Goal: Task Accomplishment & Management: Complete application form

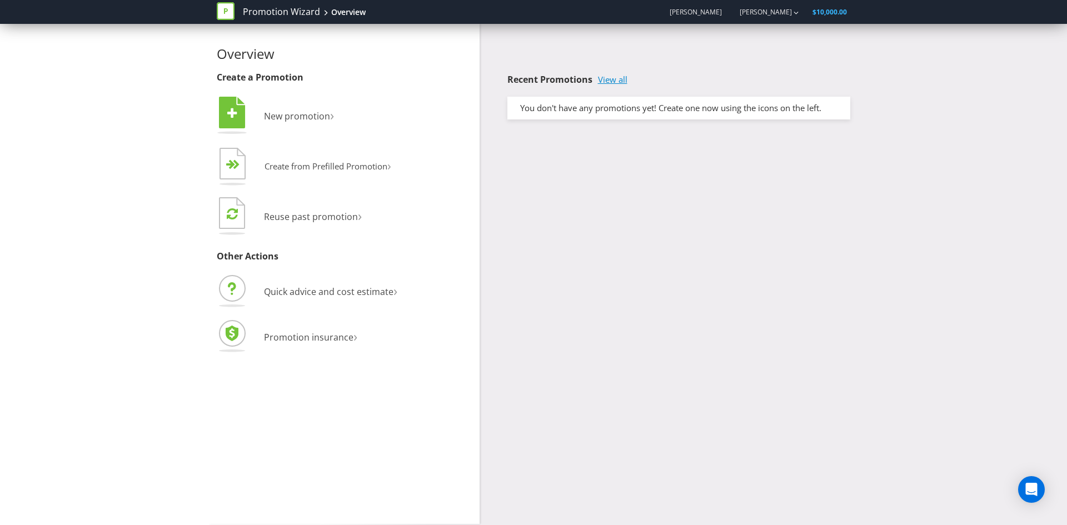
click at [612, 79] on link "View all" at bounding box center [612, 79] width 29 height 9
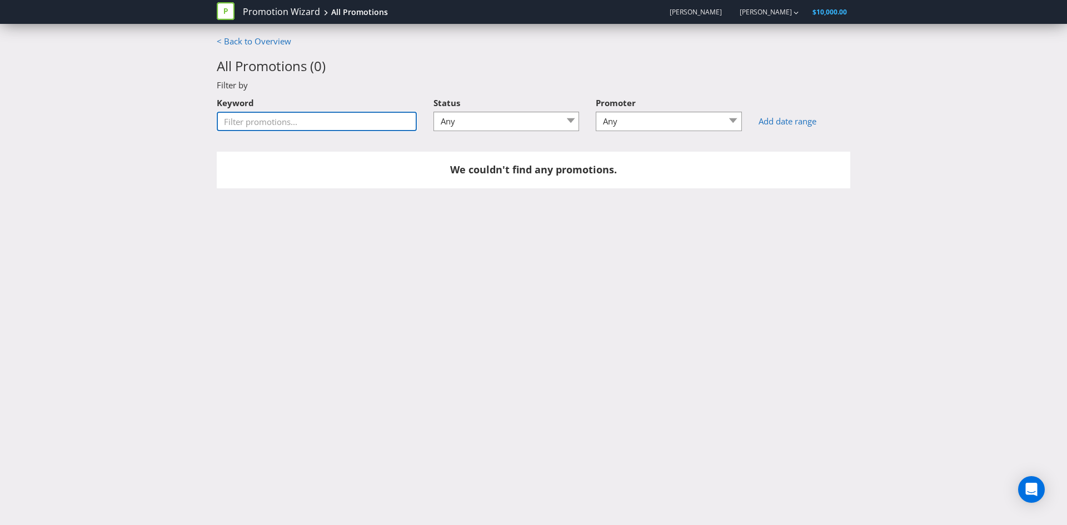
click at [307, 122] on input "Keyword" at bounding box center [317, 121] width 200 height 19
click at [488, 102] on div "Status Any Draft Under review Unlocked for amendments Amendments submitted Fina…" at bounding box center [506, 112] width 146 height 40
click at [512, 124] on select "Any Draft Under review Unlocked for amendments Amendments submitted Finalised" at bounding box center [506, 121] width 146 height 19
click at [433, 112] on select "Any Draft Under review Unlocked for amendments Amendments submitted Finalised" at bounding box center [506, 121] width 146 height 19
click at [478, 114] on select "Any Draft Under review Unlocked for amendments Amendments submitted Finalised" at bounding box center [506, 121] width 146 height 19
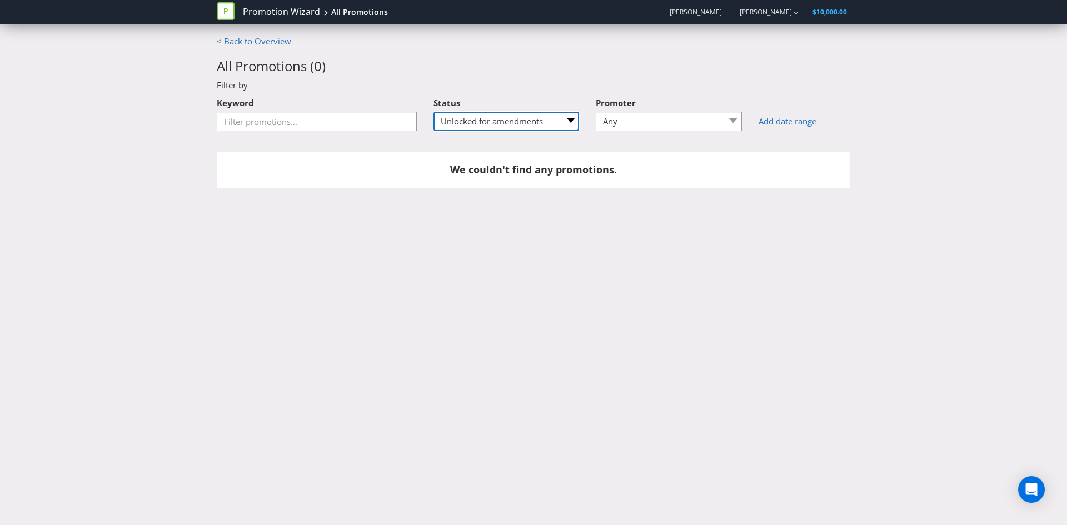
click at [433, 112] on select "Any Draft Under review Unlocked for amendments Amendments submitted Finalised" at bounding box center [506, 121] width 146 height 19
click at [479, 132] on div "Status Any Draft Under review Unlocked for amendments Amendments submitted Fina…" at bounding box center [506, 116] width 163 height 48
click at [481, 122] on select "Any Draft Under review Unlocked for amendments Amendments submitted Finalised" at bounding box center [506, 121] width 146 height 19
select select "5"
click at [433, 112] on select "Any Draft Under review Unlocked for amendments Amendments submitted Finalised" at bounding box center [506, 121] width 146 height 19
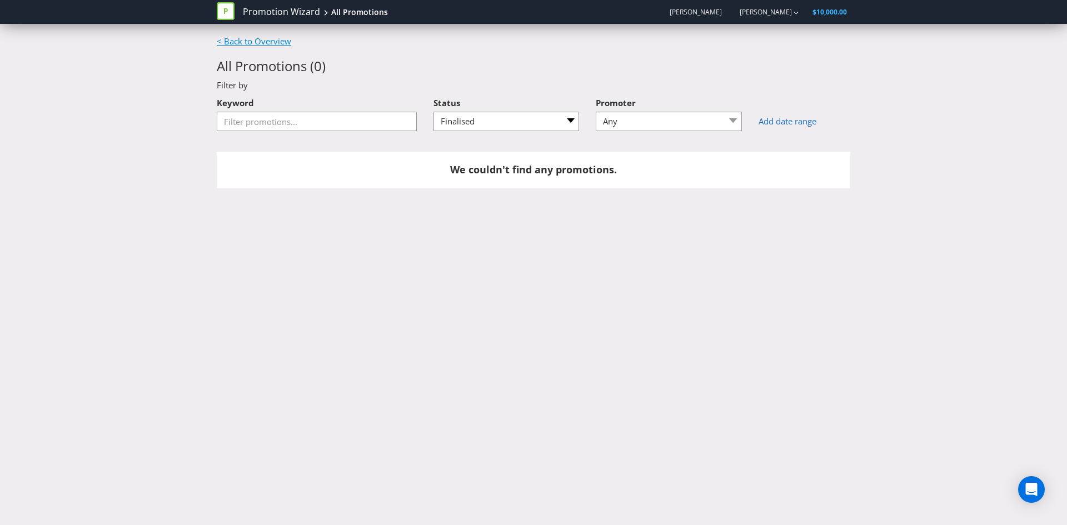
click at [256, 37] on link "< Back to Overview" at bounding box center [254, 41] width 74 height 11
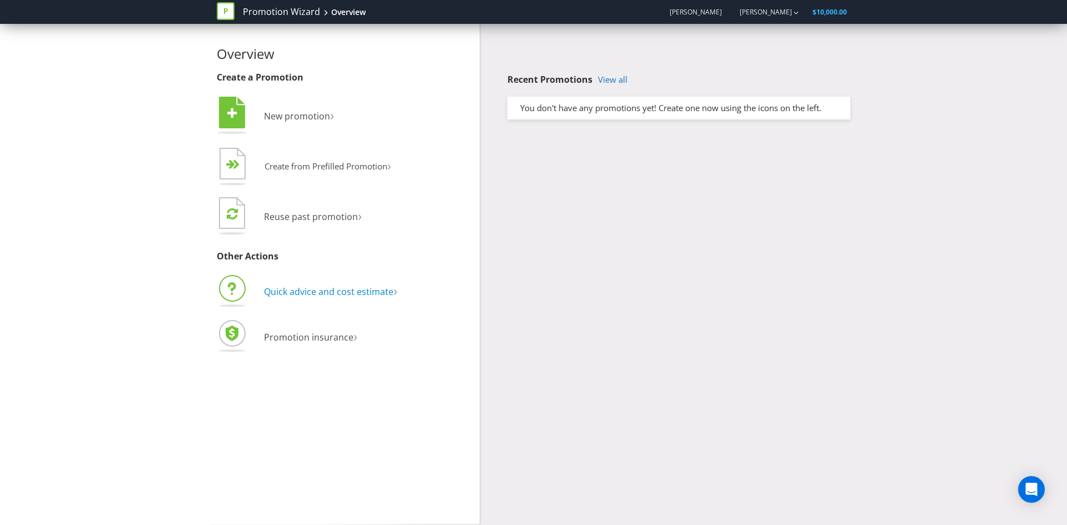
click at [284, 293] on span "Quick advice and cost estimate" at bounding box center [328, 292] width 129 height 12
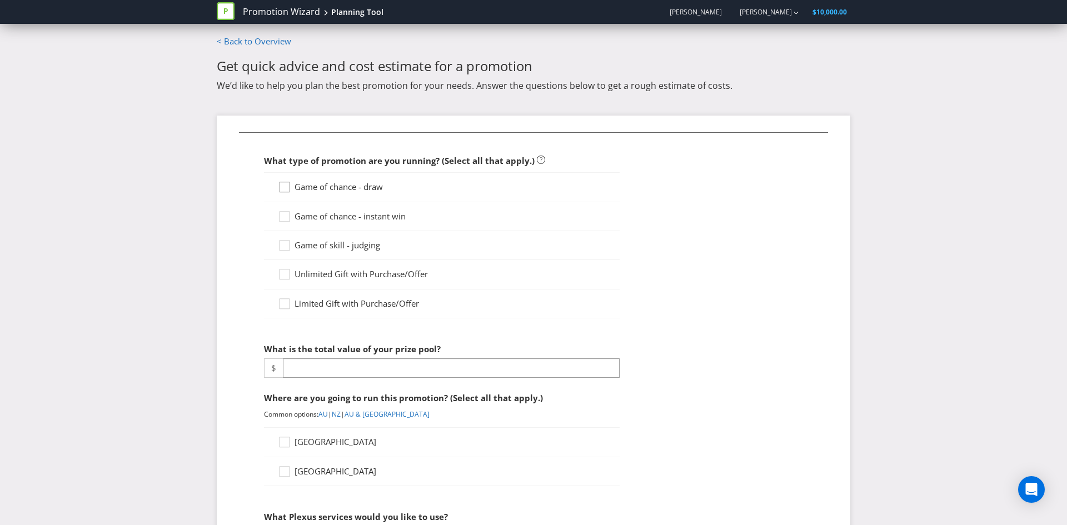
click at [284, 191] on icon at bounding box center [286, 189] width 17 height 17
click at [0, 0] on input "Game of chance - draw" at bounding box center [0, 0] width 0 height 0
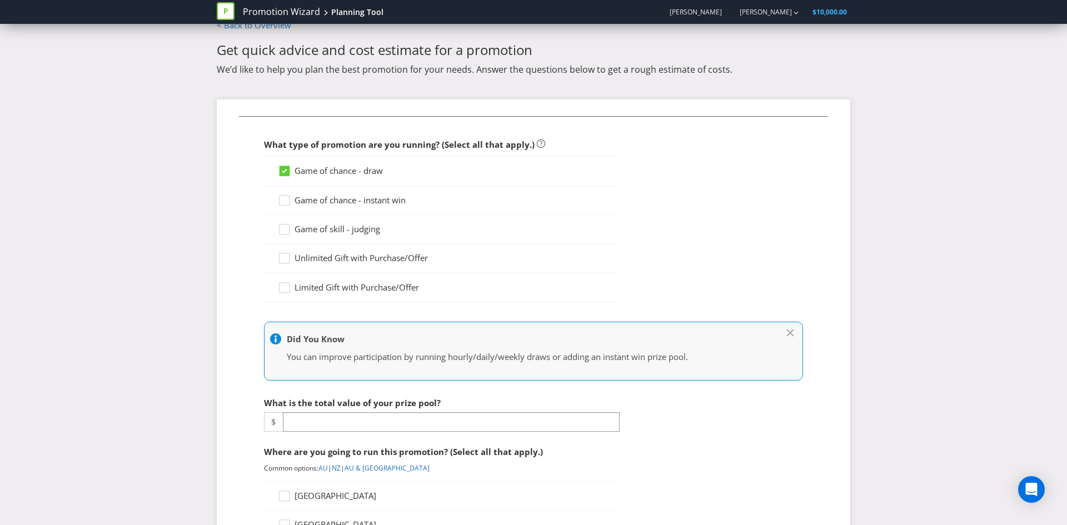
scroll to position [17, 0]
click at [318, 427] on input "number" at bounding box center [451, 420] width 337 height 19
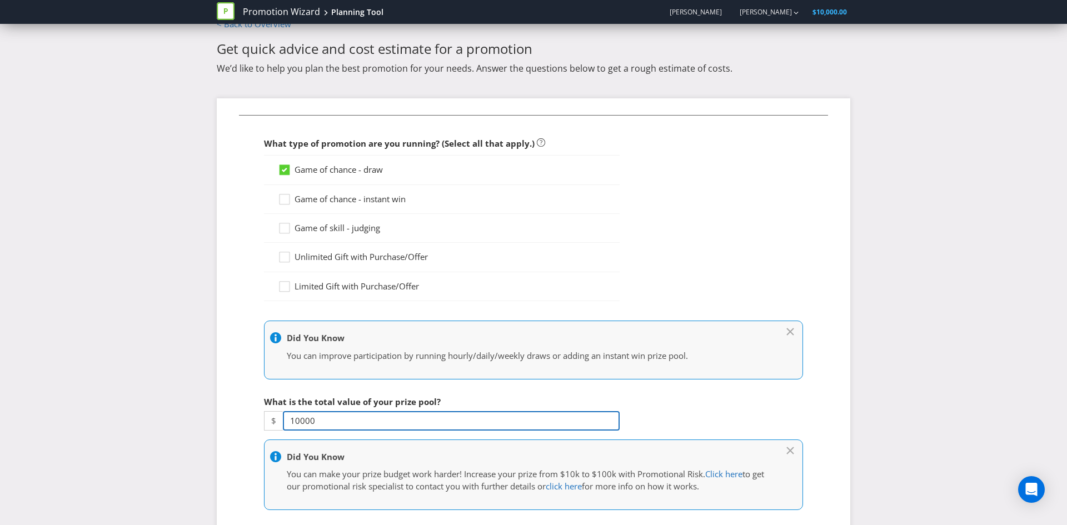
type input "10000"
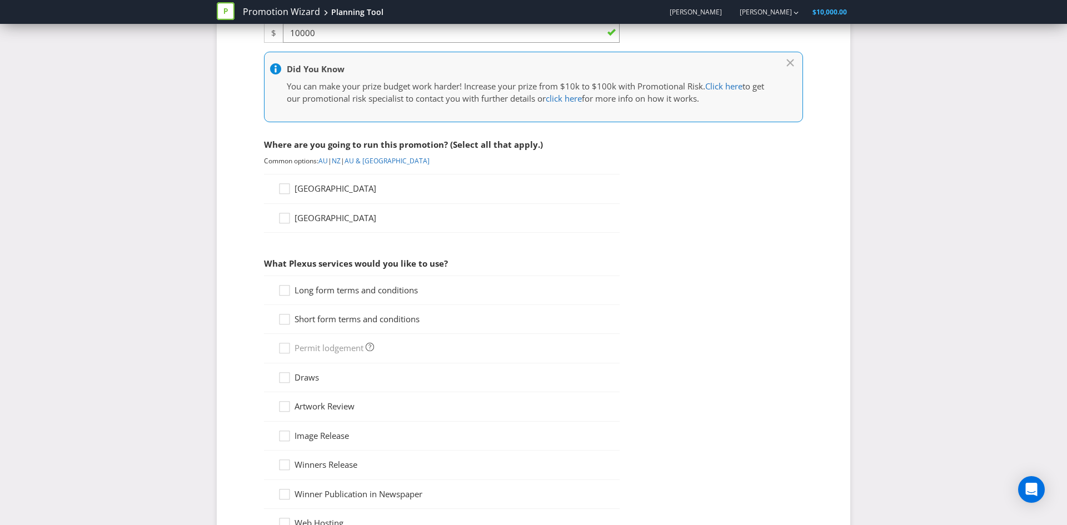
scroll to position [409, 0]
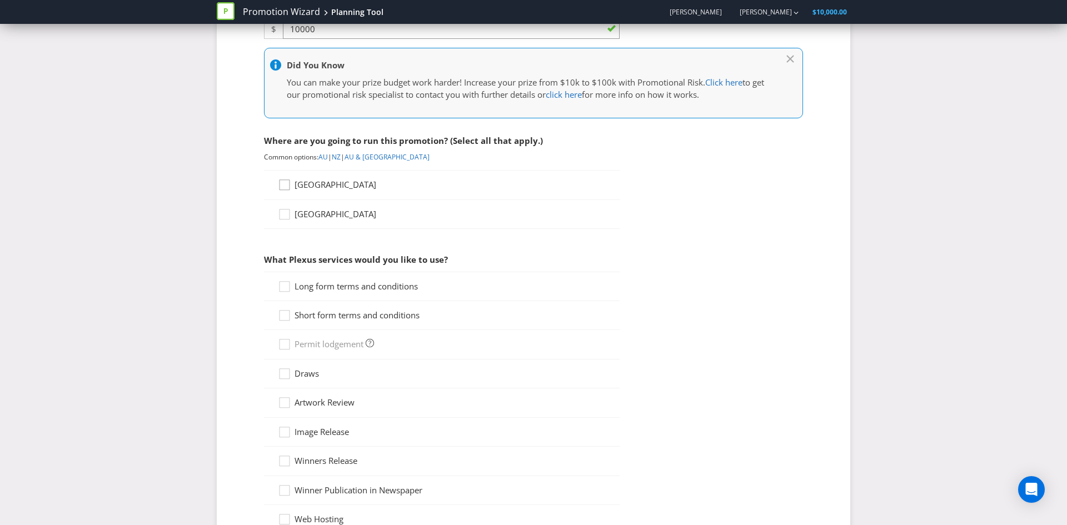
click at [284, 182] on div at bounding box center [285, 181] width 6 height 6
click at [0, 0] on input "[GEOGRAPHIC_DATA]" at bounding box center [0, 0] width 0 height 0
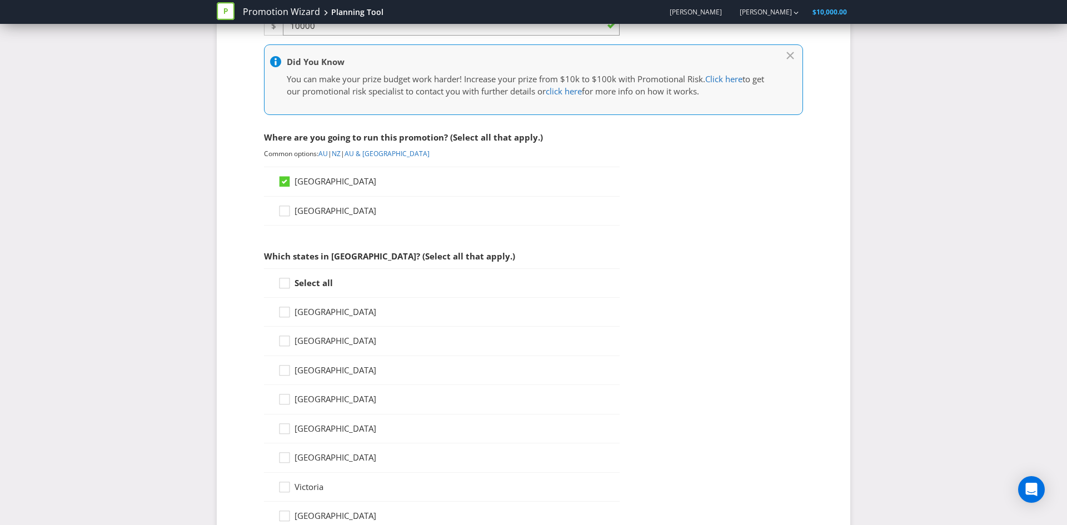
scroll to position [412, 0]
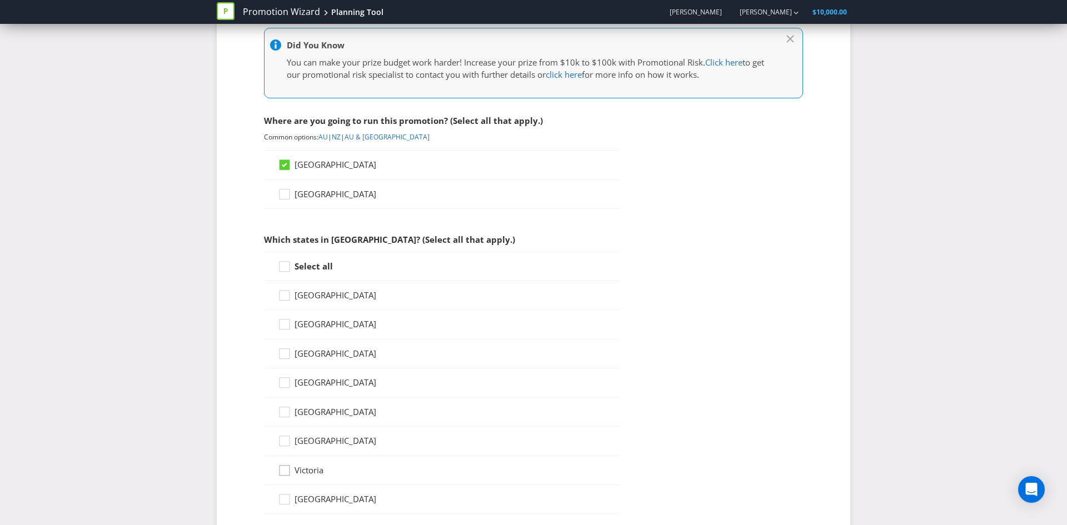
click at [286, 477] on icon at bounding box center [286, 472] width 17 height 17
click at [0, 0] on input "Victoria" at bounding box center [0, 0] width 0 height 0
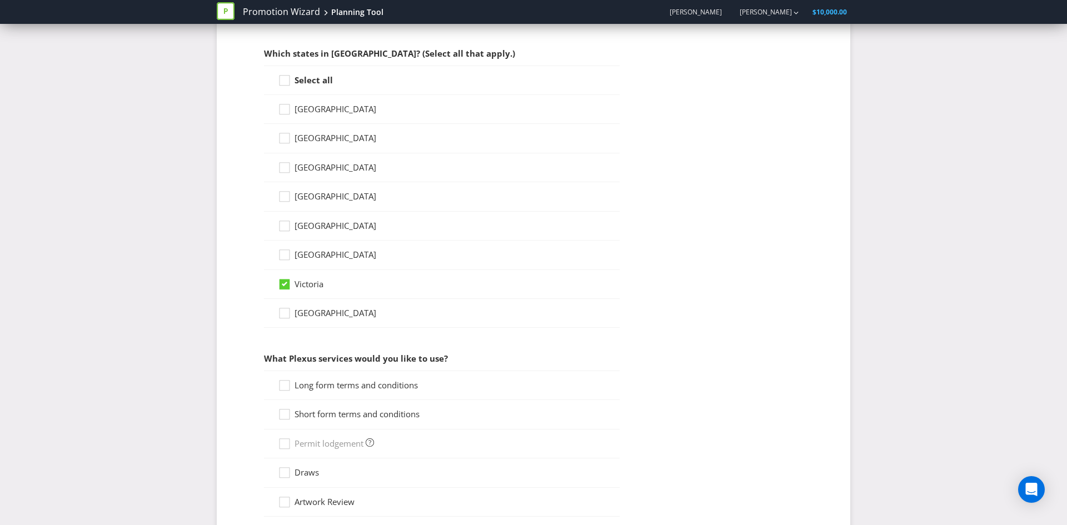
scroll to position [718, 0]
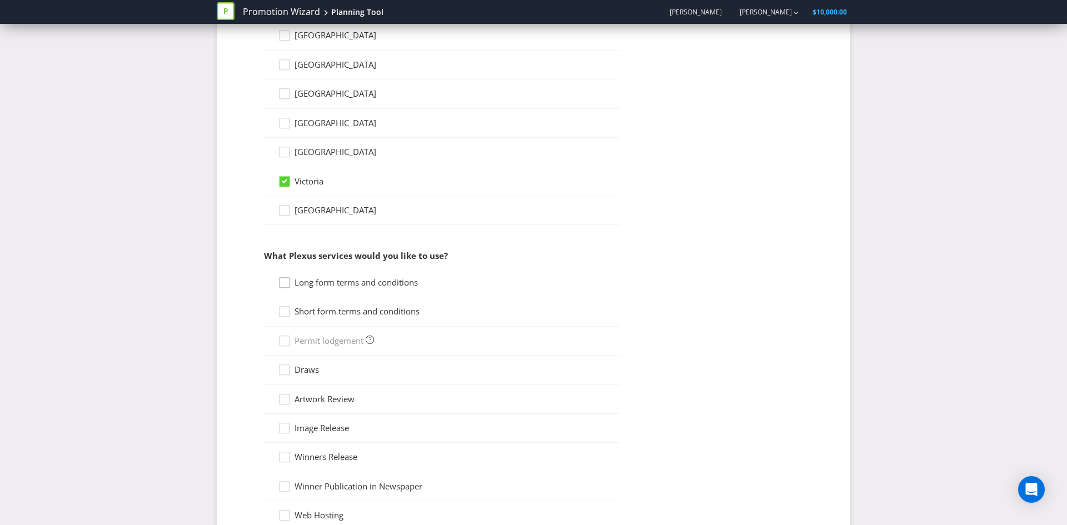
click at [290, 282] on icon at bounding box center [286, 285] width 17 height 17
click at [0, 0] on input "Long form terms and conditions" at bounding box center [0, 0] width 0 height 0
click at [283, 311] on icon at bounding box center [286, 314] width 17 height 17
click at [0, 0] on input "Short form terms and conditions" at bounding box center [0, 0] width 0 height 0
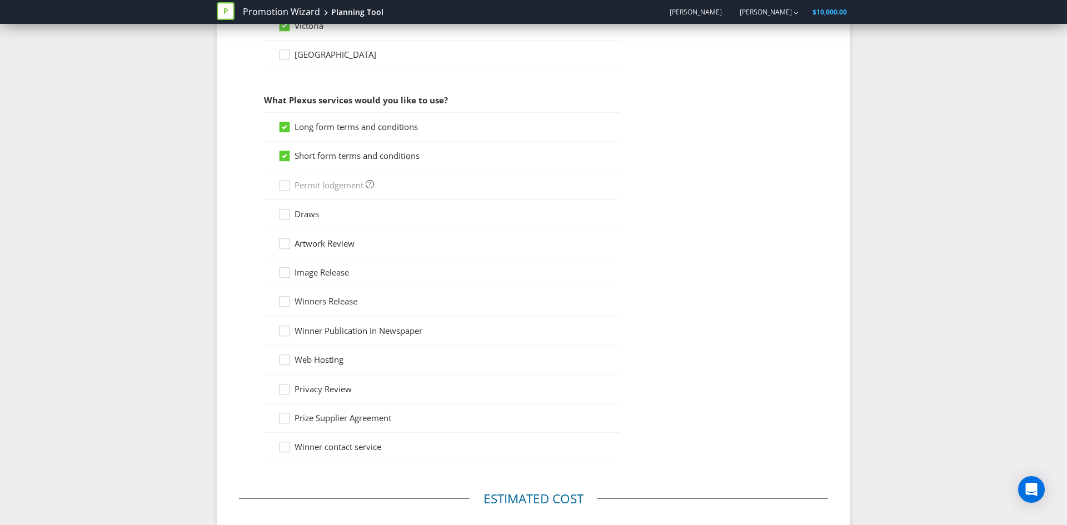
scroll to position [859, 0]
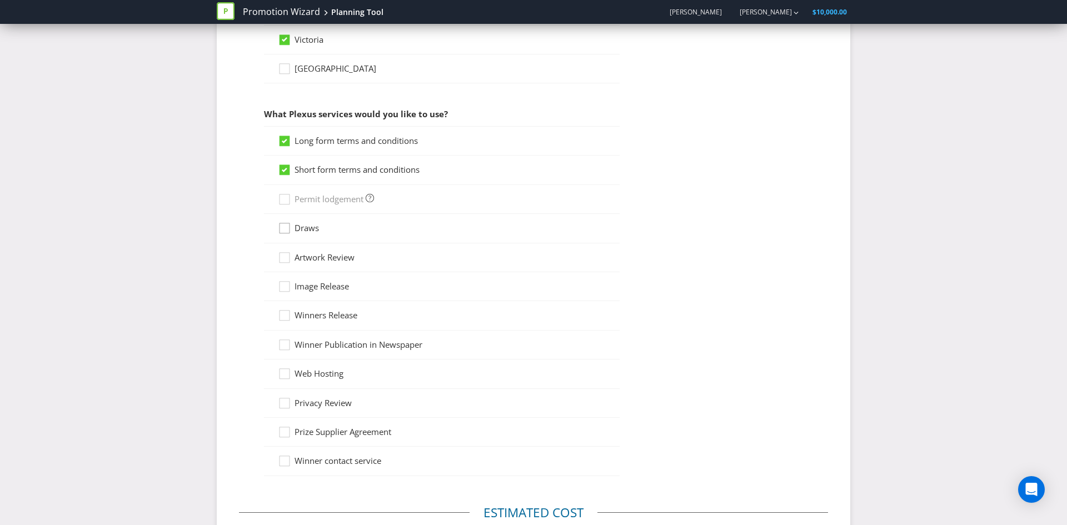
click at [280, 228] on icon at bounding box center [286, 230] width 17 height 17
click at [0, 0] on input "Draws" at bounding box center [0, 0] width 0 height 0
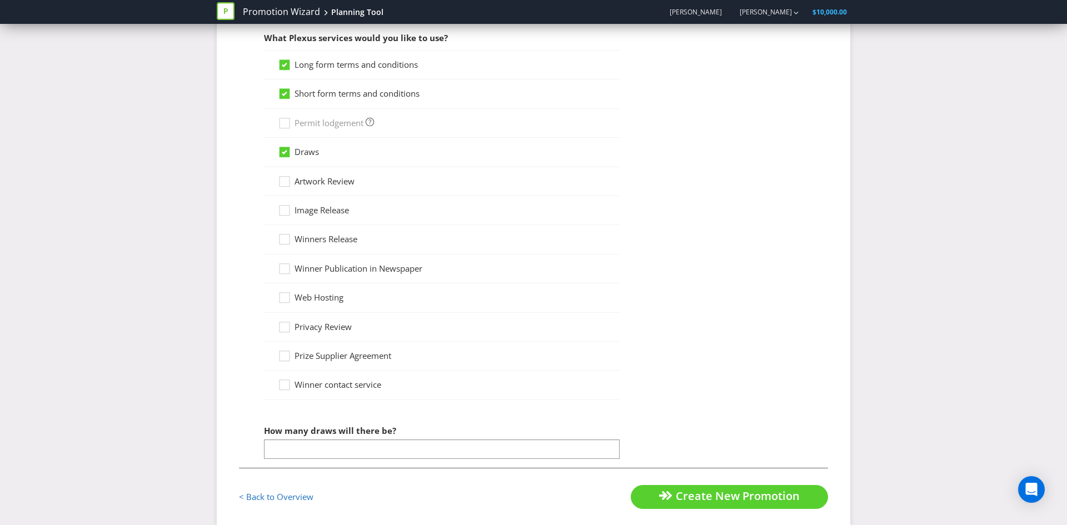
scroll to position [942, 0]
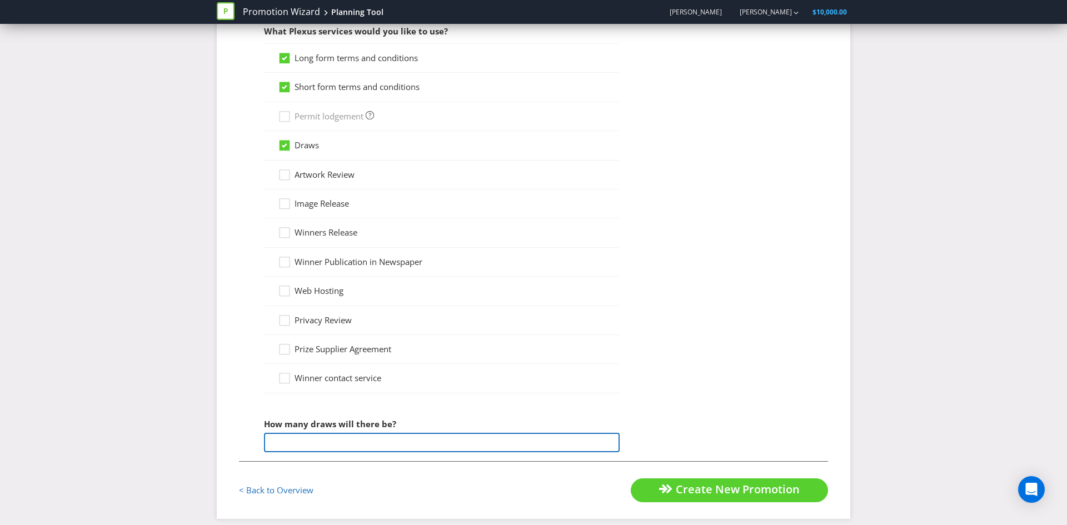
click at [298, 438] on input "number" at bounding box center [442, 442] width 356 height 19
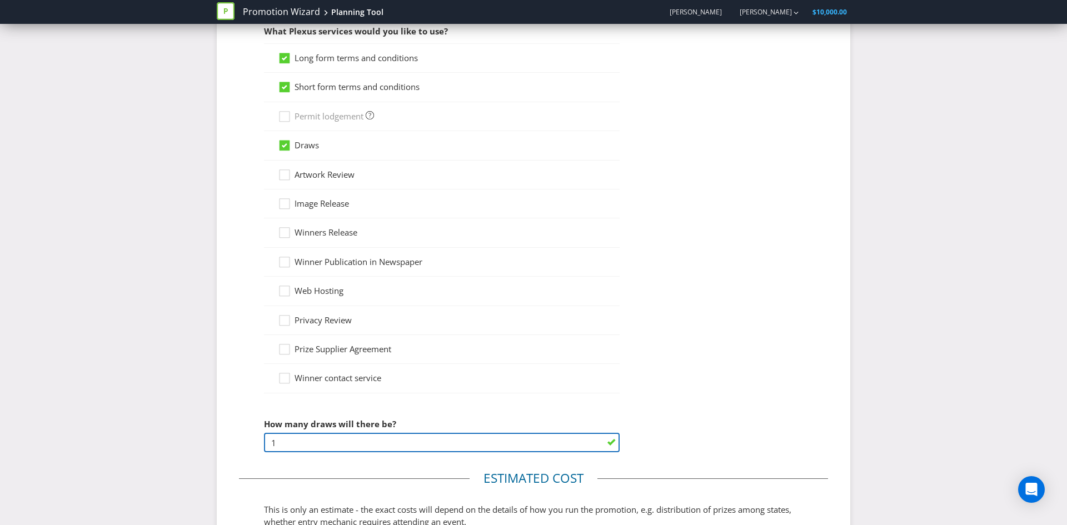
type input "1"
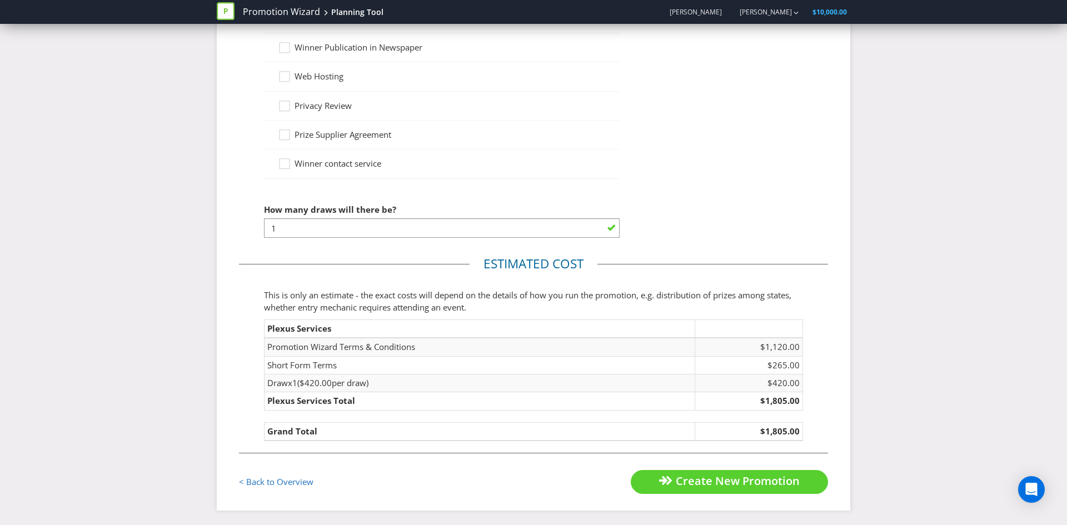
scroll to position [1159, 0]
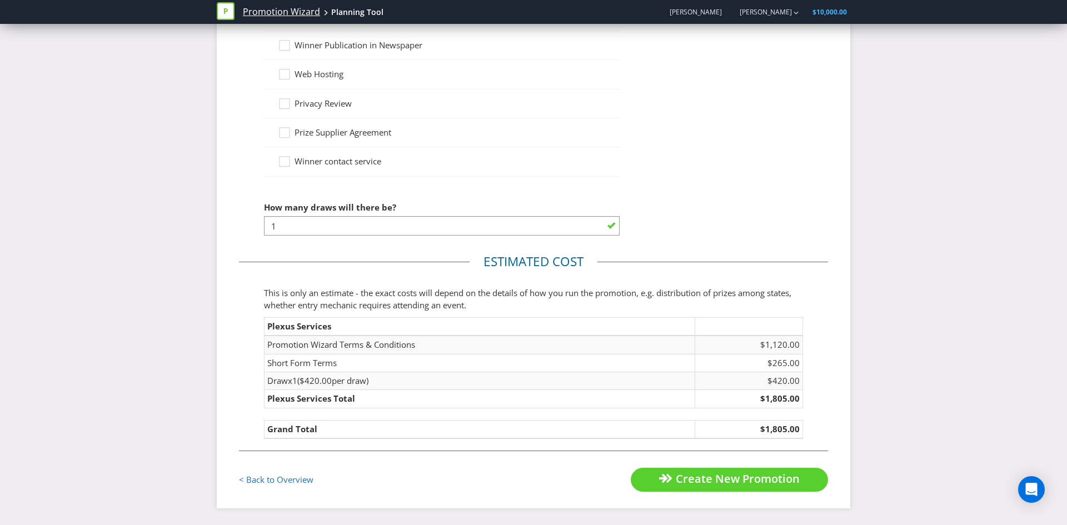
click at [273, 14] on link "Promotion Wizard" at bounding box center [281, 12] width 77 height 13
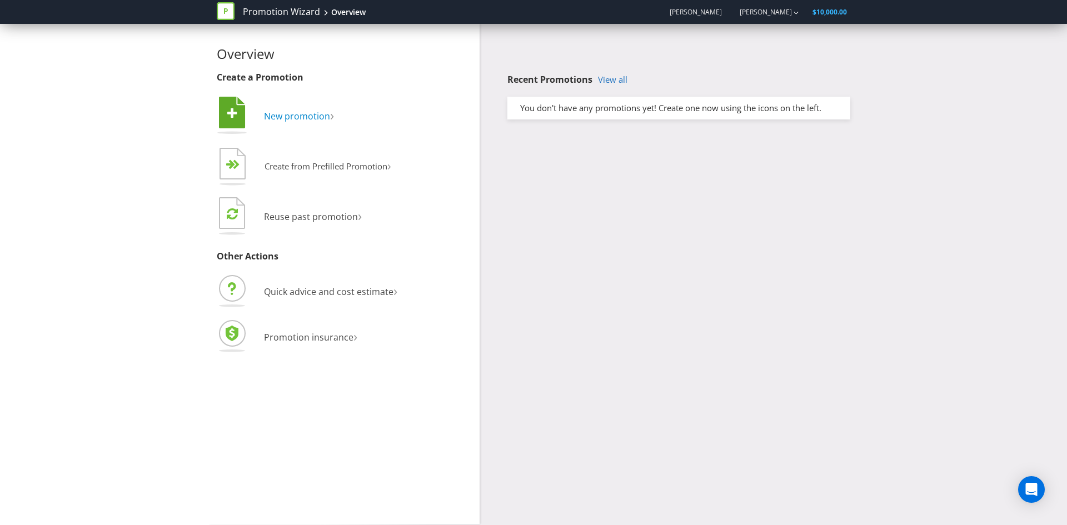
click at [279, 113] on span "New promotion" at bounding box center [297, 116] width 66 height 12
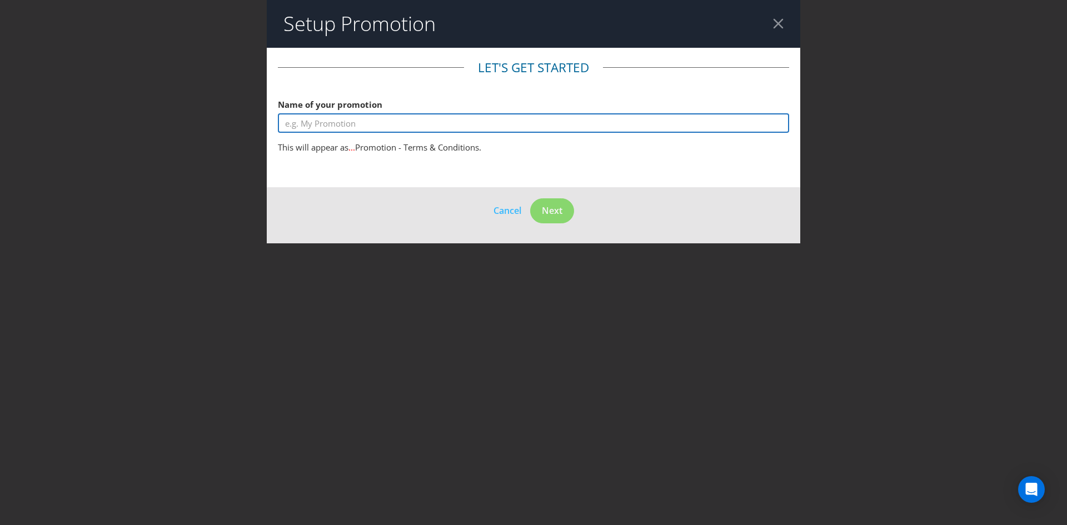
click at [341, 124] on input "text" at bounding box center [533, 122] width 511 height 19
type input "Win a $1k gift card"
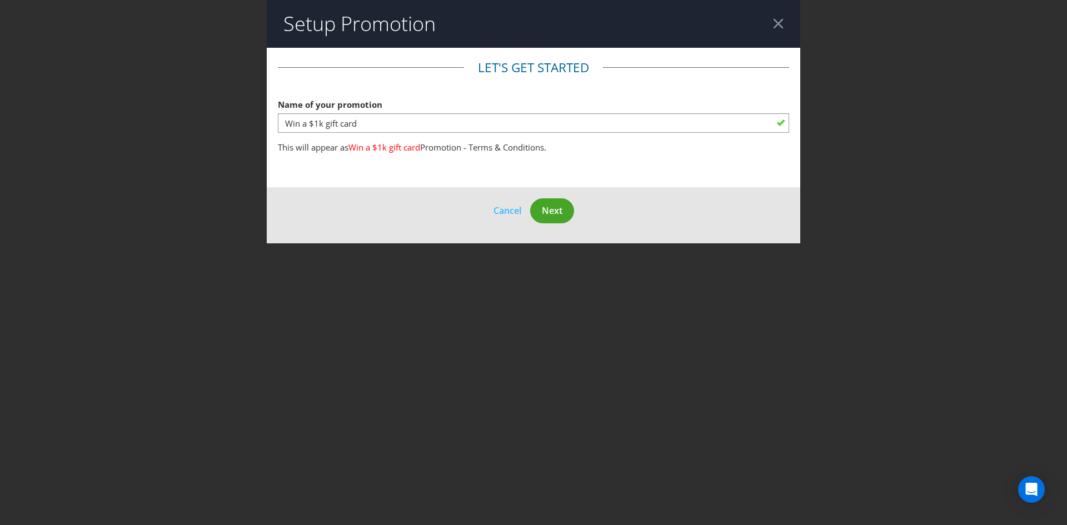
drag, startPoint x: 531, startPoint y: 203, endPoint x: 538, endPoint y: 208, distance: 9.1
click at [533, 203] on footer "Cancel Next" at bounding box center [533, 215] width 533 height 56
click at [539, 209] on button "Next" at bounding box center [552, 210] width 44 height 25
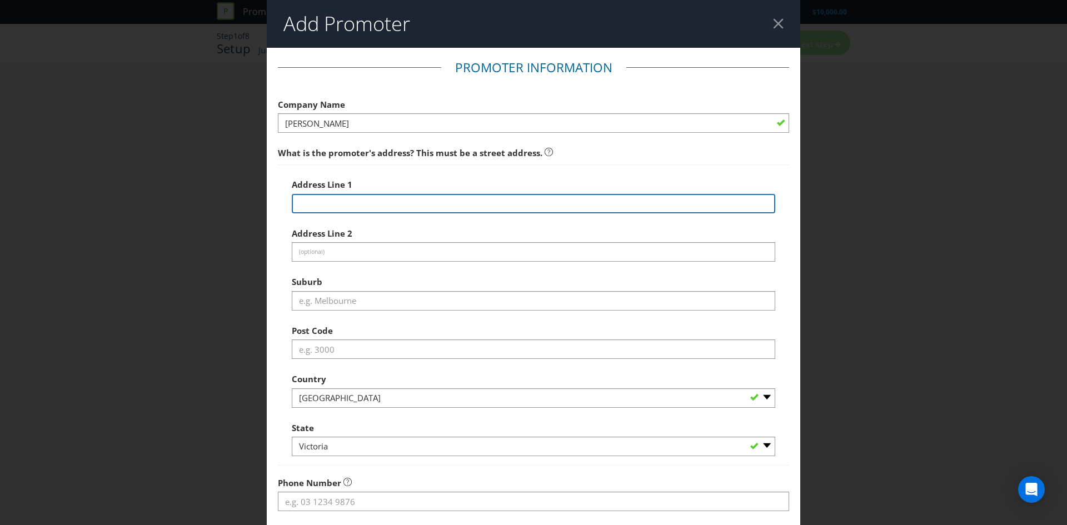
click at [321, 207] on input "text" at bounding box center [533, 203] width 483 height 19
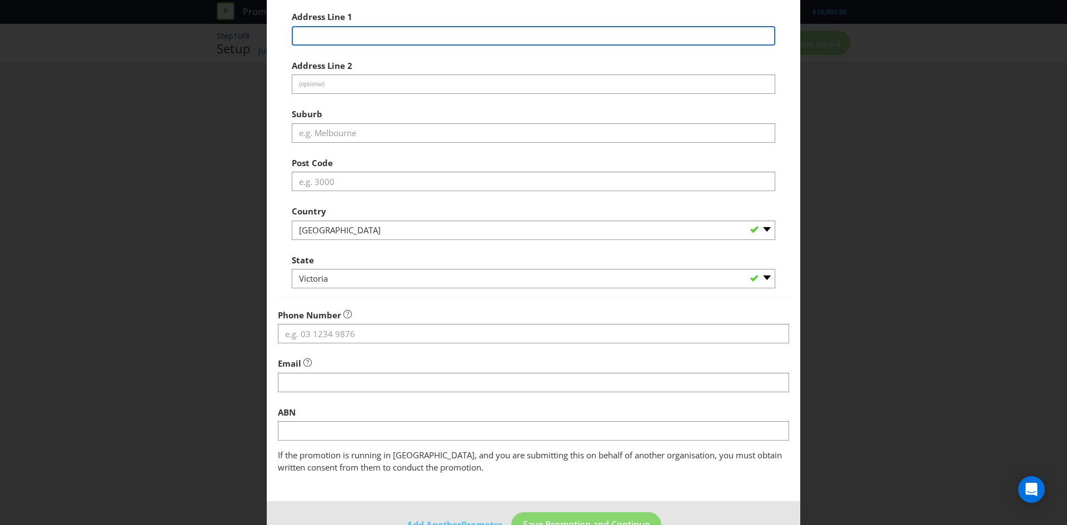
scroll to position [98, 0]
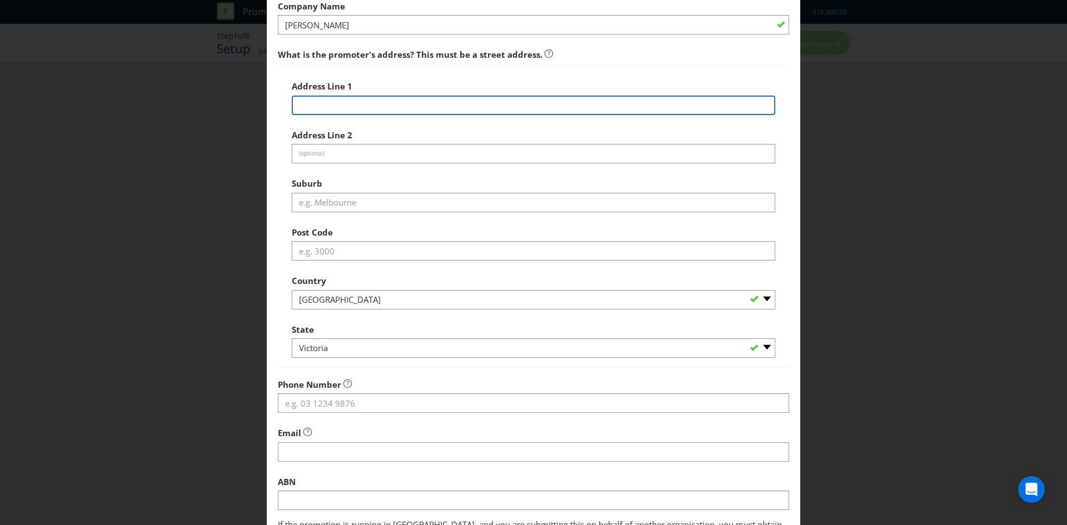
click at [359, 107] on input "text" at bounding box center [533, 105] width 483 height 19
type input "[STREET_ADDRESS][PERSON_NAME]"
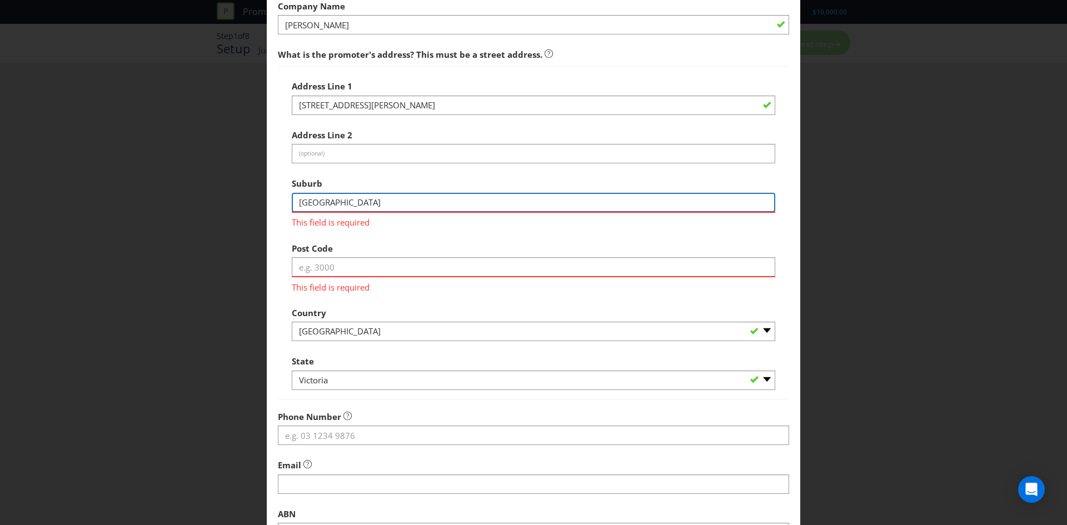
type input "[GEOGRAPHIC_DATA]"
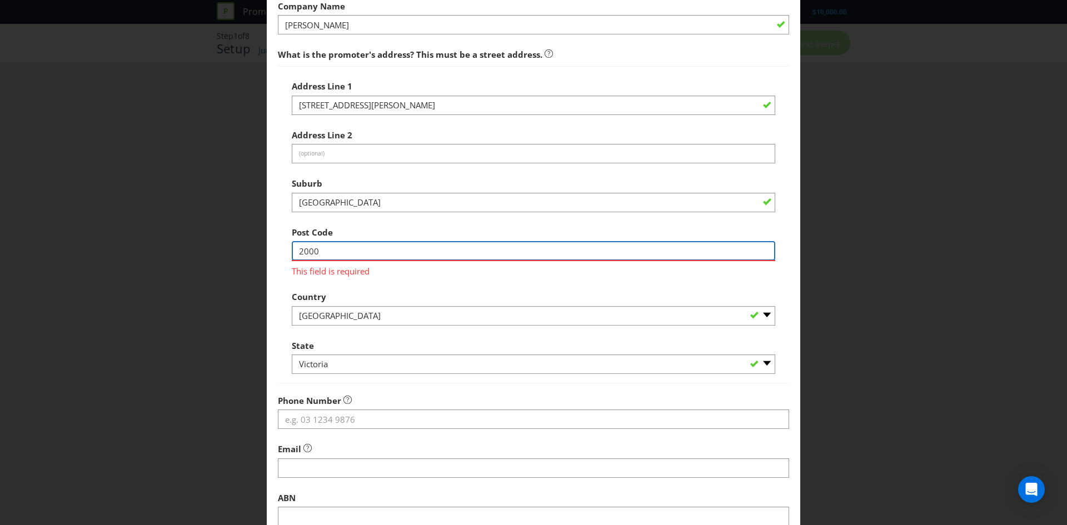
type input "2000"
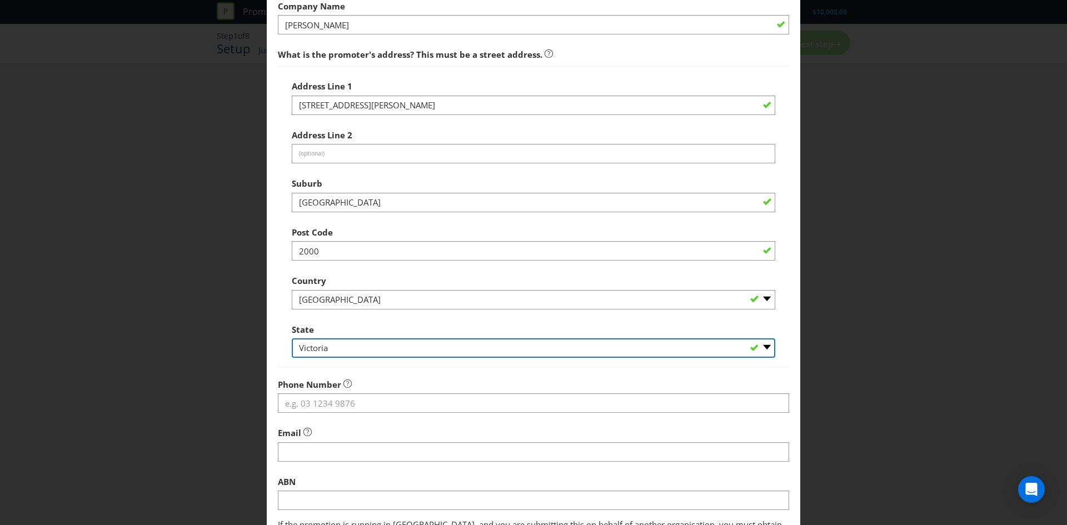
select select "[GEOGRAPHIC_DATA]"
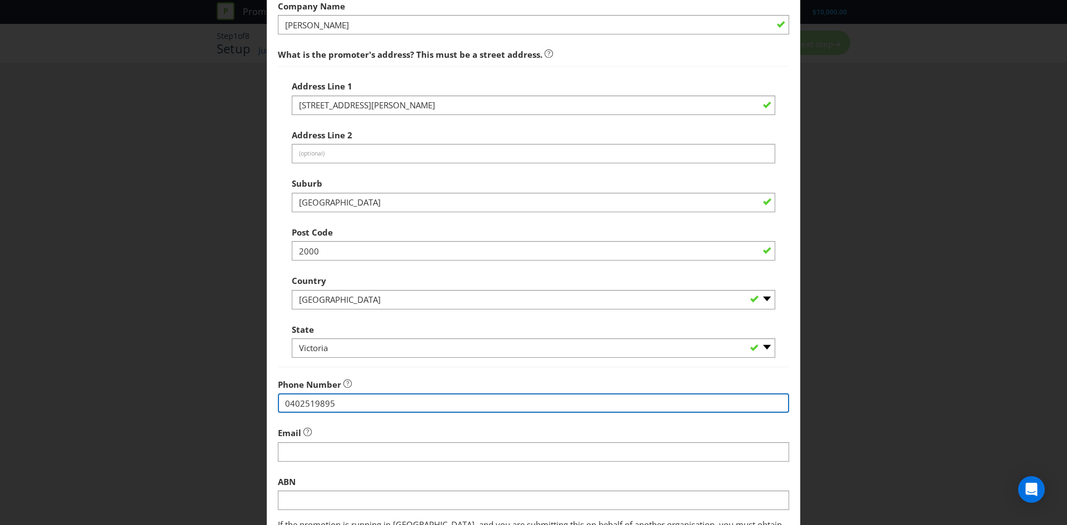
type input "0402519895"
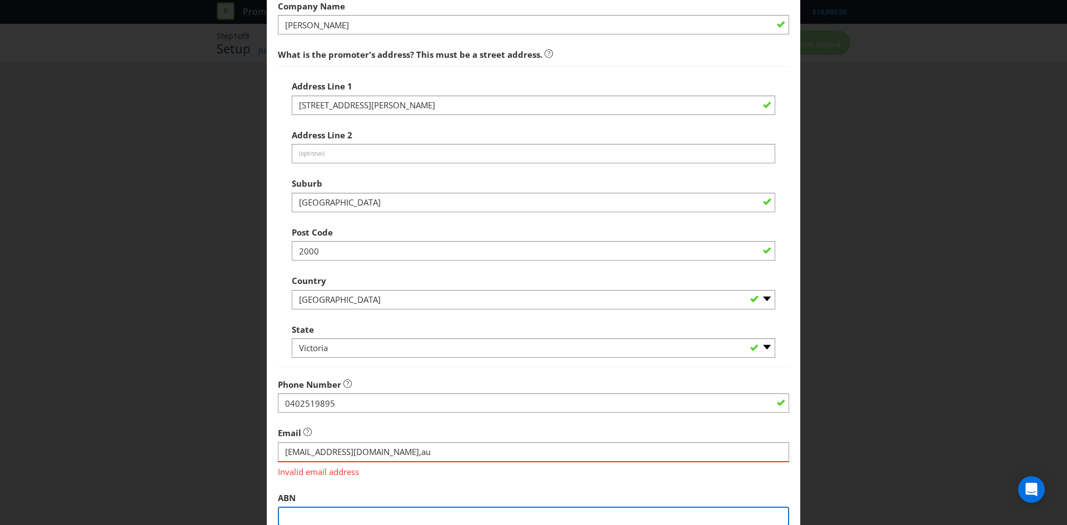
scroll to position [99, 0]
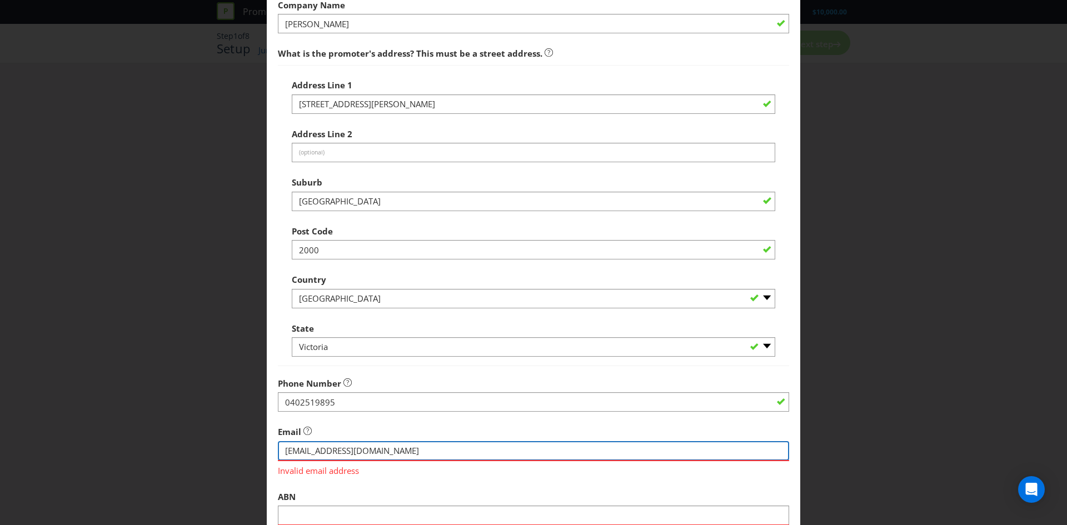
type input "mvulic@plxs.com.au"
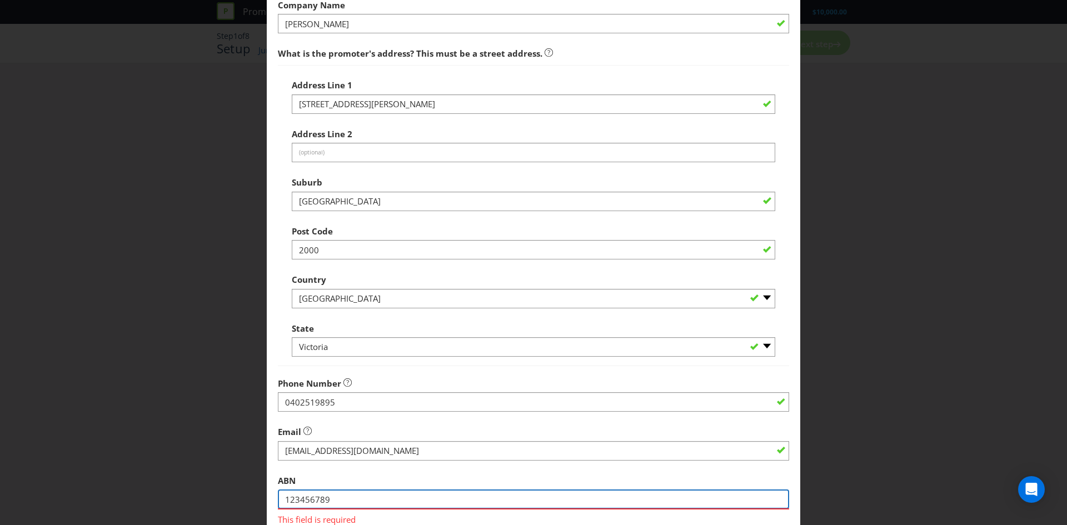
type input "123456789"
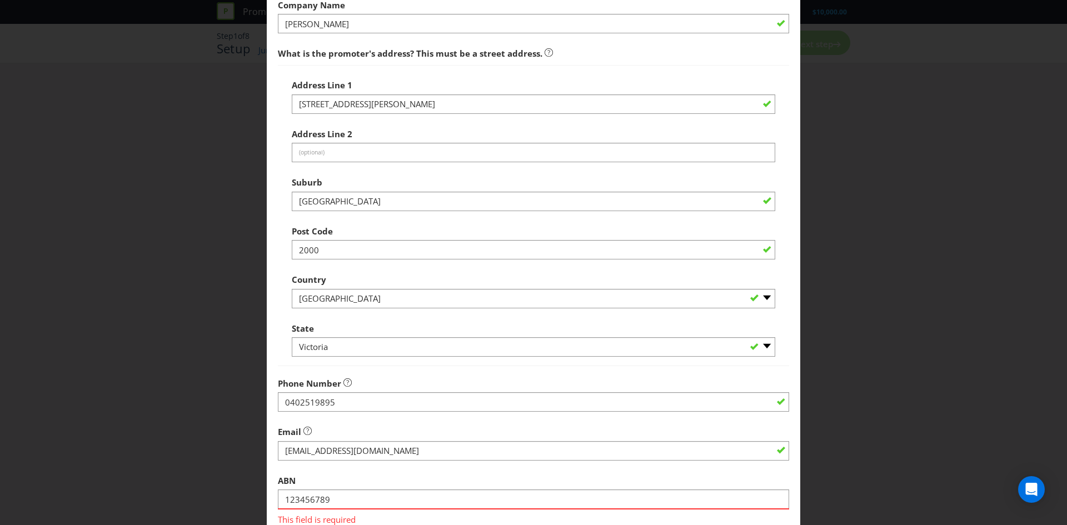
scroll to position [216, 0]
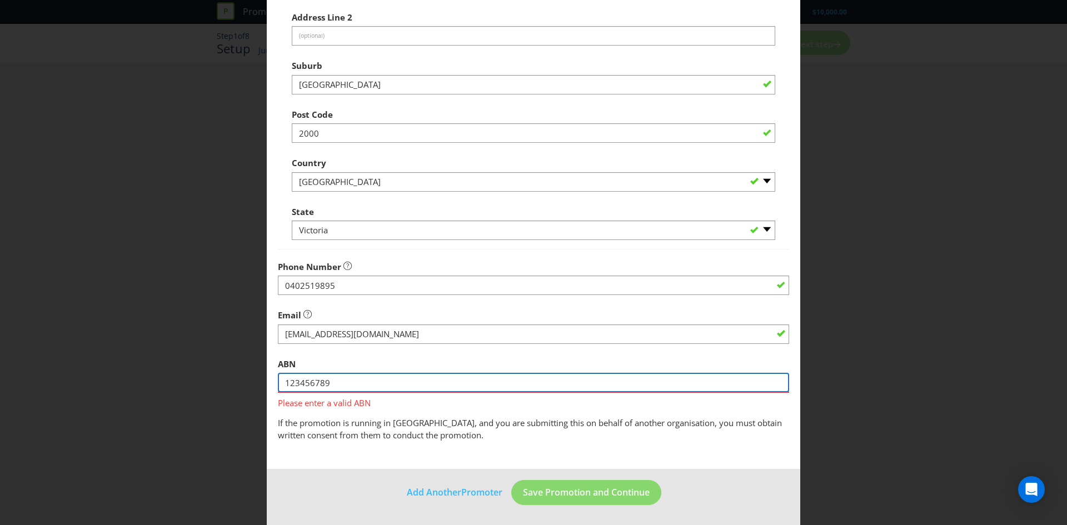
click at [379, 381] on input "123456789" at bounding box center [533, 382] width 511 height 19
type input "12345678984"
click at [362, 386] on input "12345678984" at bounding box center [533, 382] width 511 height 19
drag, startPoint x: 345, startPoint y: 380, endPoint x: 268, endPoint y: 381, distance: 76.7
click at [268, 381] on main "Promoter Information Company Name Bowens What is the promoter's address? This m…" at bounding box center [533, 151] width 533 height 638
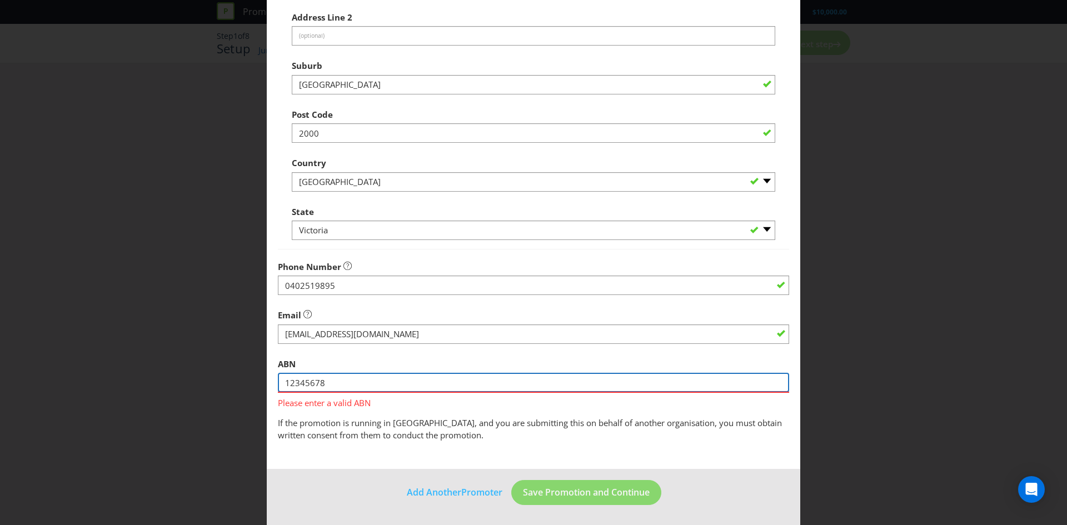
type input "12345678"
type input "78004174887"
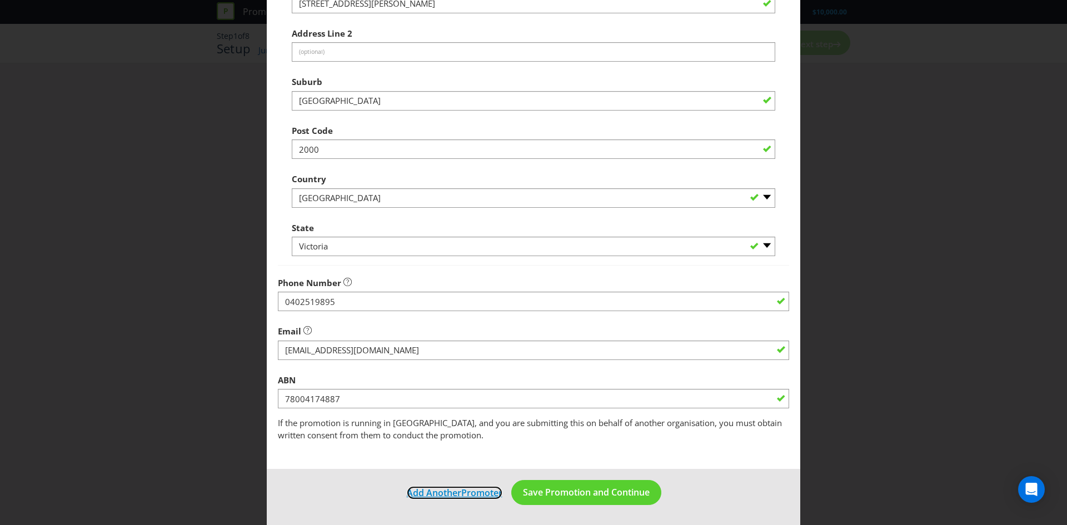
scroll to position [200, 0]
click at [383, 419] on span "If the promotion is running in NSW, and you are submitting this on behalf of an…" at bounding box center [530, 428] width 504 height 23
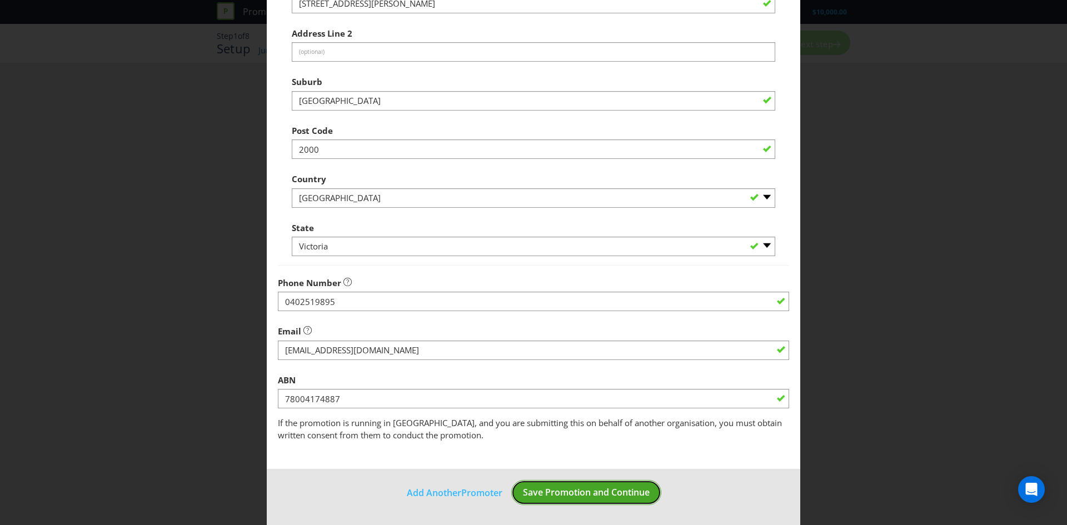
click at [569, 486] on span "Save Promotion and Continue" at bounding box center [586, 492] width 127 height 12
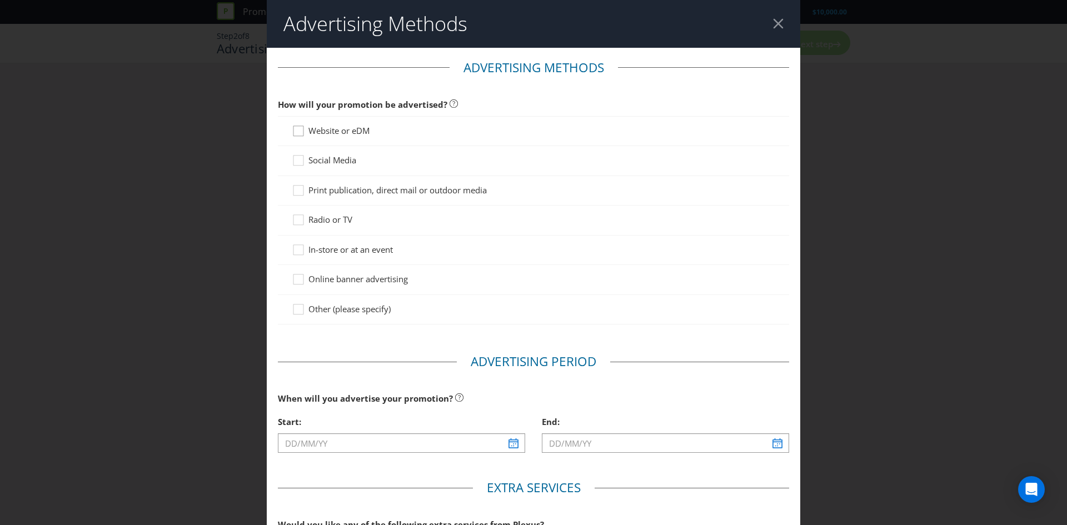
click at [292, 127] on icon at bounding box center [300, 133] width 17 height 17
click at [0, 0] on input "Website or eDM" at bounding box center [0, 0] width 0 height 0
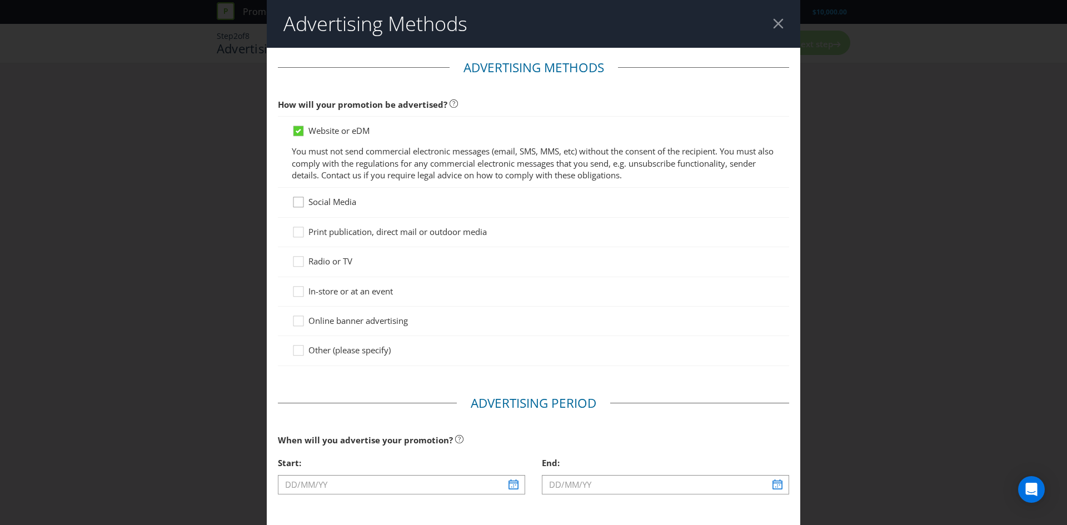
click at [296, 209] on icon at bounding box center [300, 204] width 17 height 17
click at [0, 0] on input "Social Media" at bounding box center [0, 0] width 0 height 0
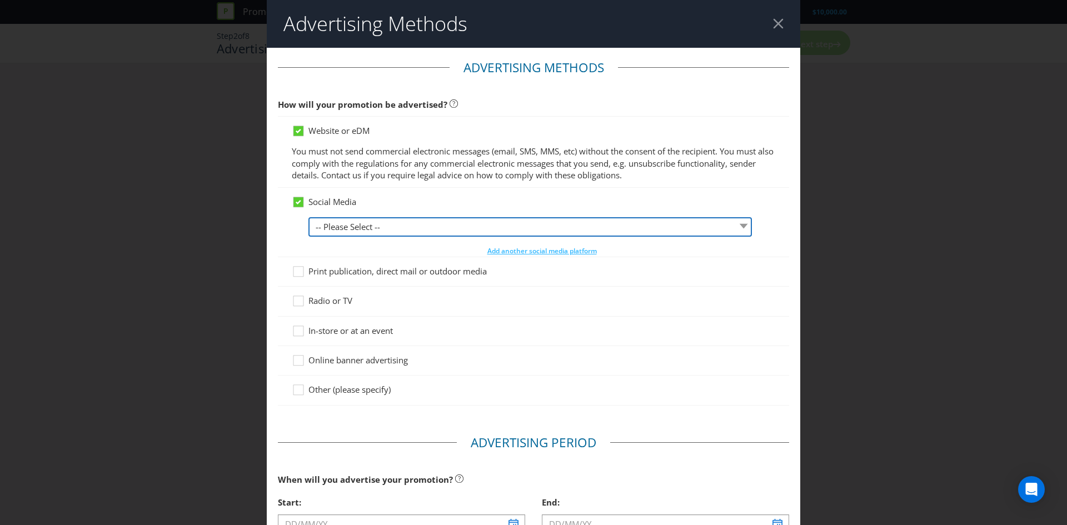
click at [352, 232] on select "-- Please Select -- Facebook X Instagram Snapchat LinkedIn Pinterest Tumblr You…" at bounding box center [529, 226] width 443 height 19
select select "X"
click at [308, 217] on select "-- Please Select -- Facebook X Instagram Snapchat LinkedIn Pinterest Tumblr You…" at bounding box center [529, 226] width 443 height 19
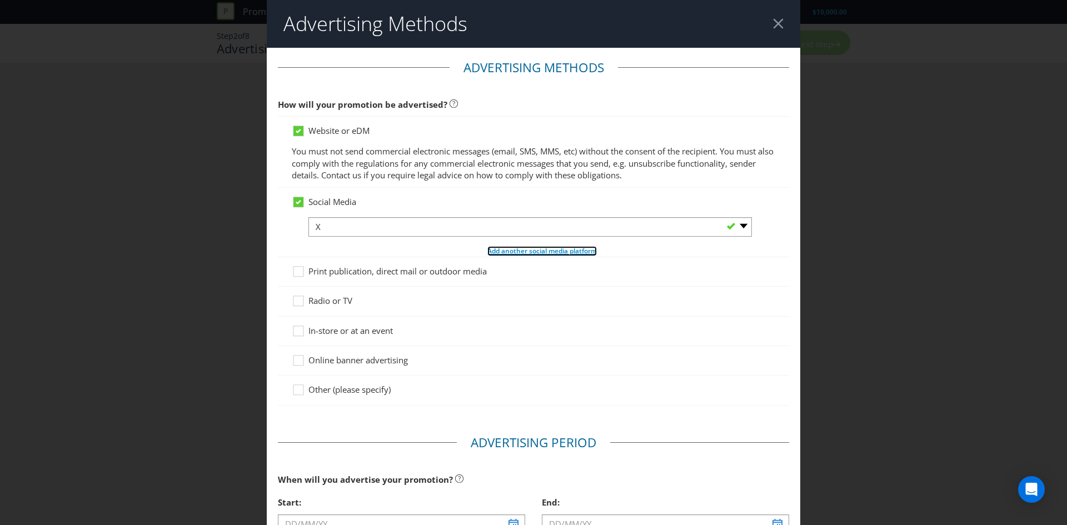
click at [517, 251] on span "Add another social media platform" at bounding box center [541, 250] width 109 height 9
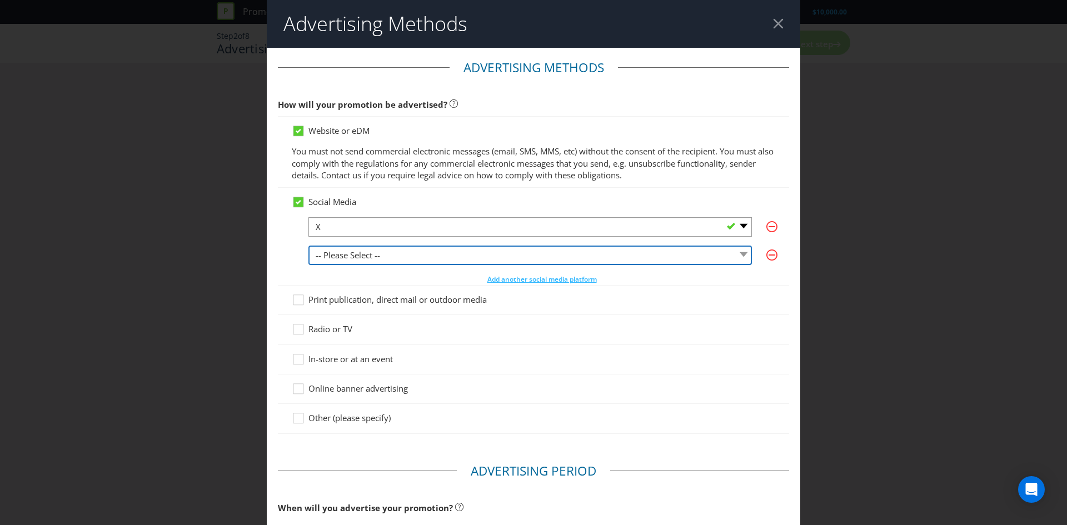
click at [388, 252] on select "-- Please Select -- Facebook X Instagram Snapchat LinkedIn Pinterest Tumblr You…" at bounding box center [529, 255] width 443 height 19
select select "FACEBOOK"
click at [308, 246] on select "-- Please Select -- Facebook X Instagram Snapchat LinkedIn Pinterest Tumblr You…" at bounding box center [529, 255] width 443 height 19
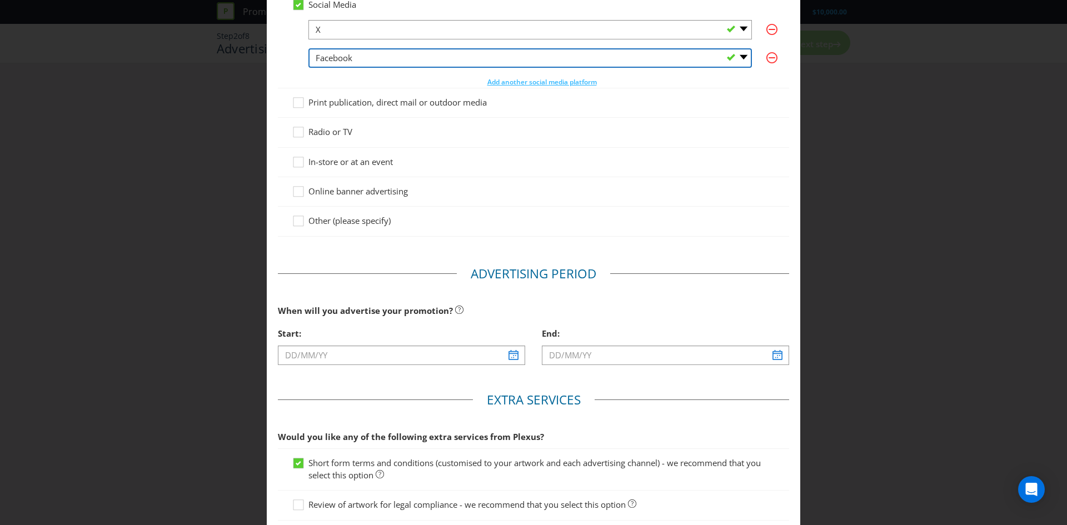
scroll to position [206, 0]
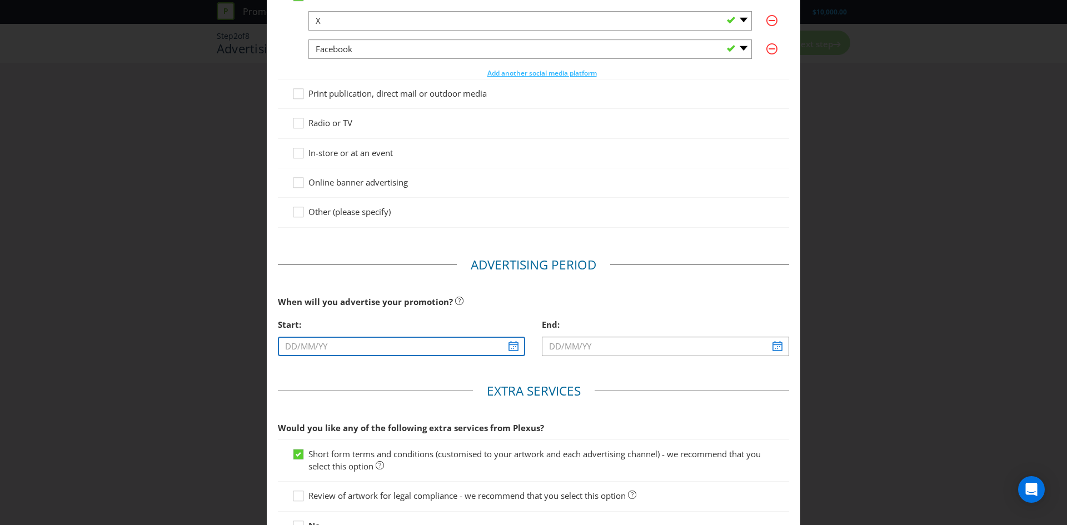
click at [368, 339] on input "text" at bounding box center [401, 346] width 247 height 19
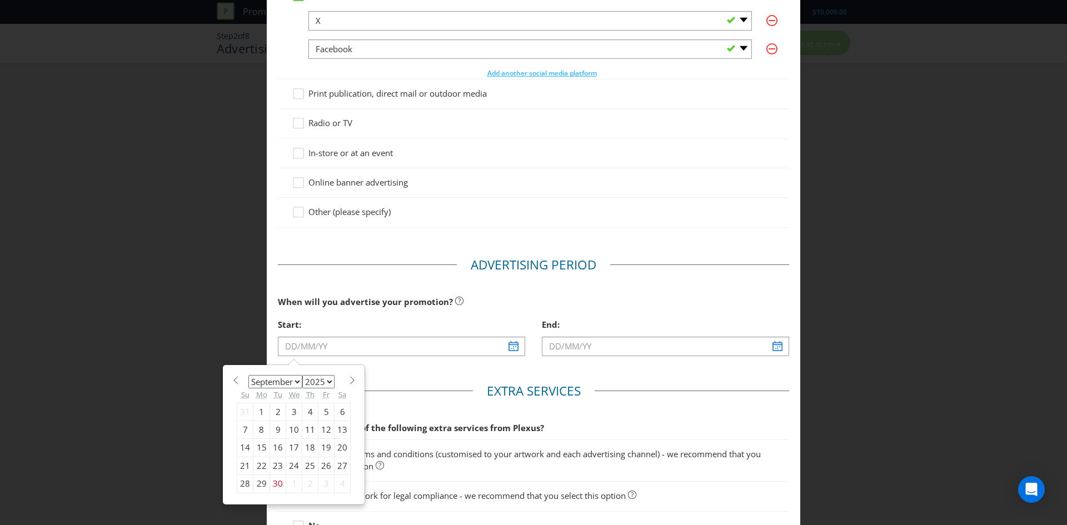
click at [303, 371] on div "January February March April May June July August September October November De…" at bounding box center [293, 435] width 125 height 128
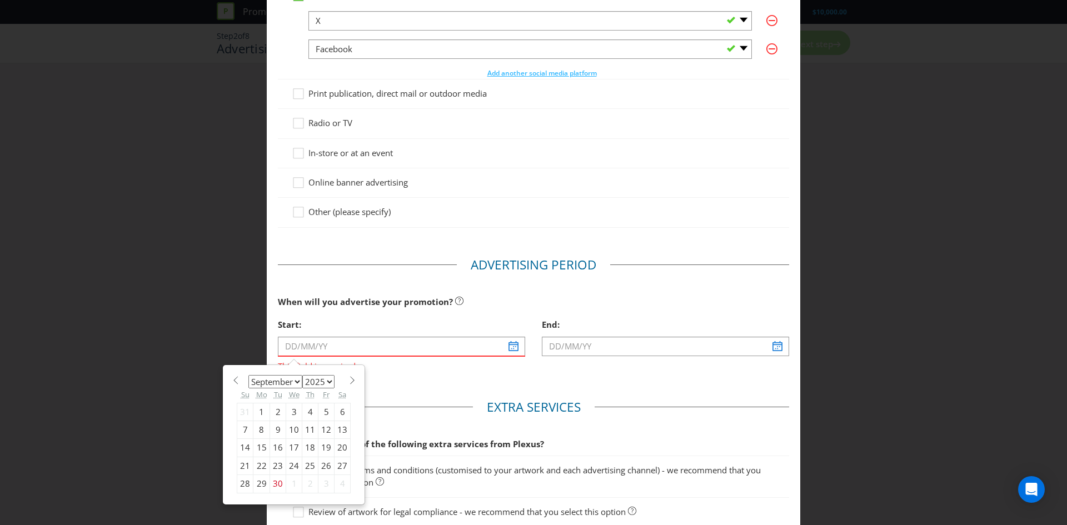
click at [350, 382] on span at bounding box center [352, 380] width 8 height 8
select select "9"
click at [294, 447] on div "15" at bounding box center [294, 448] width 16 height 18
type input "15/10/25"
type input "16/10/25"
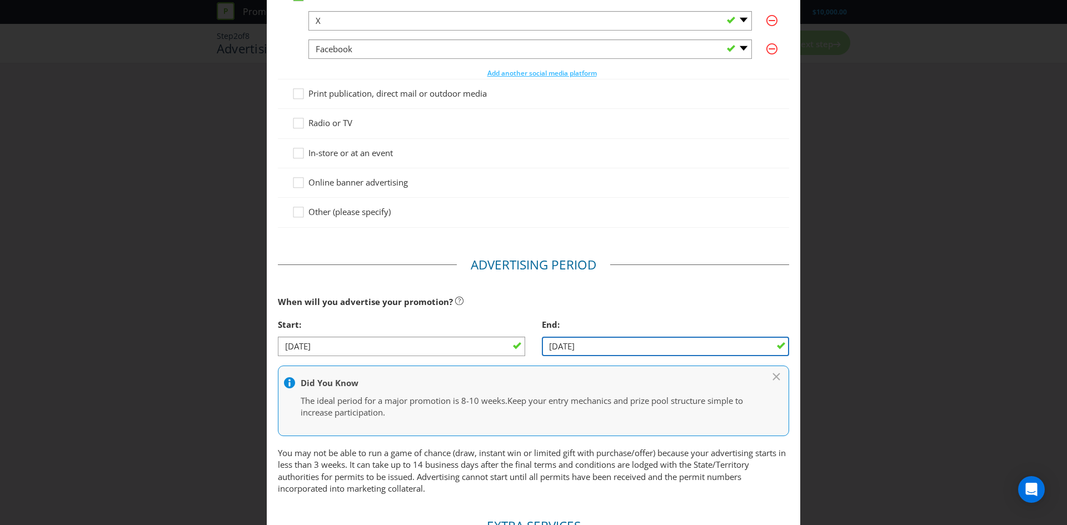
click at [618, 346] on input "16/10/25" at bounding box center [665, 346] width 247 height 19
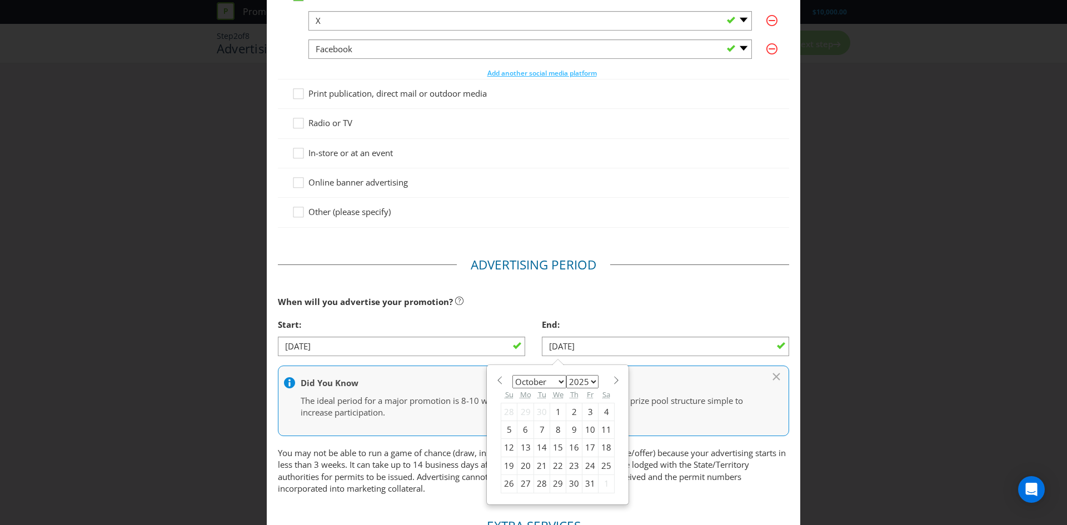
click at [618, 376] on div "January February March April May June July August September October November De…" at bounding box center [557, 435] width 141 height 138
click at [612, 377] on span at bounding box center [616, 380] width 8 height 8
select select "11"
click at [544, 457] on div "23" at bounding box center [542, 466] width 16 height 18
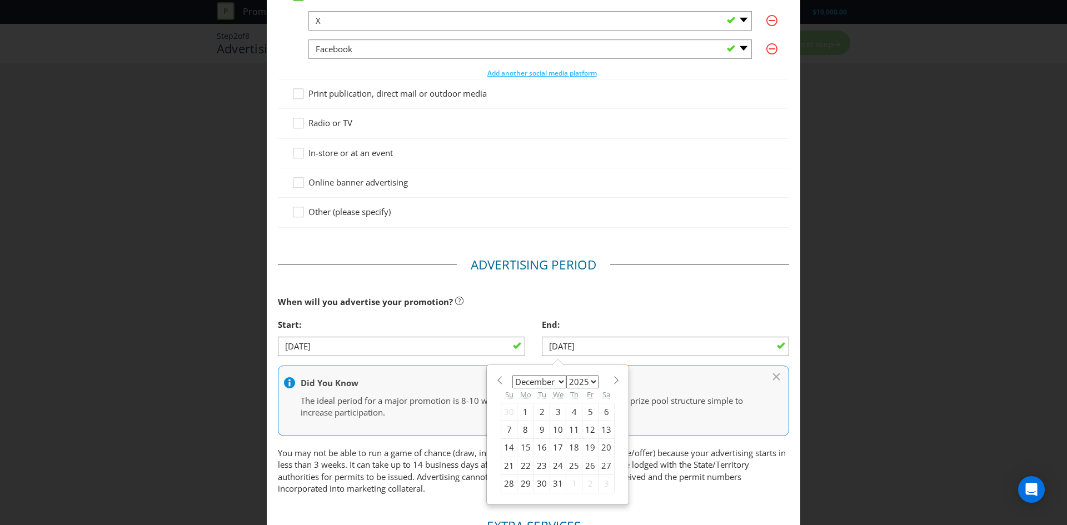
type input "23/12/25"
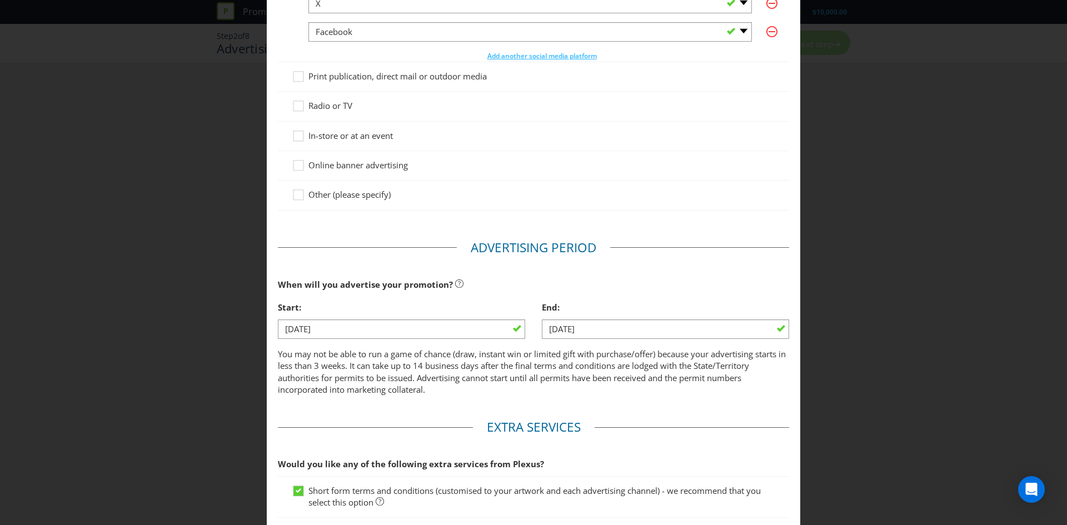
scroll to position [366, 0]
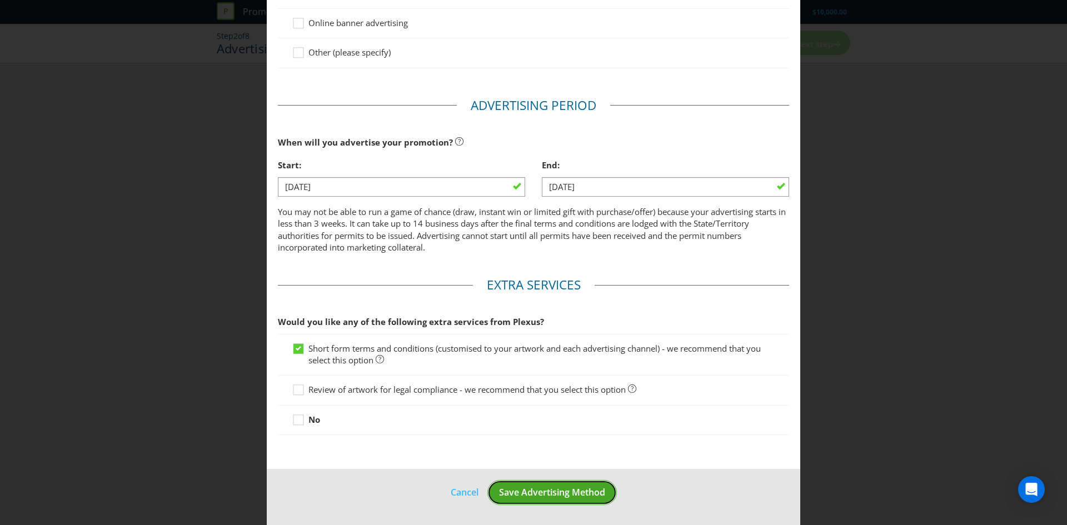
click at [562, 494] on span "Save Advertising Method" at bounding box center [552, 492] width 106 height 12
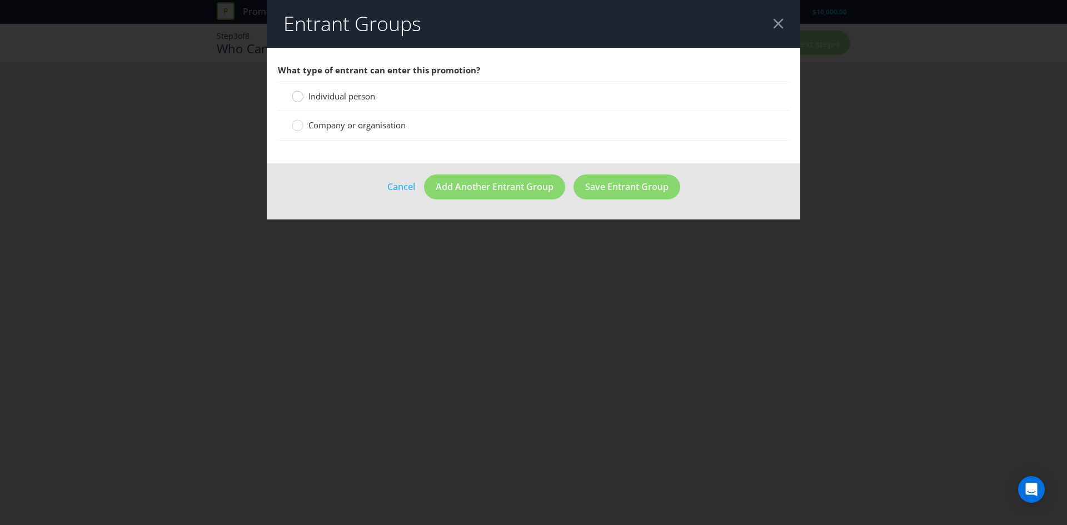
click at [303, 96] on icon at bounding box center [298, 97] width 12 height 12
click at [0, 0] on input "Individual person" at bounding box center [0, 0] width 0 height 0
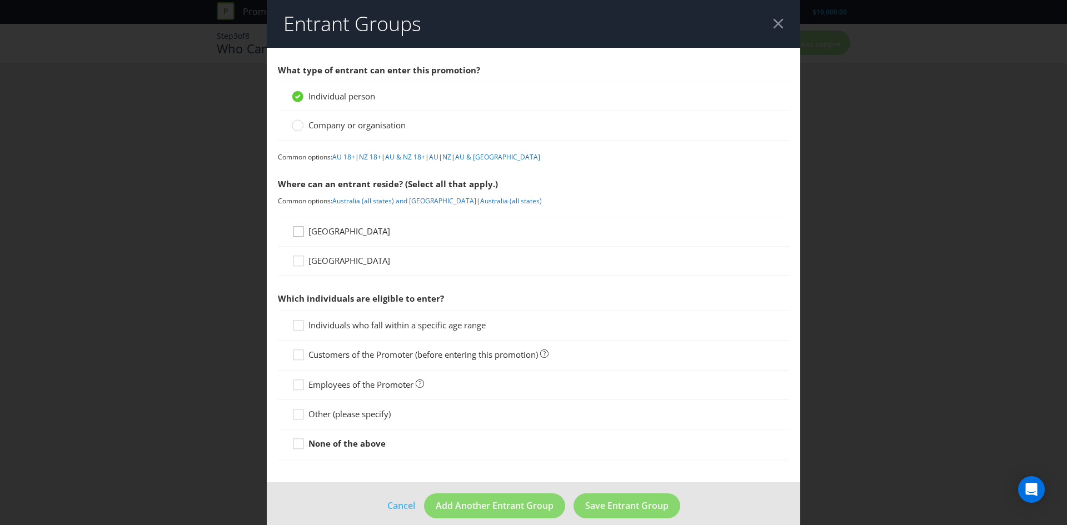
click at [299, 233] on icon at bounding box center [300, 234] width 17 height 17
click at [0, 0] on input "[GEOGRAPHIC_DATA]" at bounding box center [0, 0] width 0 height 0
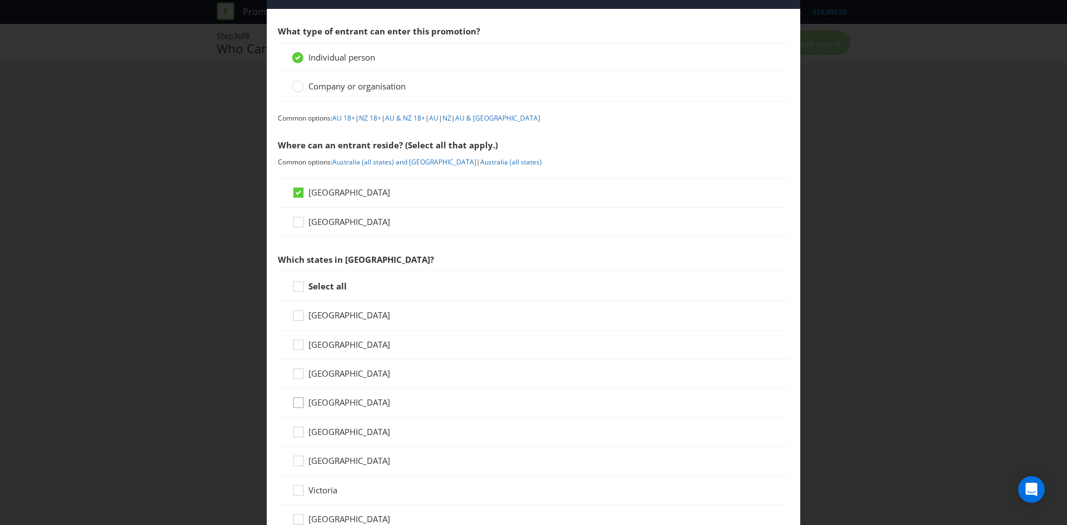
scroll to position [51, 0]
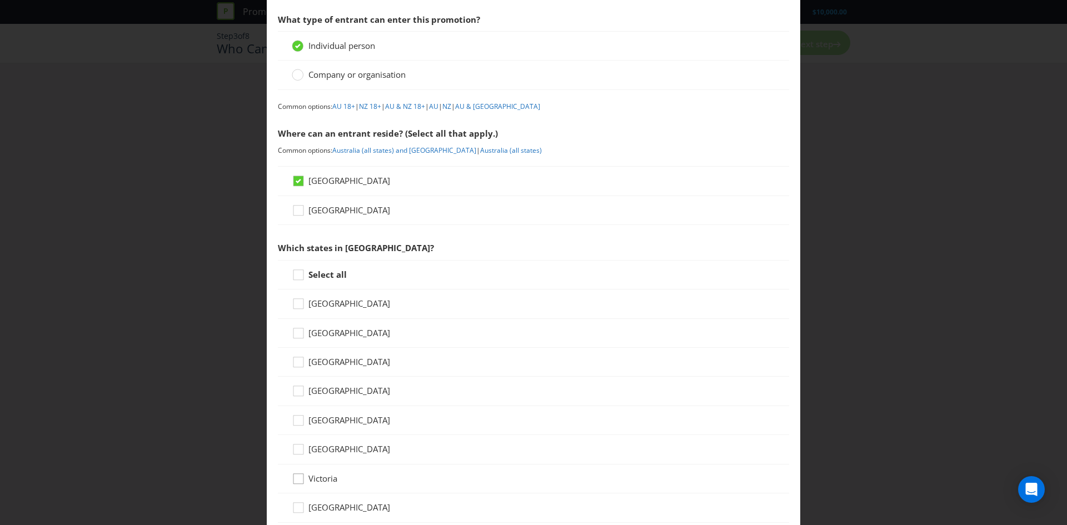
click at [296, 481] on icon at bounding box center [300, 481] width 17 height 17
click at [0, 0] on input "Victoria" at bounding box center [0, 0] width 0 height 0
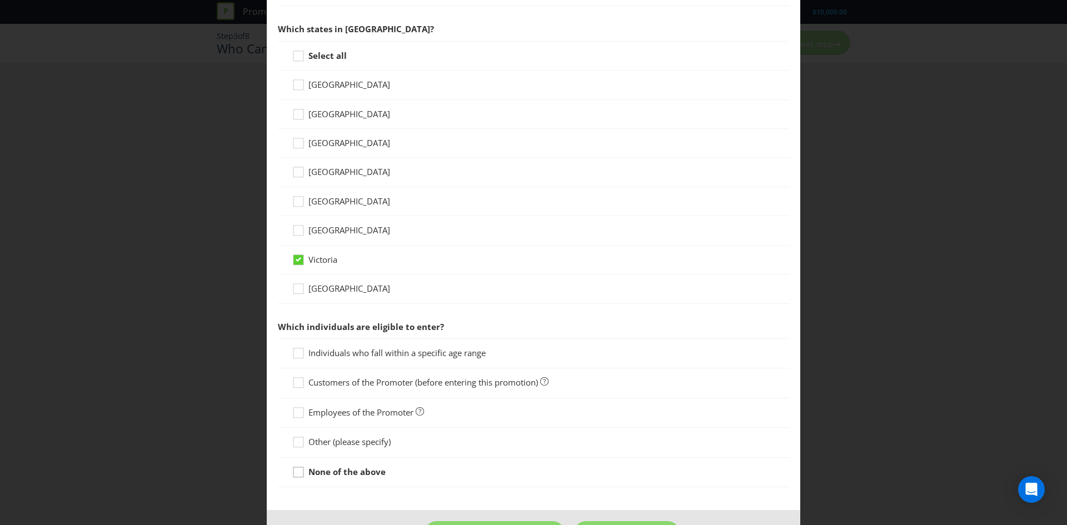
click at [300, 473] on icon at bounding box center [300, 474] width 17 height 17
click at [0, 0] on input "None of the above" at bounding box center [0, 0] width 0 height 0
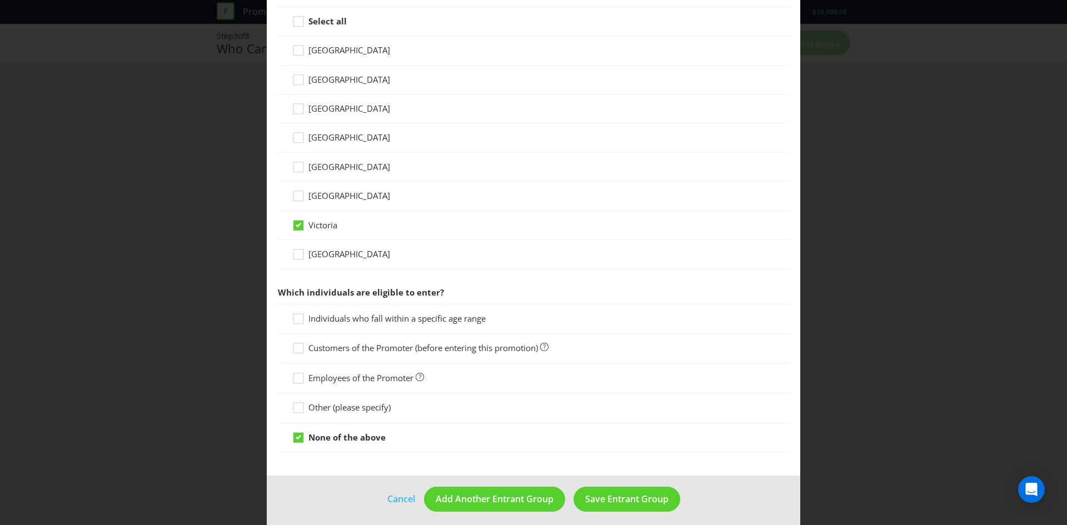
scroll to position [311, 0]
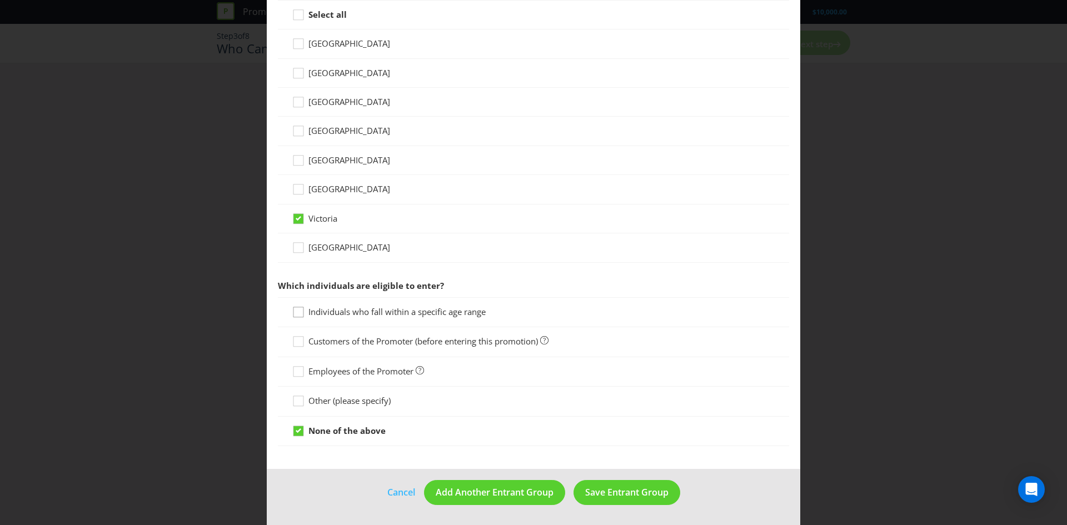
click at [296, 309] on div at bounding box center [299, 309] width 6 height 6
click at [0, 0] on input "Individuals who fall within a specific age range" at bounding box center [0, 0] width 0 height 0
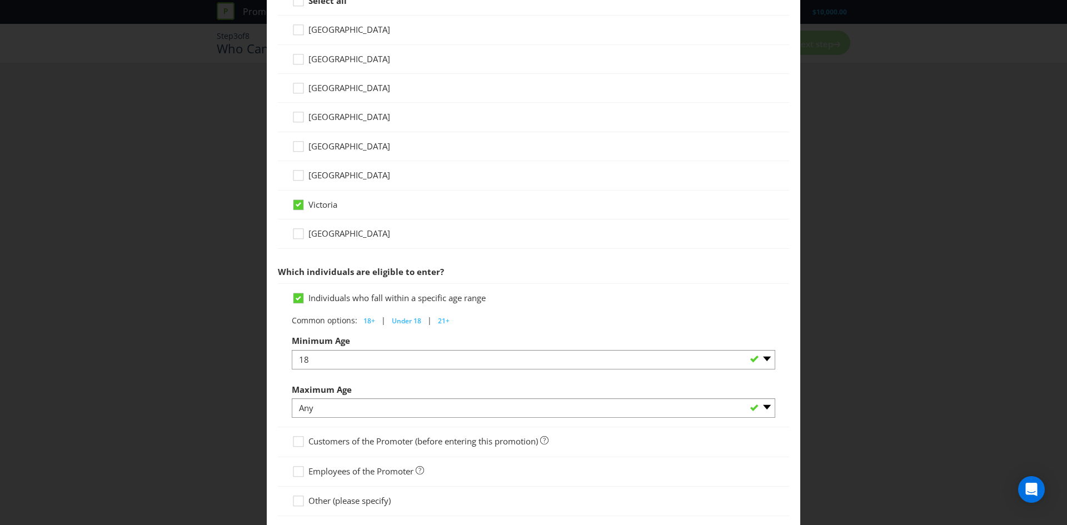
scroll to position [329, 0]
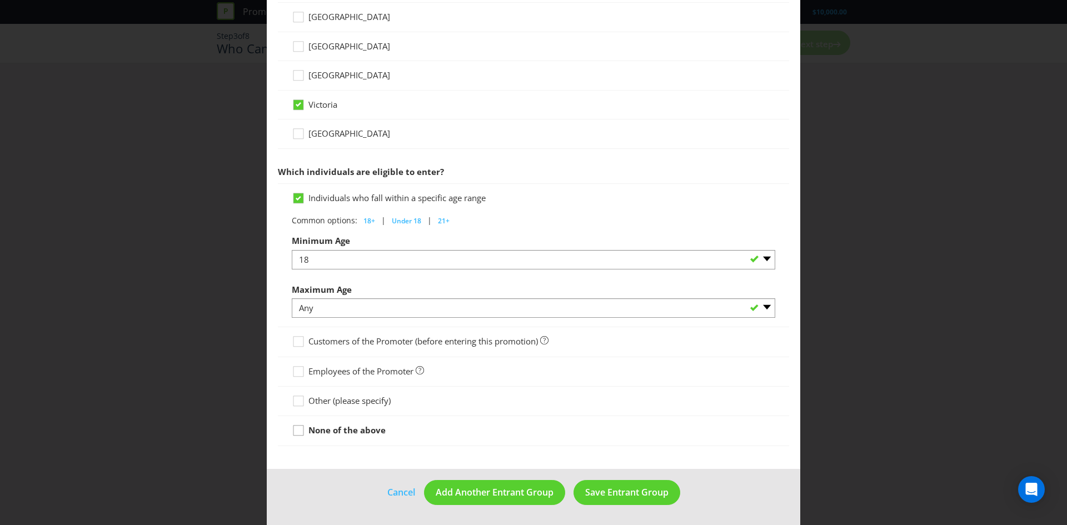
click at [297, 431] on icon at bounding box center [300, 432] width 17 height 17
click at [0, 0] on input "None of the above" at bounding box center [0, 0] width 0 height 0
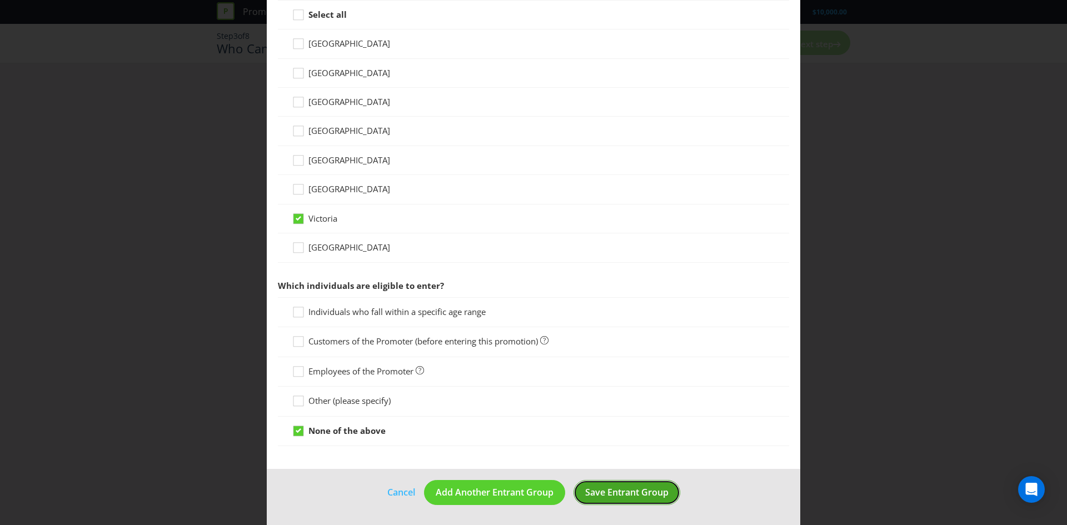
click at [630, 488] on span "Save Entrant Group" at bounding box center [626, 492] width 83 height 12
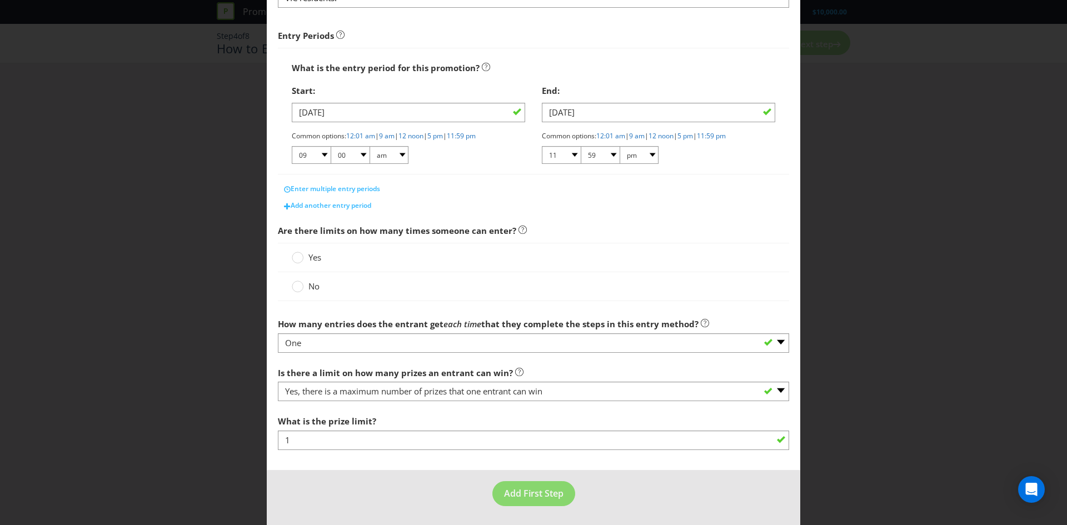
scroll to position [156, 0]
click at [298, 259] on circle at bounding box center [297, 256] width 11 height 11
click at [0, 0] on input "Yes" at bounding box center [0, 0] width 0 height 0
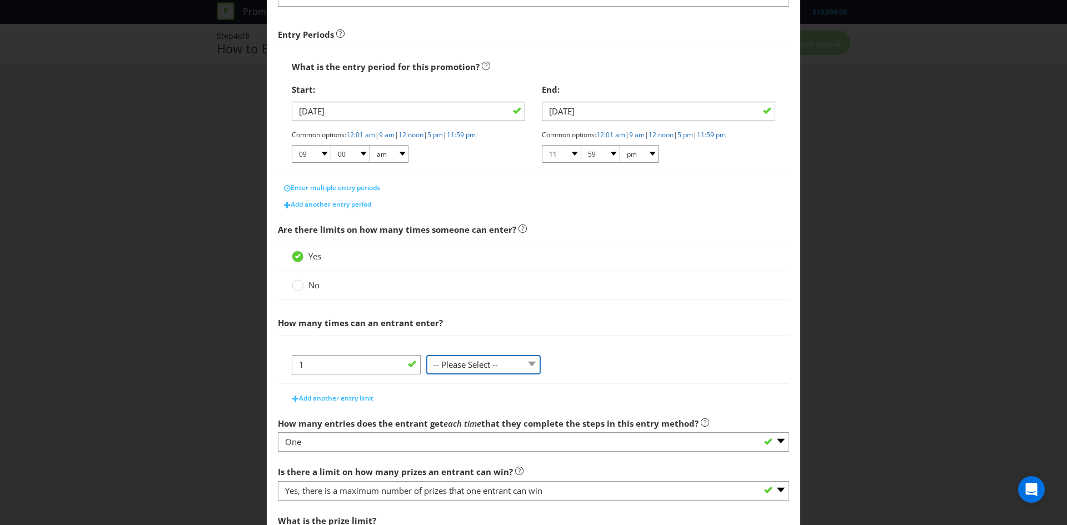
click at [461, 364] on select "-- Please Select -- per person per day per purchase per transaction Other (plea…" at bounding box center [483, 364] width 114 height 19
select select "PER_TRANSACTION"
click at [426, 355] on select "-- Please Select -- per person per day per purchase per transaction Other (plea…" at bounding box center [483, 364] width 114 height 19
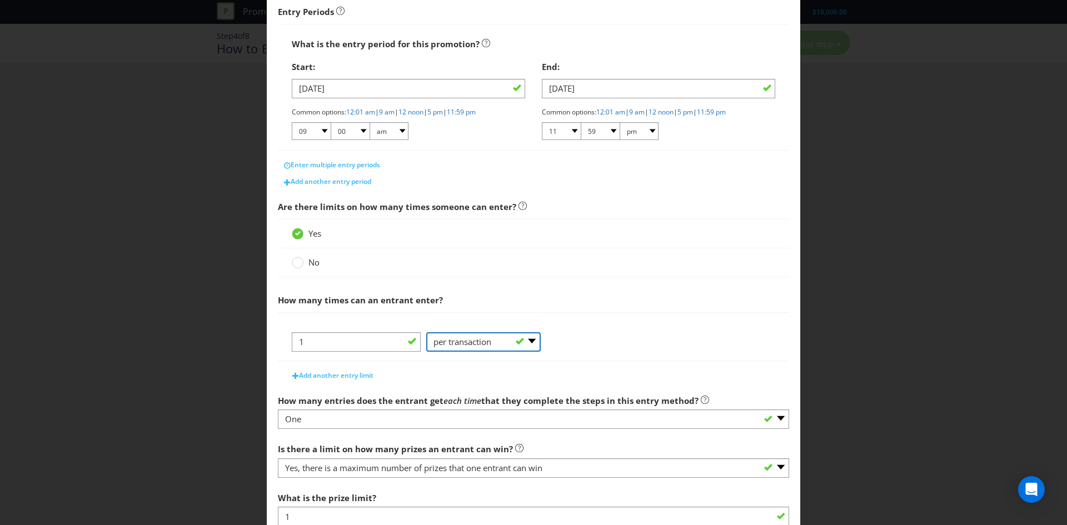
scroll to position [256, 0]
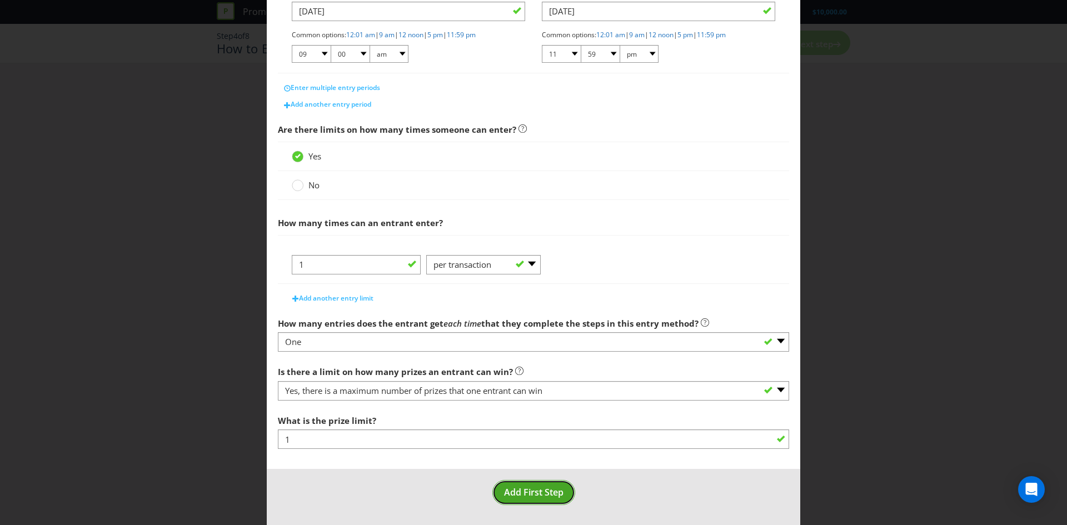
click at [518, 492] on span "Add First Step" at bounding box center [533, 492] width 59 height 12
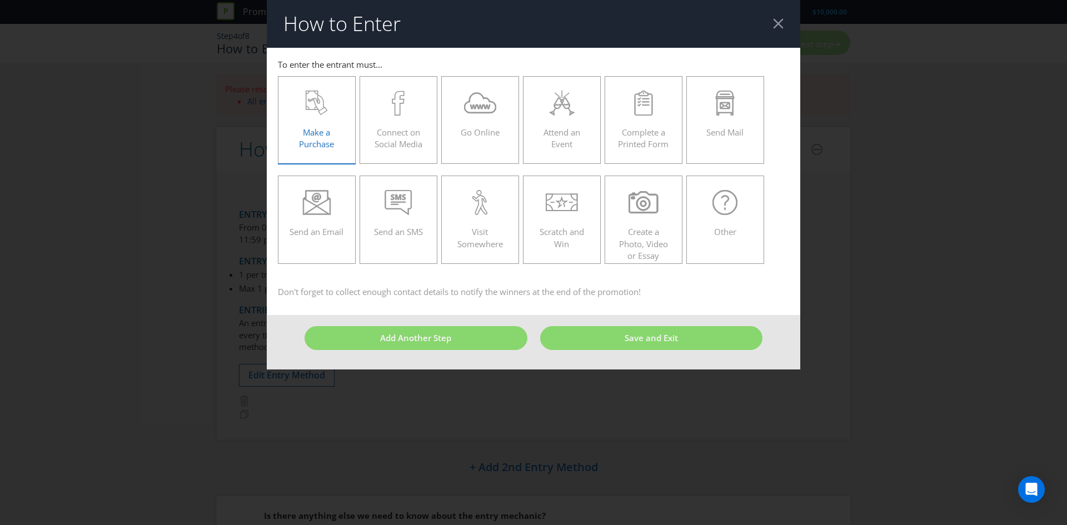
click at [317, 136] on span "Make a Purchase" at bounding box center [316, 138] width 35 height 23
click at [0, 0] on input "Make a Purchase" at bounding box center [0, 0] width 0 height 0
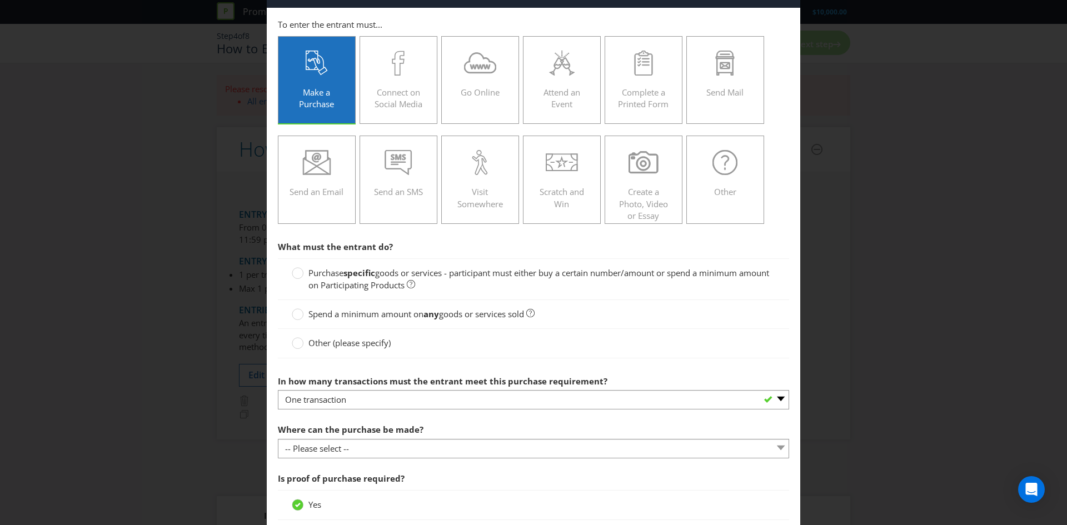
scroll to position [41, 0]
click at [299, 272] on circle at bounding box center [297, 272] width 11 height 11
click at [0, 0] on input "Purchase specific goods or services - participant must either buy a certain num…" at bounding box center [0, 0] width 0 height 0
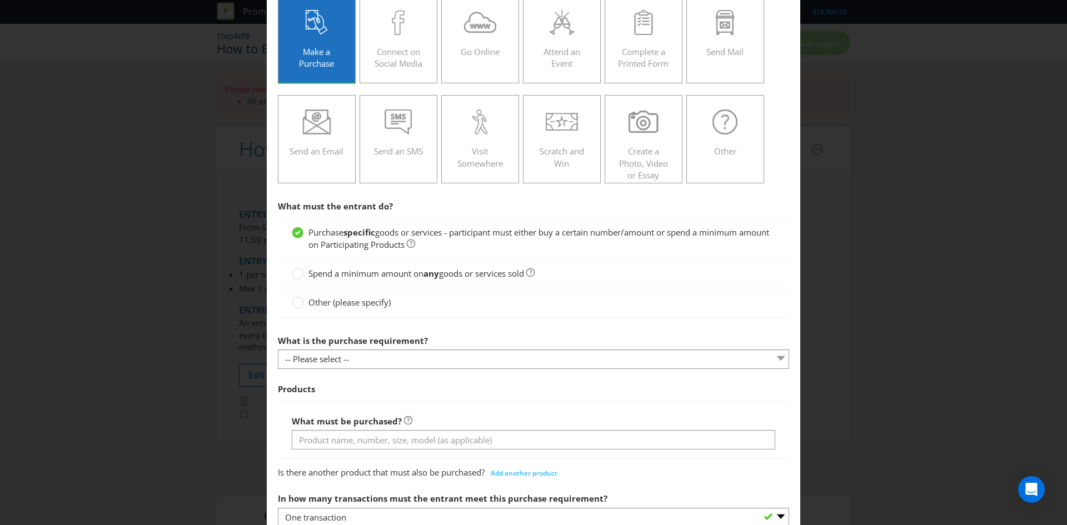
scroll to position [93, 0]
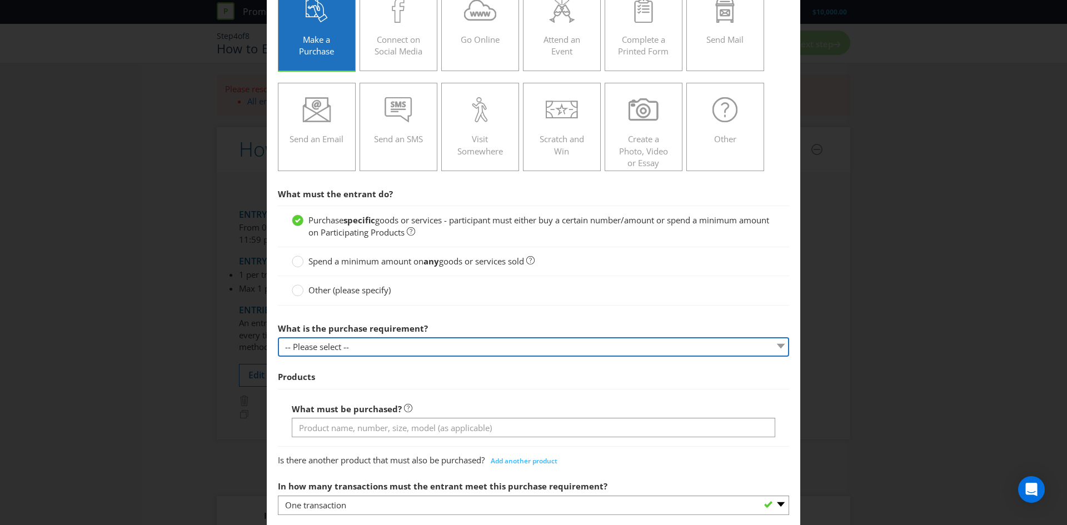
click at [329, 347] on select "-- Please select -- Buy a certain number of these products or services Spend a …" at bounding box center [533, 346] width 511 height 19
select select "MINIMUM_QUANTITY"
click at [278, 337] on select "-- Please select -- Buy a certain number of these products or services Spend a …" at bounding box center [533, 346] width 511 height 19
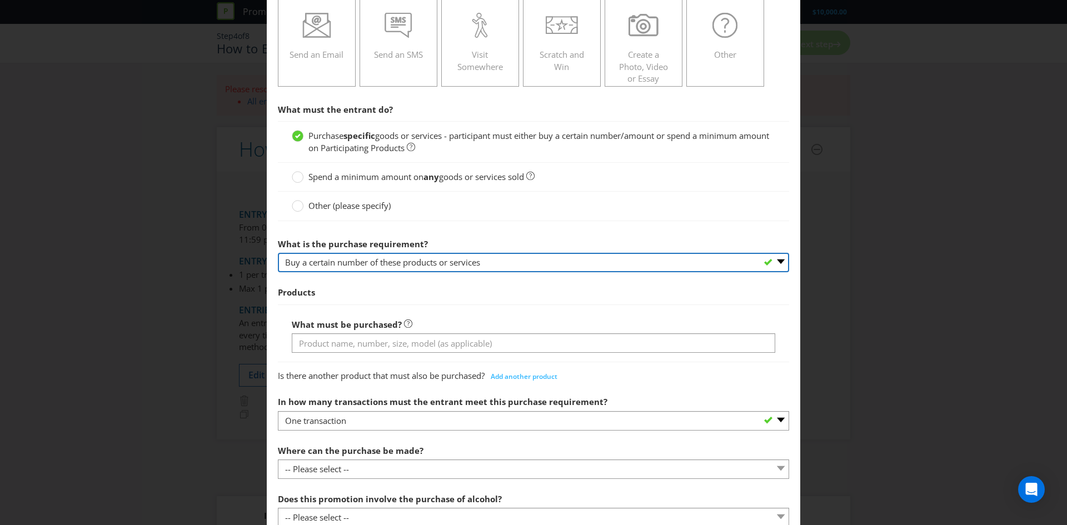
scroll to position [196, 0]
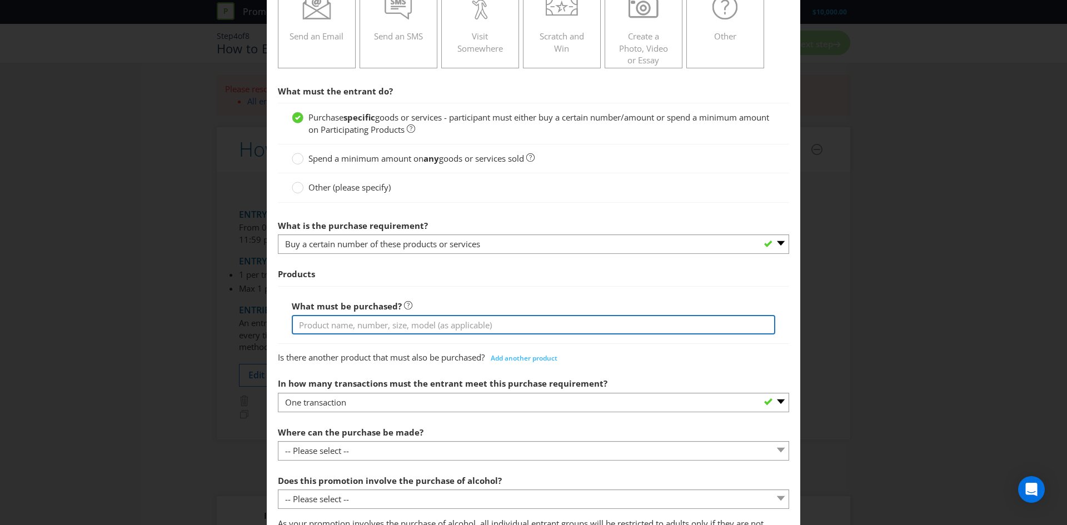
click at [337, 326] on input "text" at bounding box center [533, 324] width 483 height 19
type input "timber"
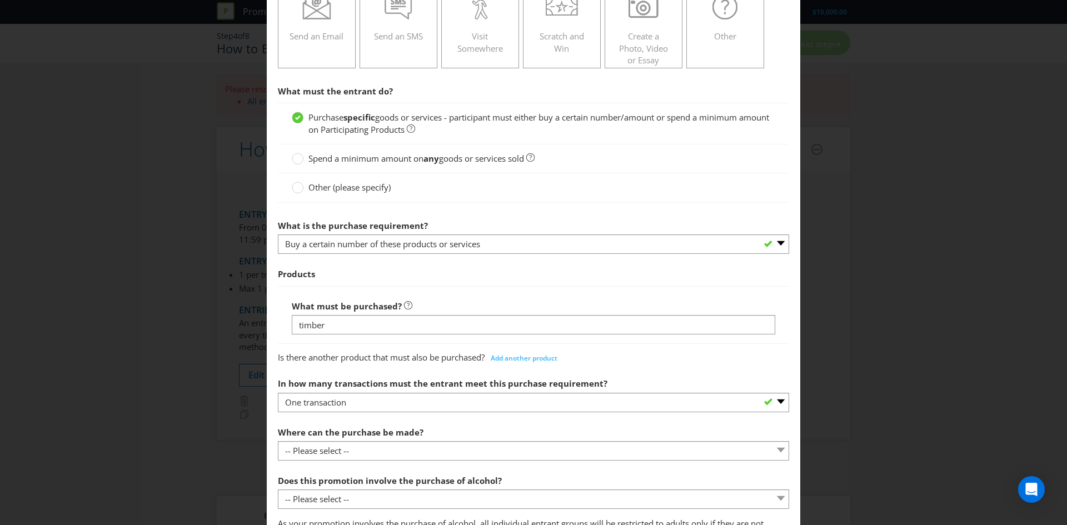
click at [553, 277] on span "Products" at bounding box center [533, 274] width 511 height 23
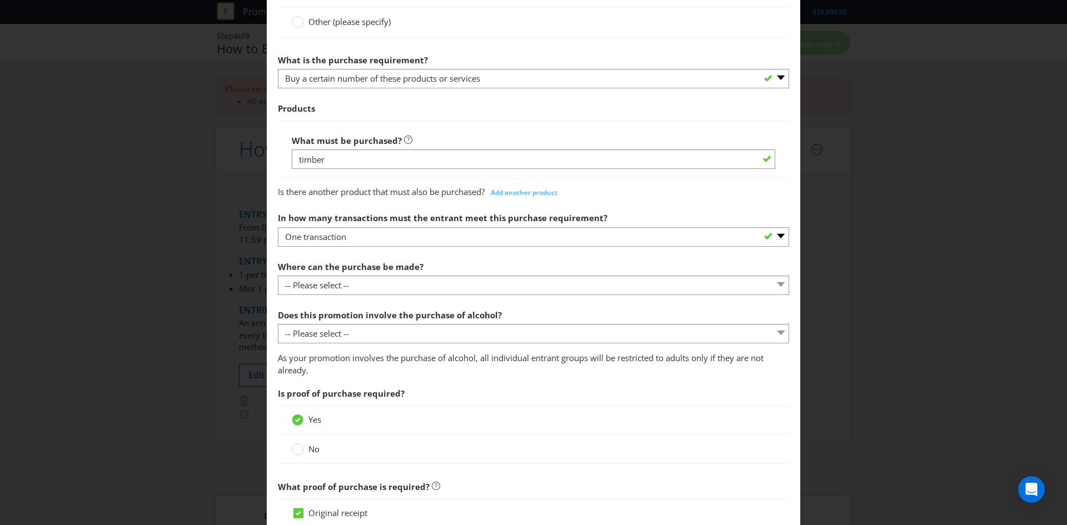
scroll to position [374, 0]
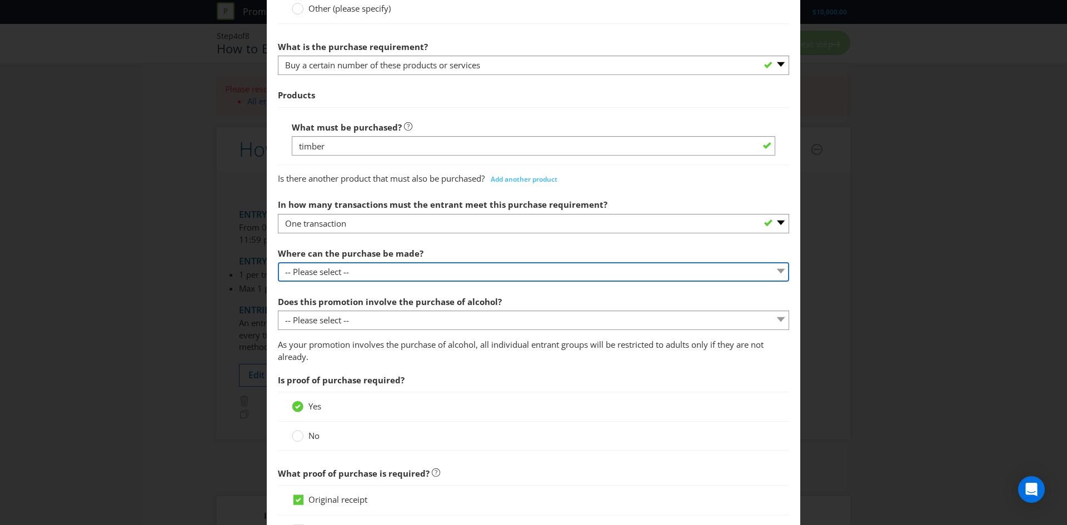
click at [380, 269] on select "-- Please select -- Any stores displaying promotional material (including onlin…" at bounding box center [533, 271] width 511 height 19
select select "ANY_SELLING"
click at [278, 262] on select "-- Please select -- Any stores displaying promotional material (including onlin…" at bounding box center [533, 271] width 511 height 19
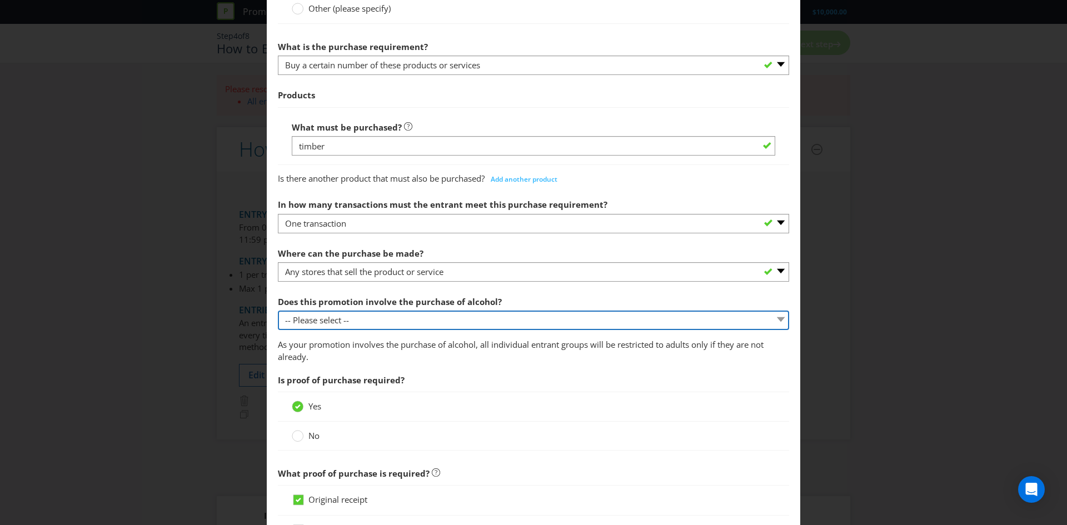
click at [297, 322] on select "-- Please select -- Yes, for on-premises consumption Yes, for off-premises cons…" at bounding box center [533, 320] width 511 height 19
select select "NO"
click at [278, 311] on select "-- Please select -- Yes, for on-premises consumption Yes, for off-premises cons…" at bounding box center [533, 320] width 511 height 19
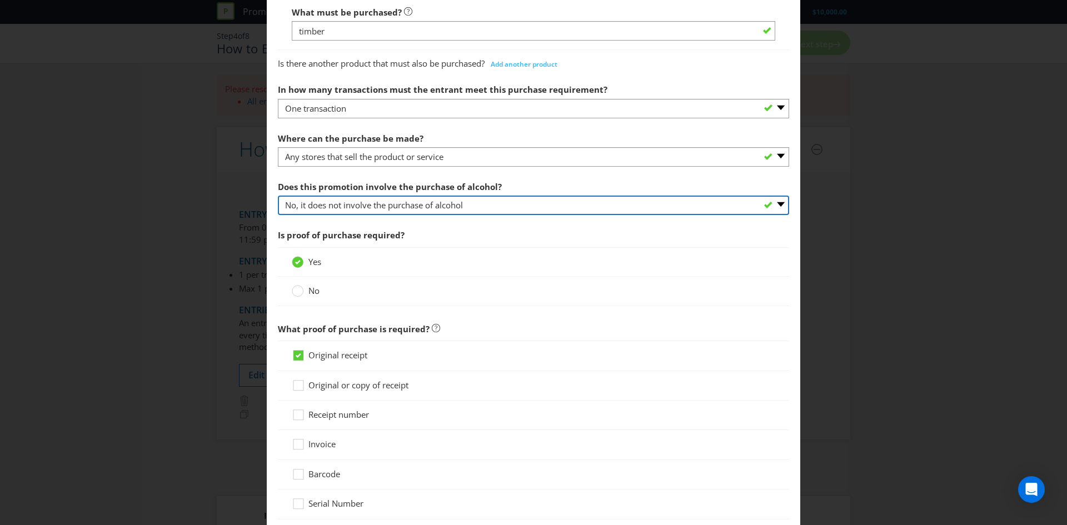
scroll to position [500, 0]
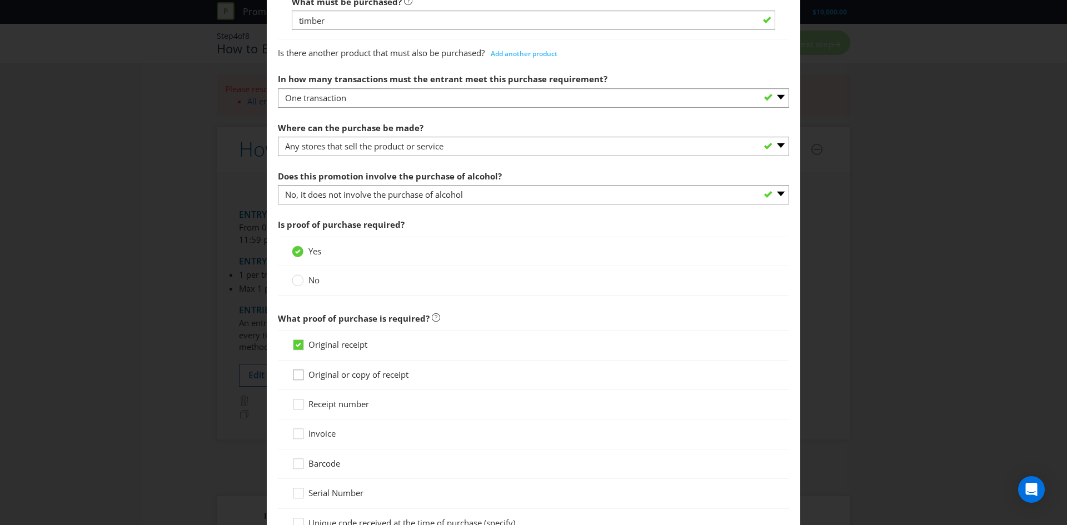
click at [299, 376] on icon at bounding box center [300, 377] width 17 height 17
click at [0, 0] on input "Original or copy of receipt" at bounding box center [0, 0] width 0 height 0
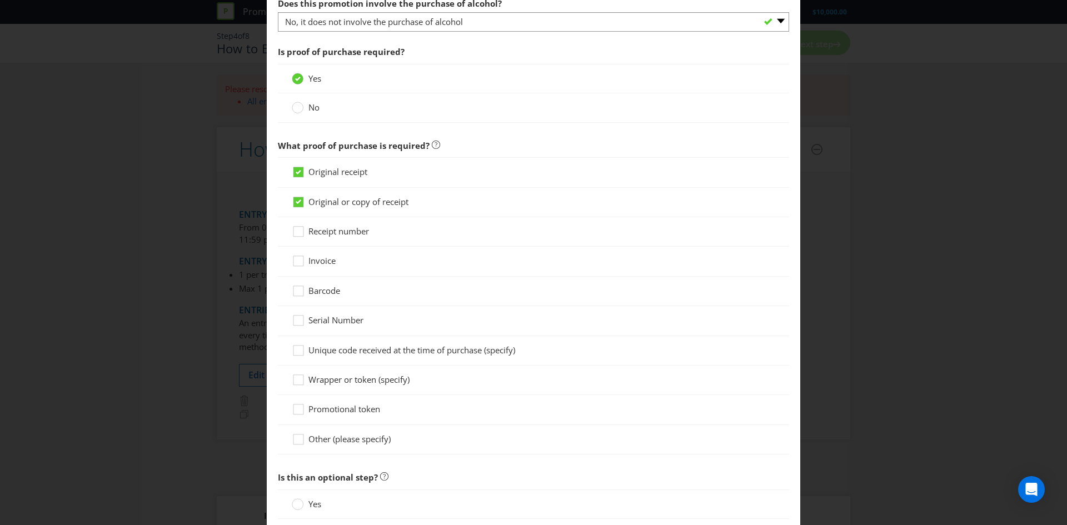
scroll to position [773, 0]
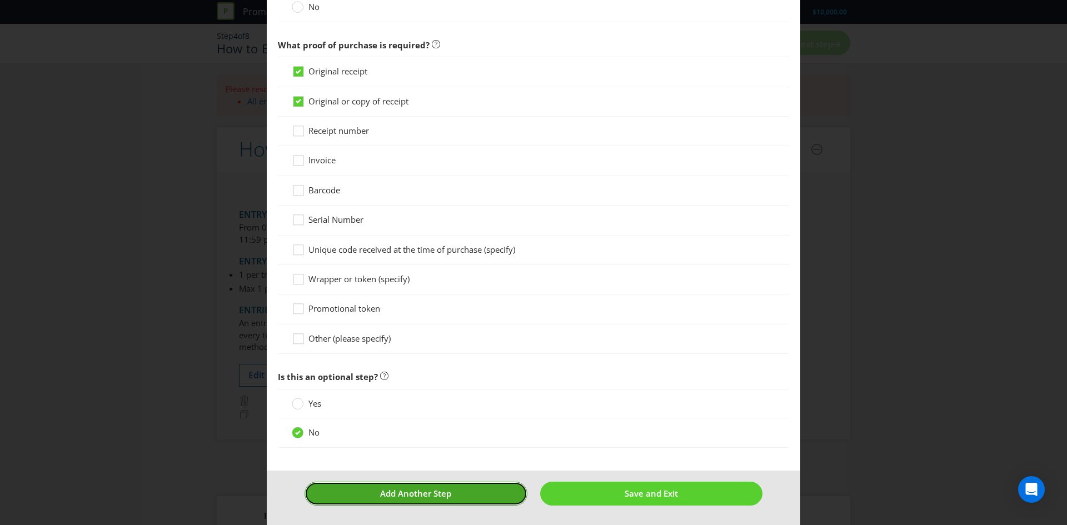
click at [397, 499] on button "Add Another Step" at bounding box center [415, 494] width 223 height 24
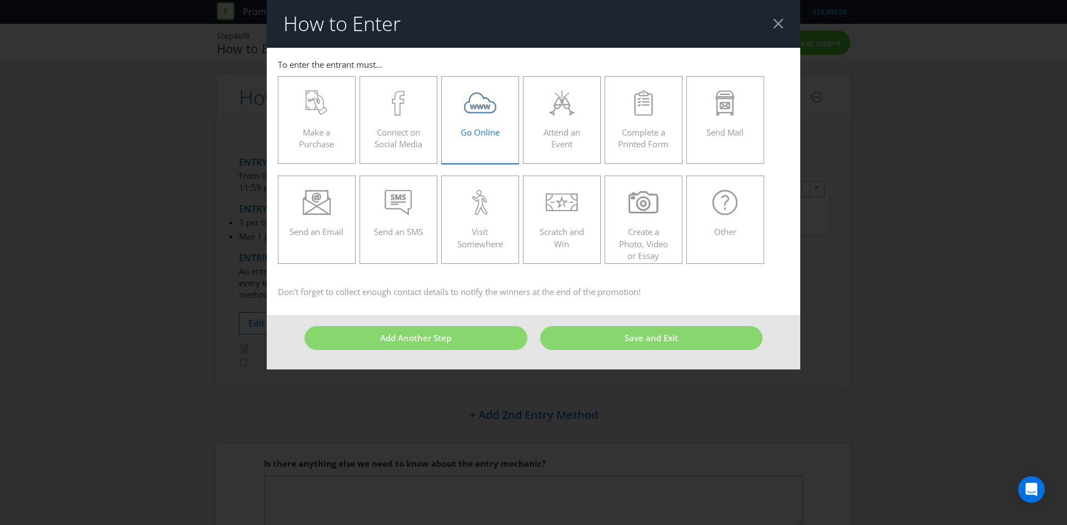
click at [483, 132] on span "Go Online" at bounding box center [480, 132] width 39 height 11
click at [0, 0] on input "Go Online" at bounding box center [0, 0] width 0 height 0
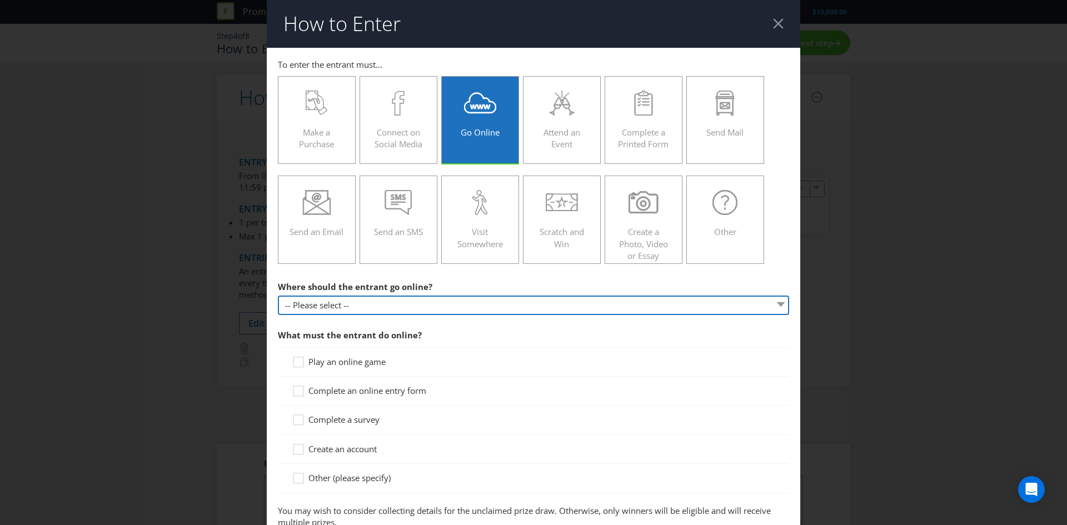
click at [318, 296] on select "-- Please select -- At a specific URL Using a direct link sent to the entrant b…" at bounding box center [533, 305] width 511 height 19
select select "SPECIFIC_URL"
click at [278, 296] on select "-- Please select -- At a specific URL Using a direct link sent to the entrant b…" at bounding box center [533, 305] width 511 height 19
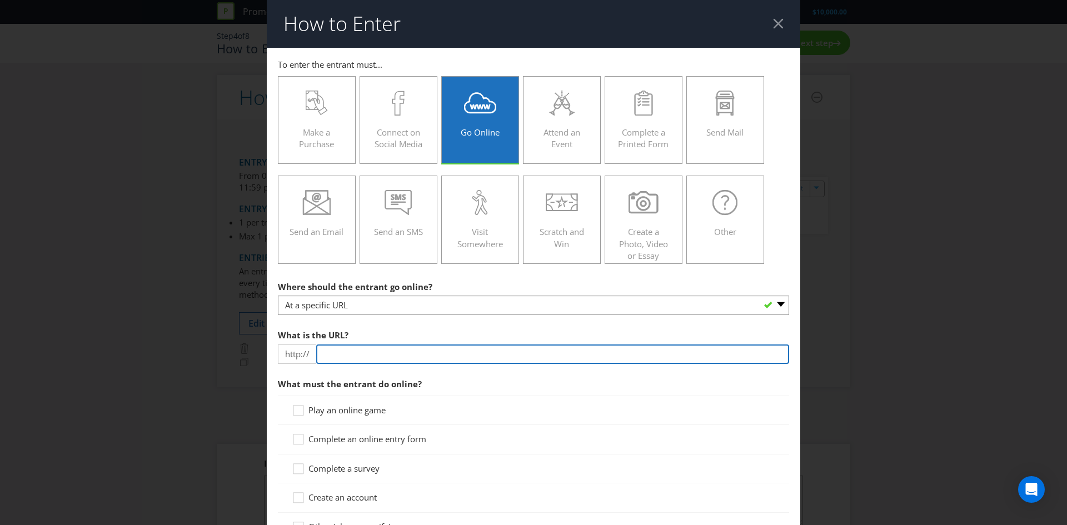
click at [346, 347] on input "text" at bounding box center [552, 353] width 473 height 19
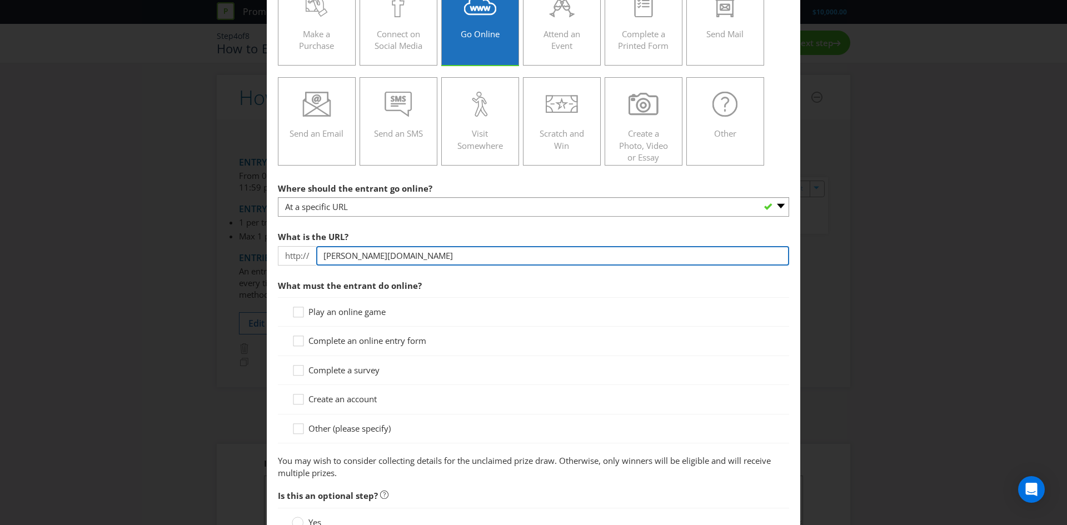
scroll to position [127, 0]
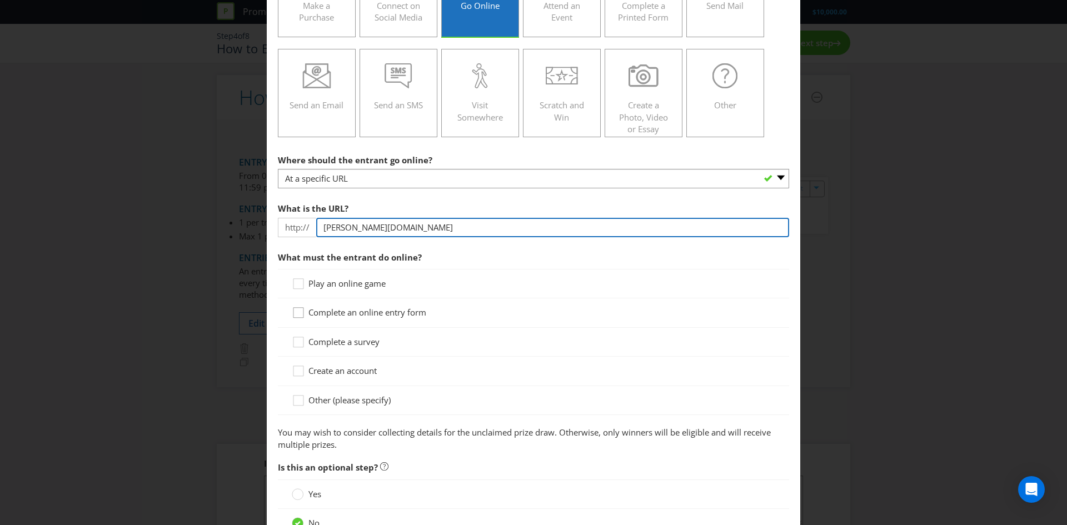
type input "[PERSON_NAME][DOMAIN_NAME]"
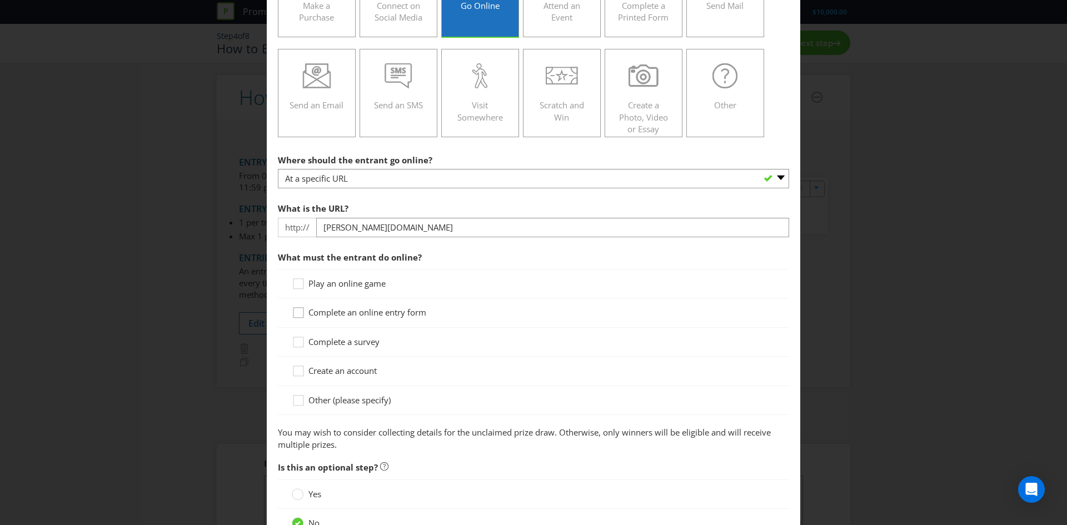
click at [296, 311] on div at bounding box center [299, 309] width 6 height 6
click at [0, 0] on input "Complete an online entry form" at bounding box center [0, 0] width 0 height 0
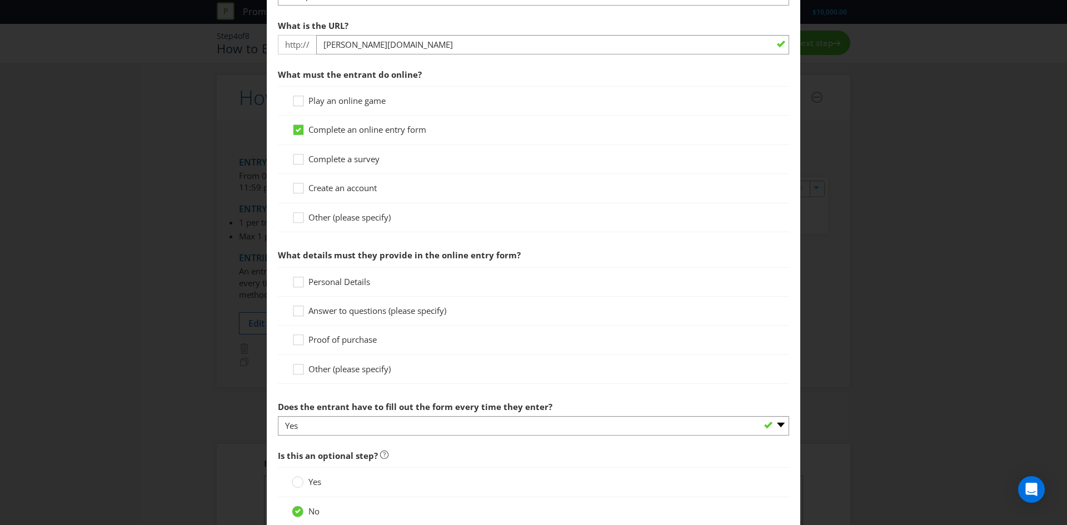
scroll to position [313, 0]
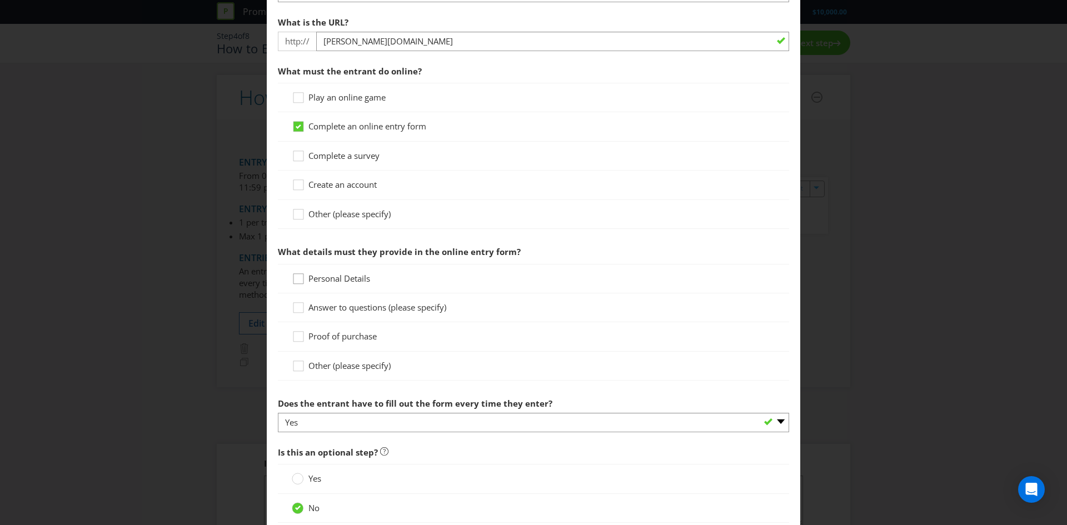
click at [301, 277] on icon at bounding box center [300, 281] width 17 height 17
click at [0, 0] on input "Personal Details" at bounding box center [0, 0] width 0 height 0
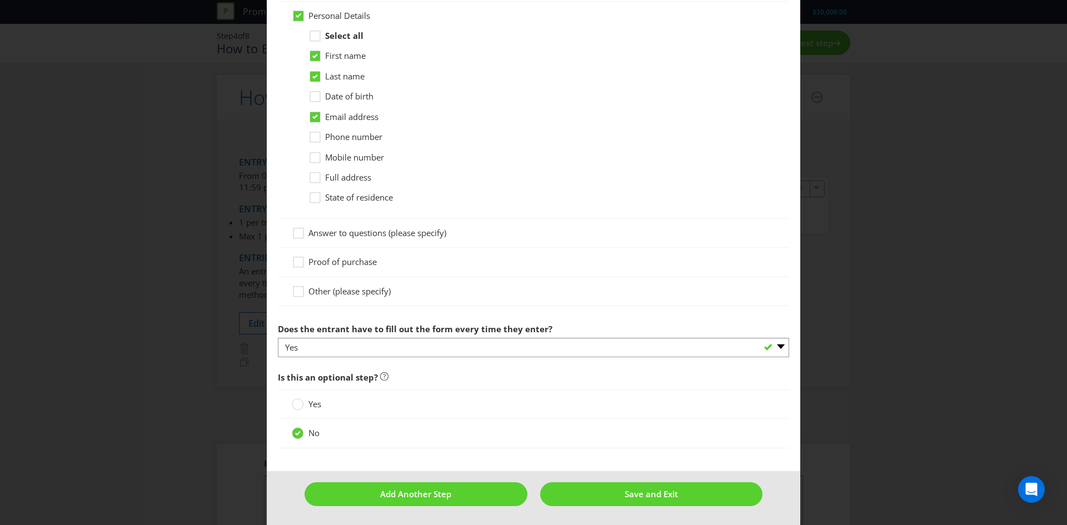
scroll to position [576, 0]
click at [312, 260] on span "Proof of purchase" at bounding box center [342, 261] width 68 height 11
click at [0, 0] on input "Proof of purchase" at bounding box center [0, 0] width 0 height 0
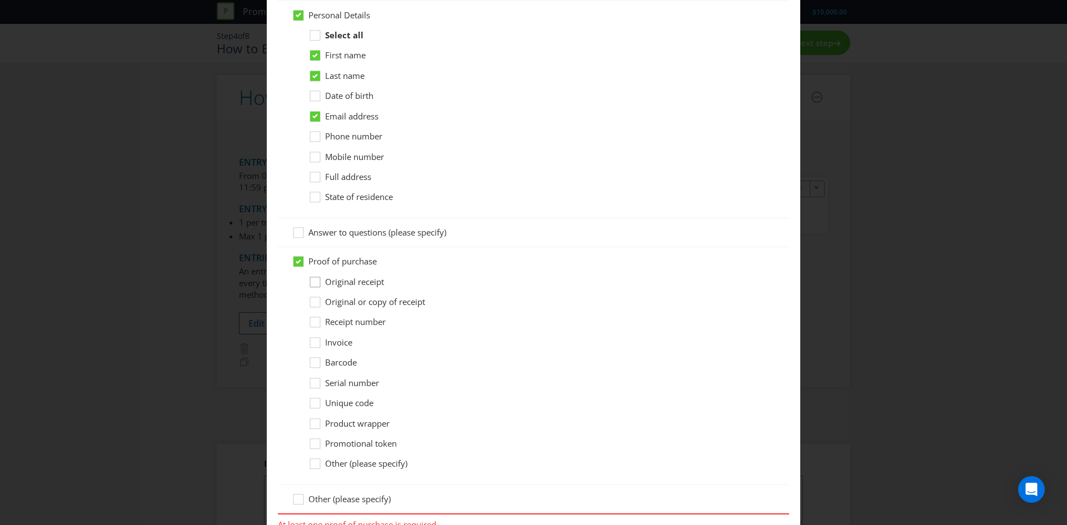
click at [318, 284] on icon at bounding box center [316, 284] width 17 height 17
click at [0, 0] on input "Original receipt" at bounding box center [0, 0] width 0 height 0
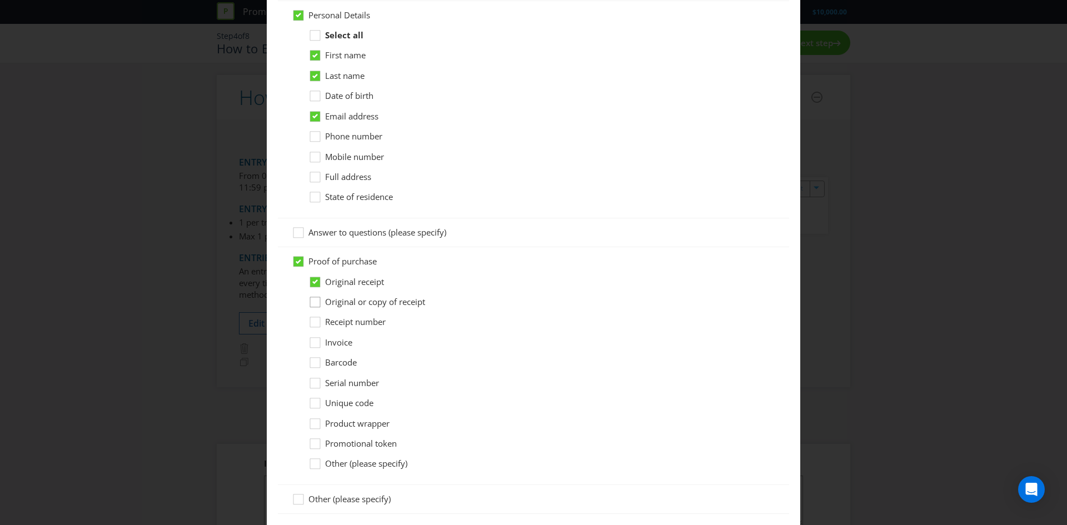
click at [315, 306] on icon at bounding box center [316, 304] width 17 height 17
click at [0, 0] on input "Original or copy of receipt" at bounding box center [0, 0] width 0 height 0
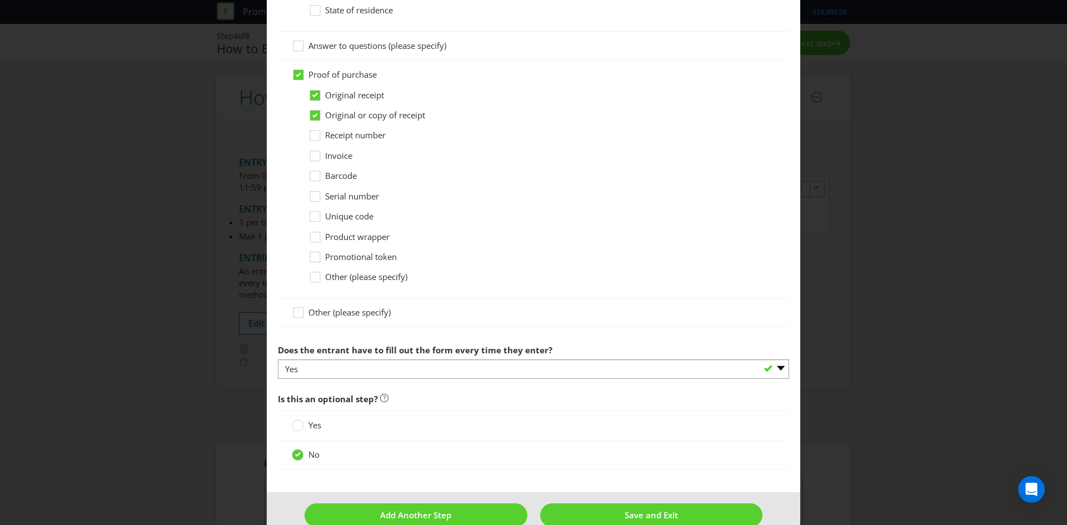
scroll to position [784, 0]
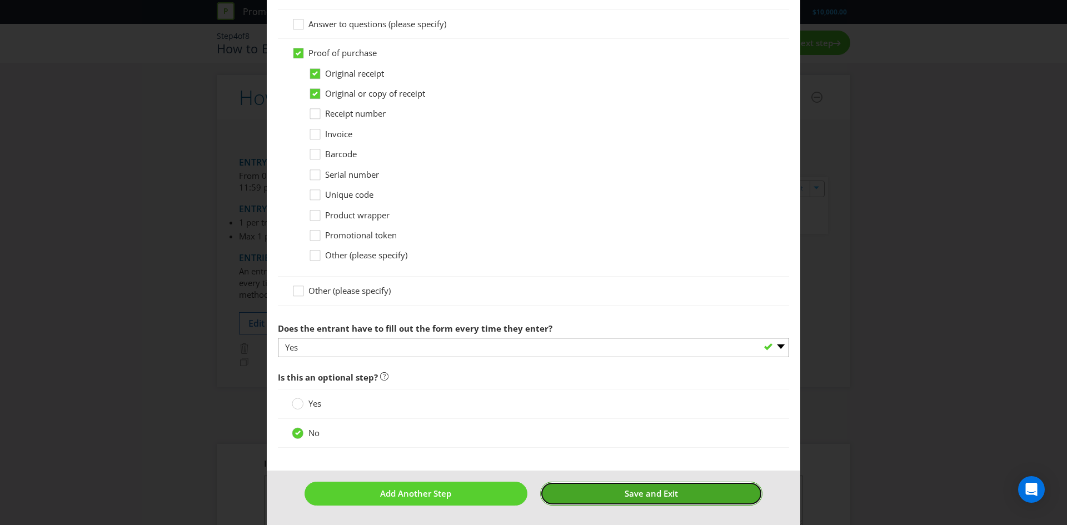
click at [616, 498] on button "Save and Exit" at bounding box center [651, 494] width 223 height 24
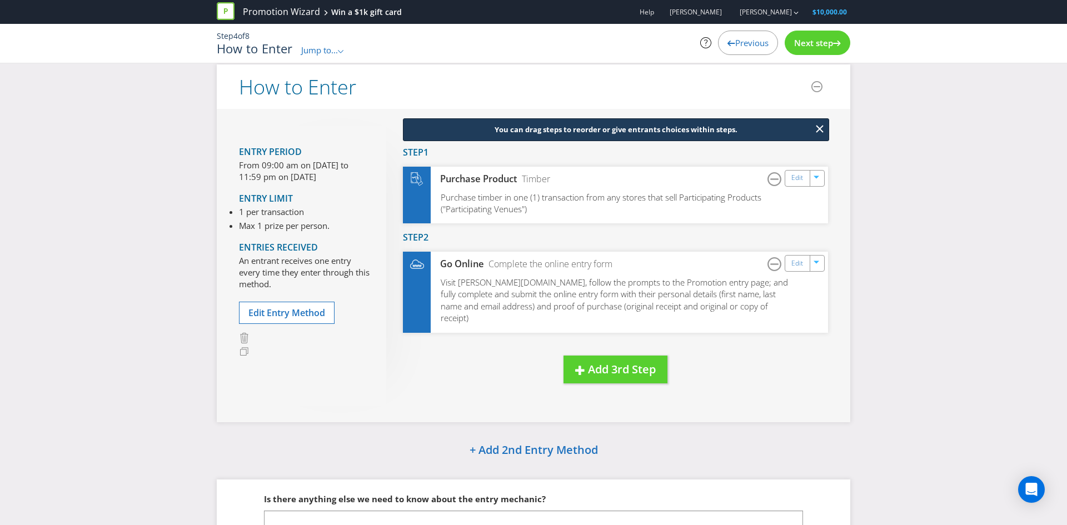
scroll to position [91, 0]
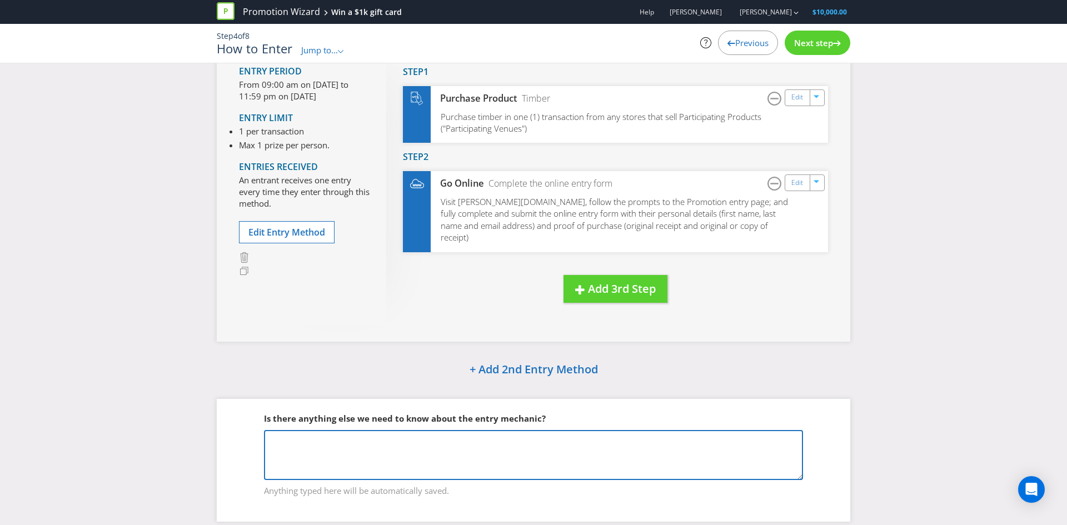
click at [318, 440] on textarea at bounding box center [533, 455] width 539 height 50
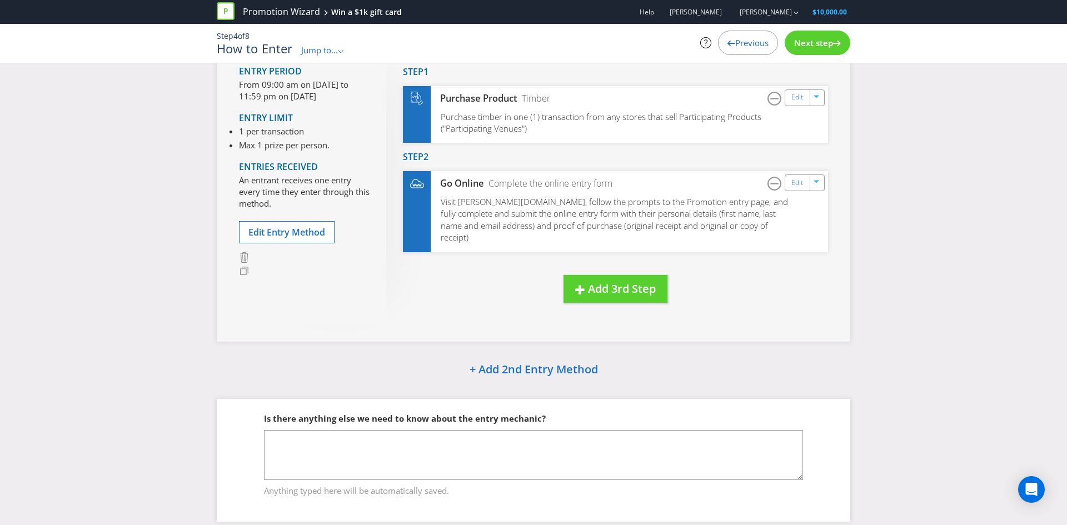
click at [805, 46] on span "Next step" at bounding box center [813, 42] width 39 height 11
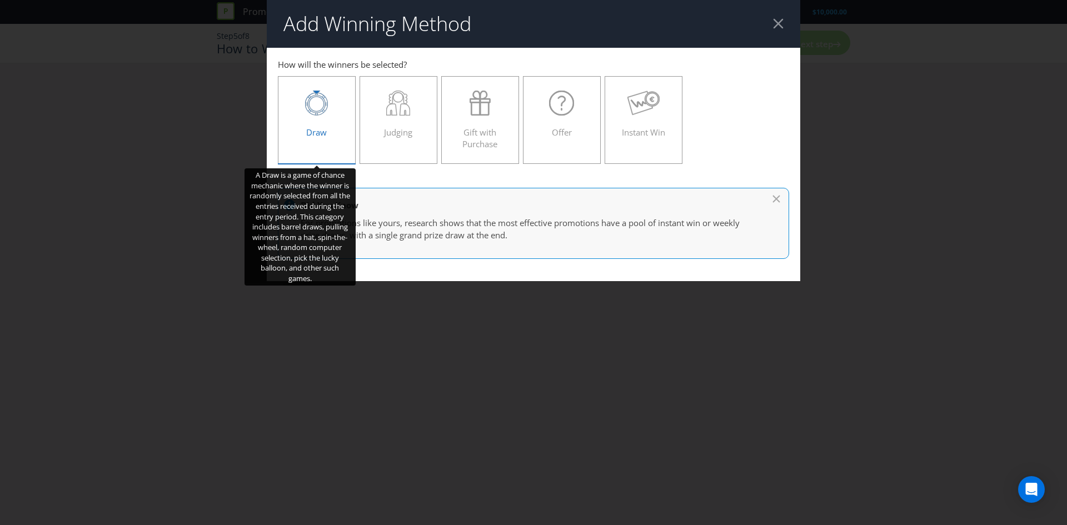
click at [326, 116] on div "Draw" at bounding box center [316, 116] width 54 height 50
click at [0, 0] on input "Draw" at bounding box center [0, 0] width 0 height 0
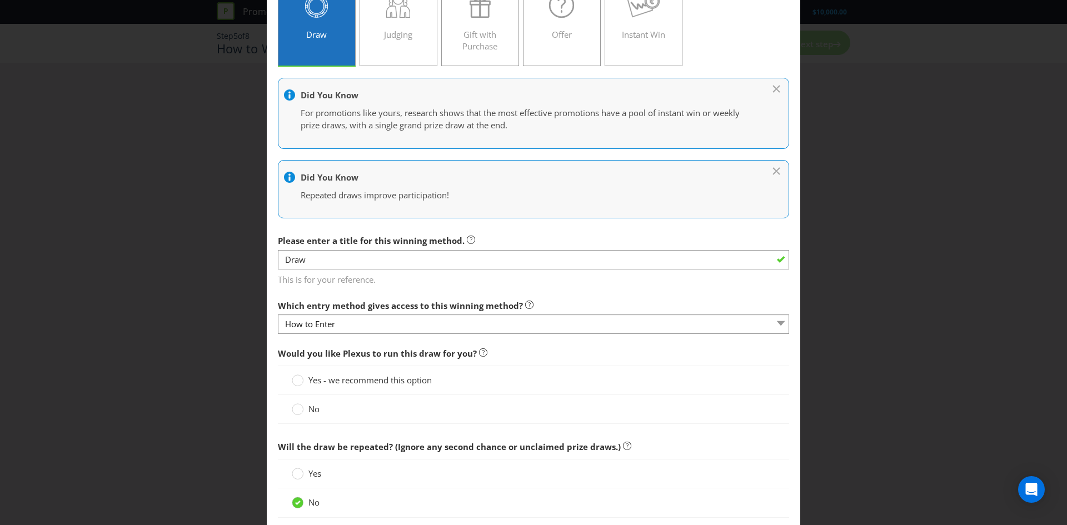
scroll to position [250, 0]
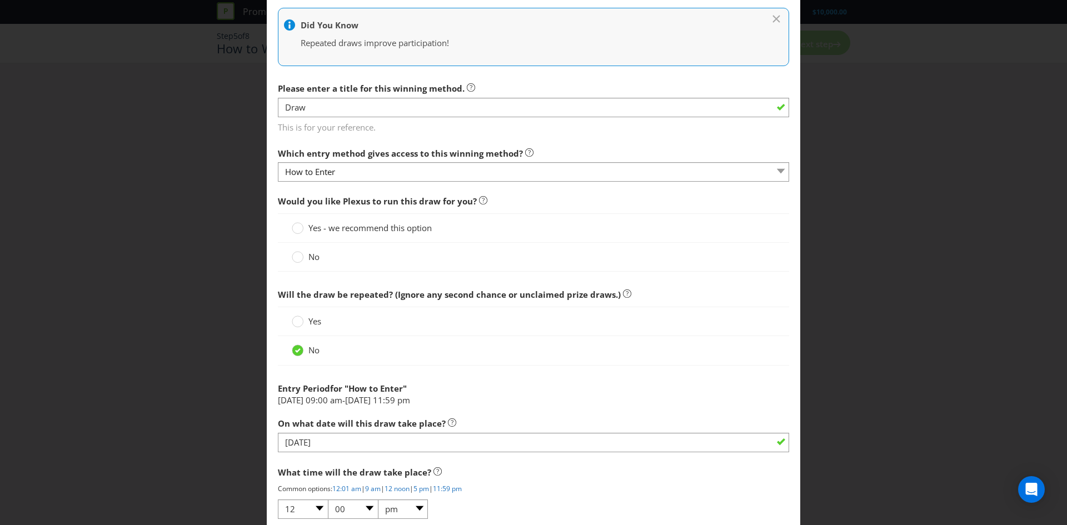
click at [324, 229] on span "Yes - we recommend this option" at bounding box center [369, 227] width 123 height 11
click at [0, 0] on input "Yes - we recommend this option" at bounding box center [0, 0] width 0 height 0
click at [296, 259] on circle at bounding box center [297, 257] width 11 height 11
click at [0, 0] on input "No" at bounding box center [0, 0] width 0 height 0
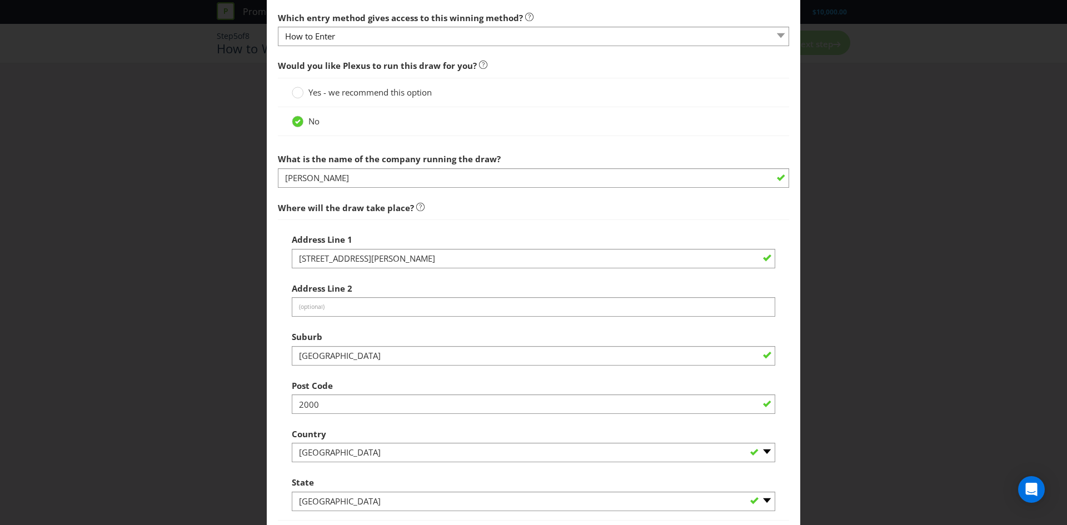
scroll to position [695, 0]
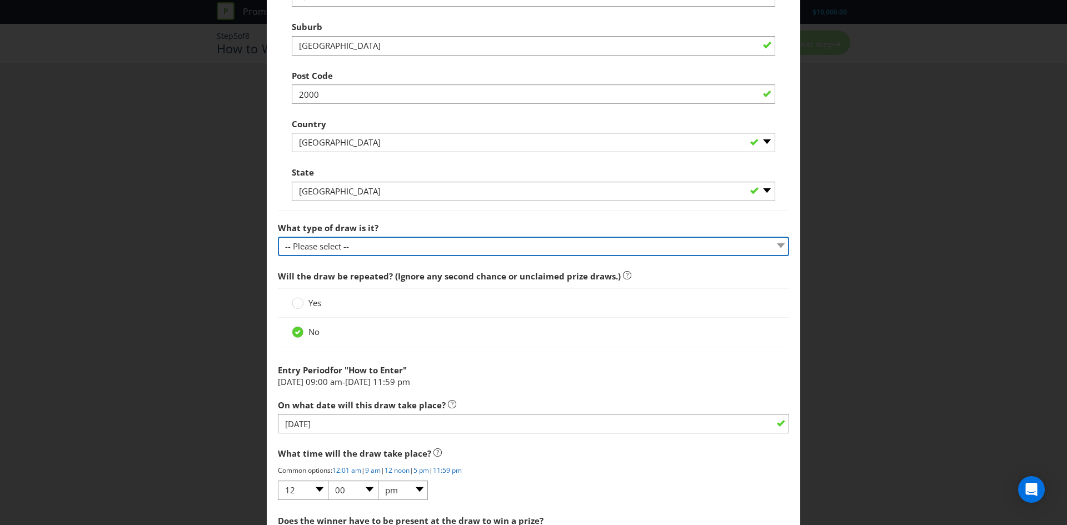
click at [366, 250] on select "-- Please select -- Computerised random selection Barrel draw Don't specify Oth…" at bounding box center [533, 246] width 511 height 19
select select "BARREL_DRAW"
click at [278, 237] on select "-- Please select -- Computerised random selection Barrel draw Don't specify Oth…" at bounding box center [533, 246] width 511 height 19
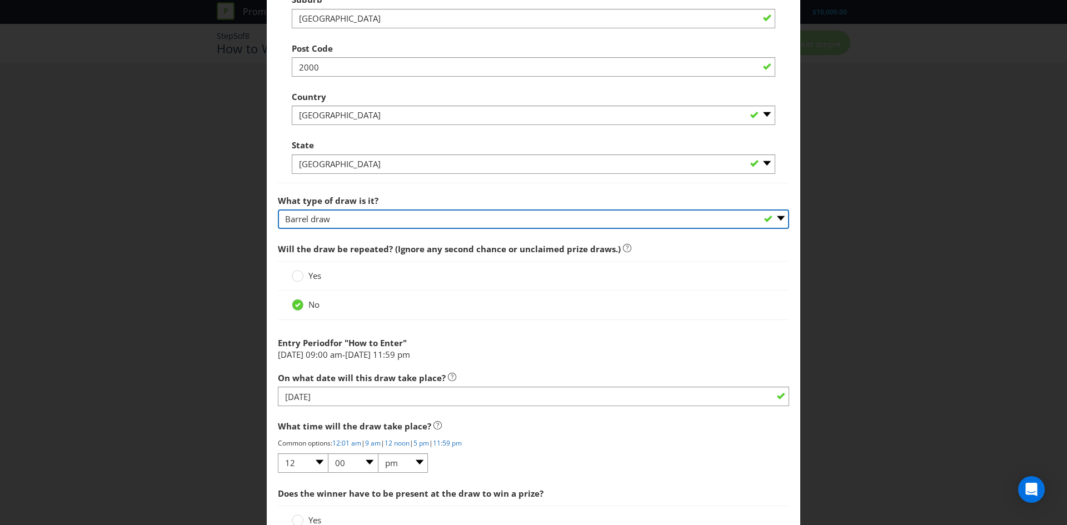
scroll to position [824, 0]
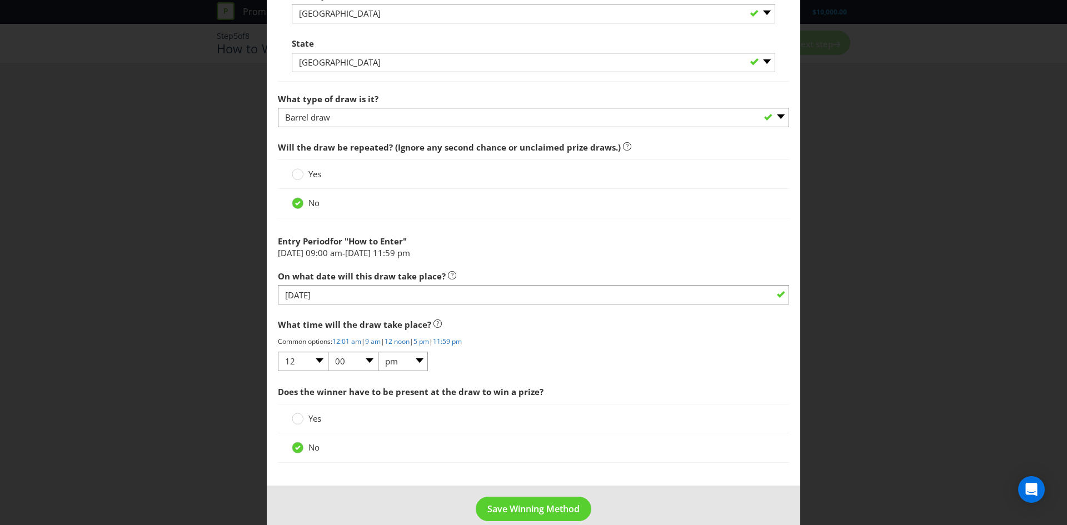
drag, startPoint x: 369, startPoint y: 252, endPoint x: 418, endPoint y: 251, distance: 48.9
click at [418, 251] on li "15 Oct 2025 09:00 am - 23 Dec 2025 11:59 pm" at bounding box center [533, 253] width 511 height 12
click at [503, 266] on div "On what date will this draw take place? 24/12/25" at bounding box center [533, 285] width 511 height 40
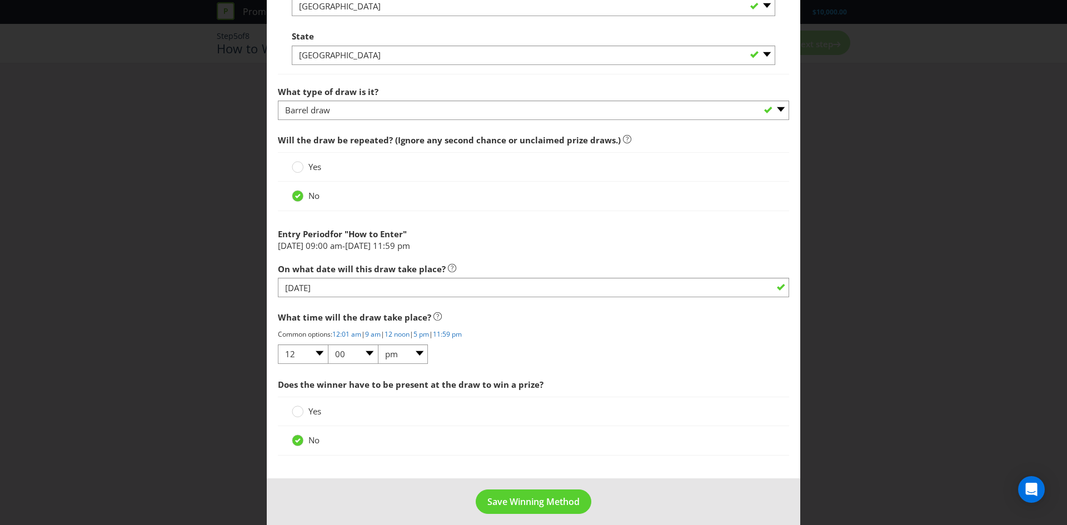
scroll to position [840, 0]
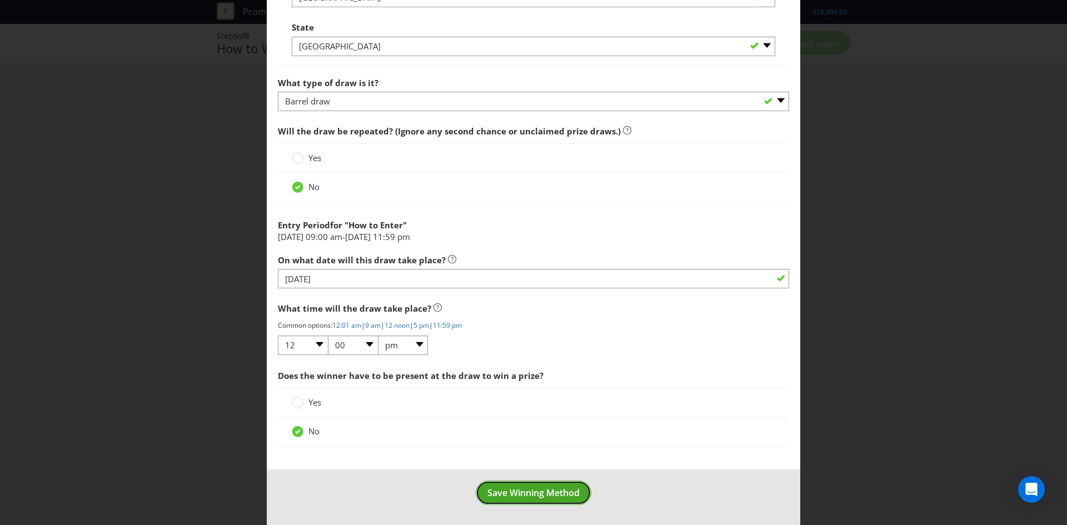
click at [516, 492] on span "Save Winning Method" at bounding box center [533, 493] width 92 height 12
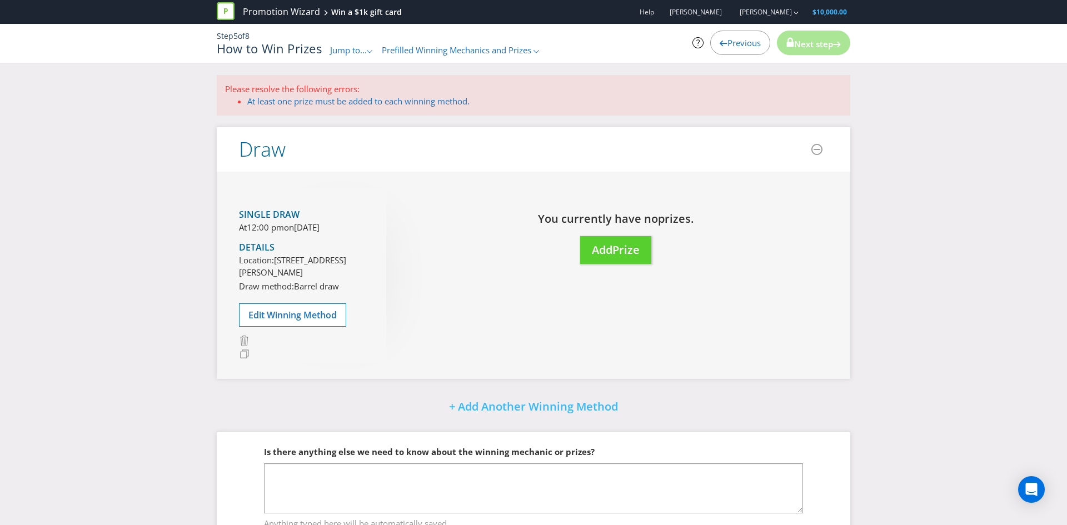
click at [811, 49] on span "Next step" at bounding box center [813, 43] width 39 height 11
click at [804, 48] on span "Next step" at bounding box center [813, 43] width 39 height 11
drag, startPoint x: 932, startPoint y: 76, endPoint x: 834, endPoint y: 33, distance: 106.9
click at [932, 76] on div "Please resolve the following errors: At least one prize must be added to each w…" at bounding box center [533, 323] width 1067 height 496
click at [831, 39] on span "Next step" at bounding box center [813, 43] width 39 height 11
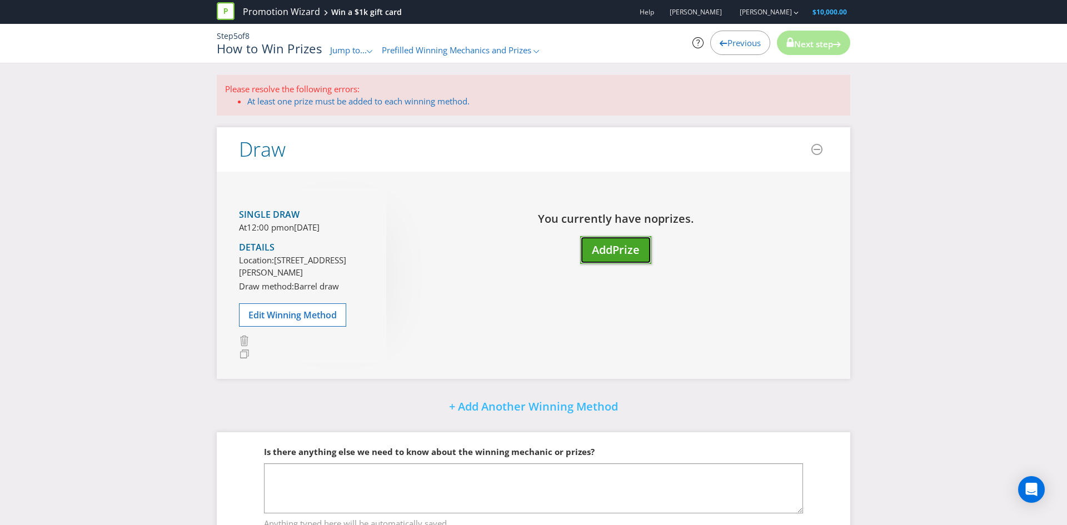
click at [613, 246] on span "Prize" at bounding box center [625, 249] width 27 height 15
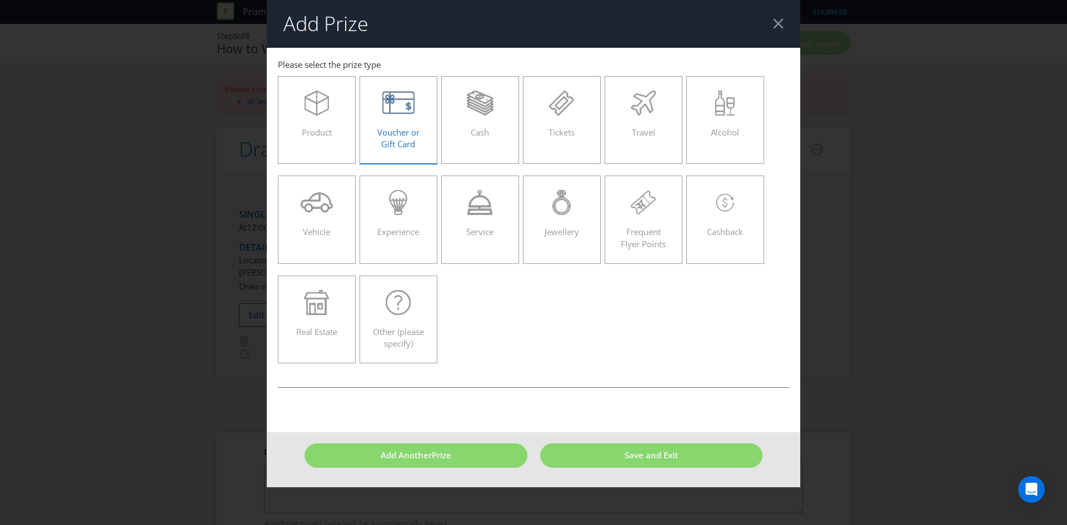
drag, startPoint x: 408, startPoint y: 120, endPoint x: 407, endPoint y: 127, distance: 6.8
click at [408, 119] on div "Voucher or Gift Card" at bounding box center [398, 116] width 54 height 50
click at [0, 0] on input "Voucher or Gift Card" at bounding box center [0, 0] width 0 height 0
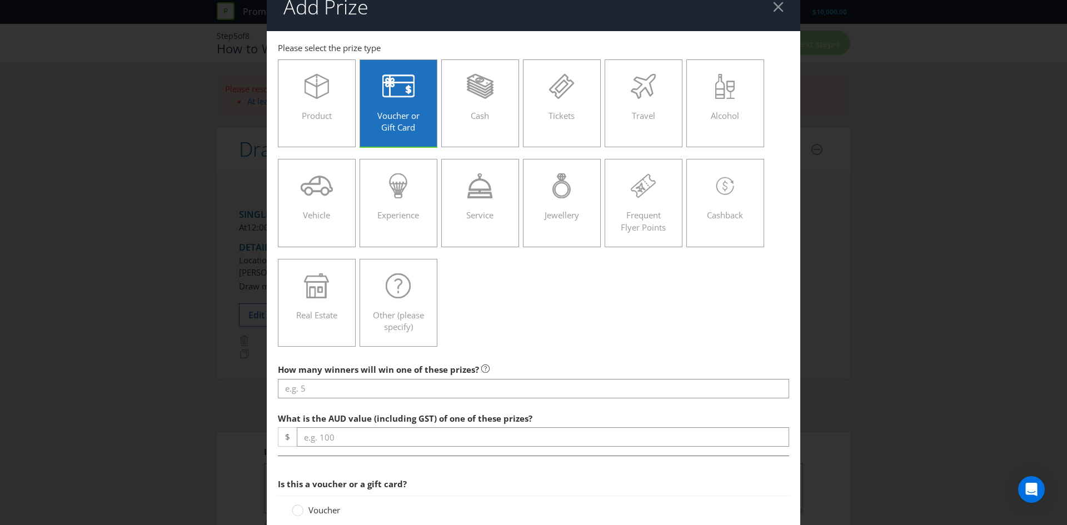
scroll to position [17, 0]
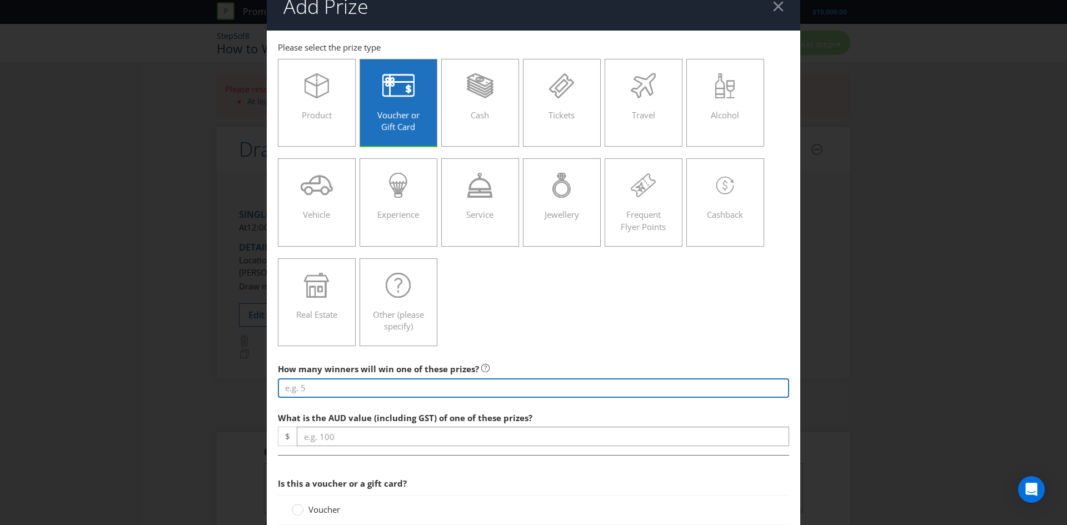
click at [322, 378] on input "number" at bounding box center [533, 387] width 511 height 19
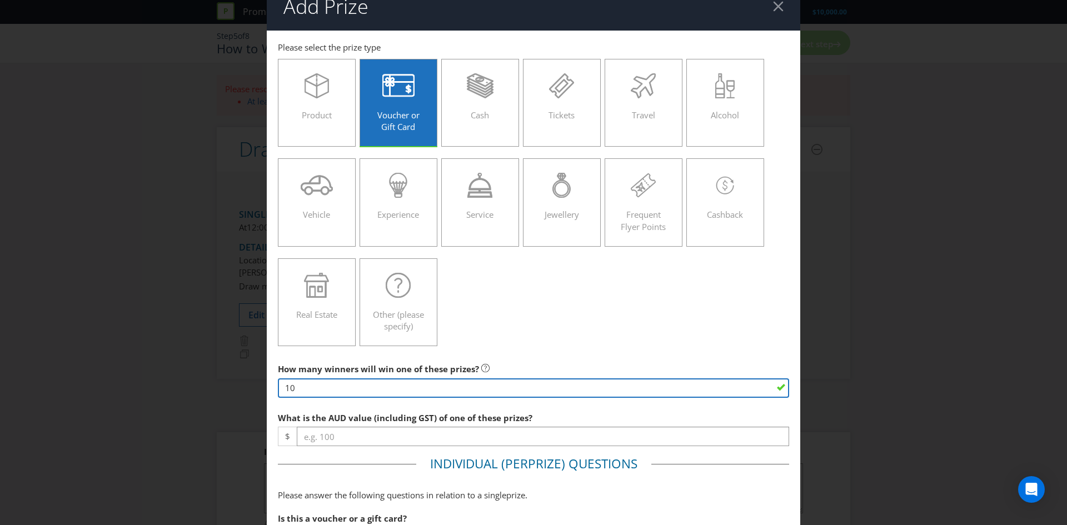
type input "10"
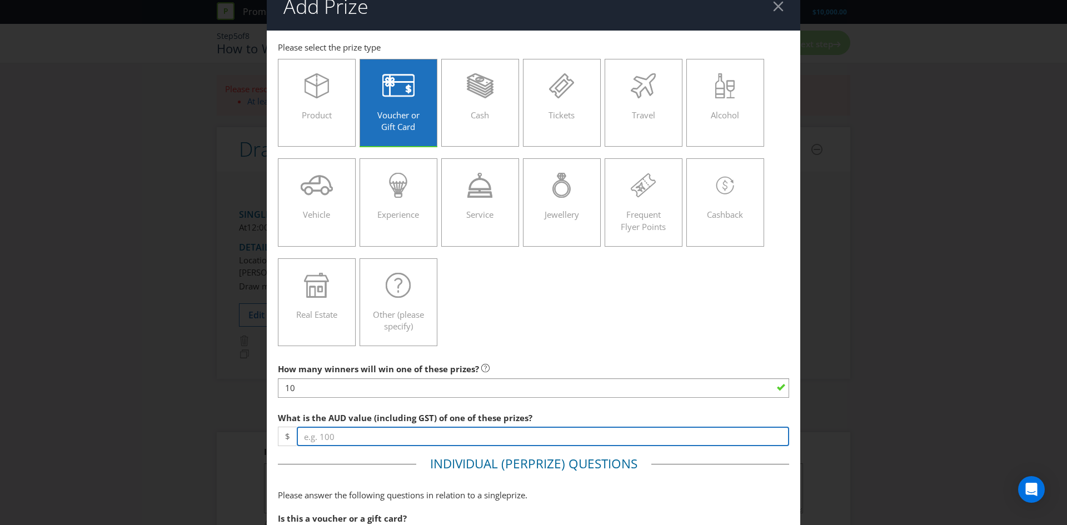
click at [361, 439] on input "number" at bounding box center [543, 436] width 492 height 19
type input "1000"
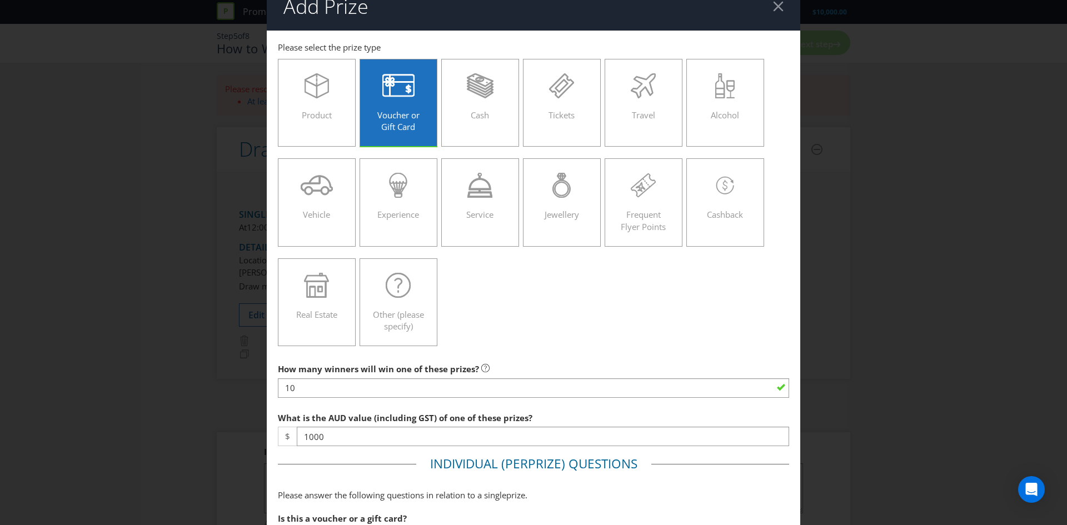
click at [662, 332] on div "Product Voucher or Gift Card Cash Tickets Travel Alcohol Vehicle Experience Ser…" at bounding box center [533, 202] width 511 height 299
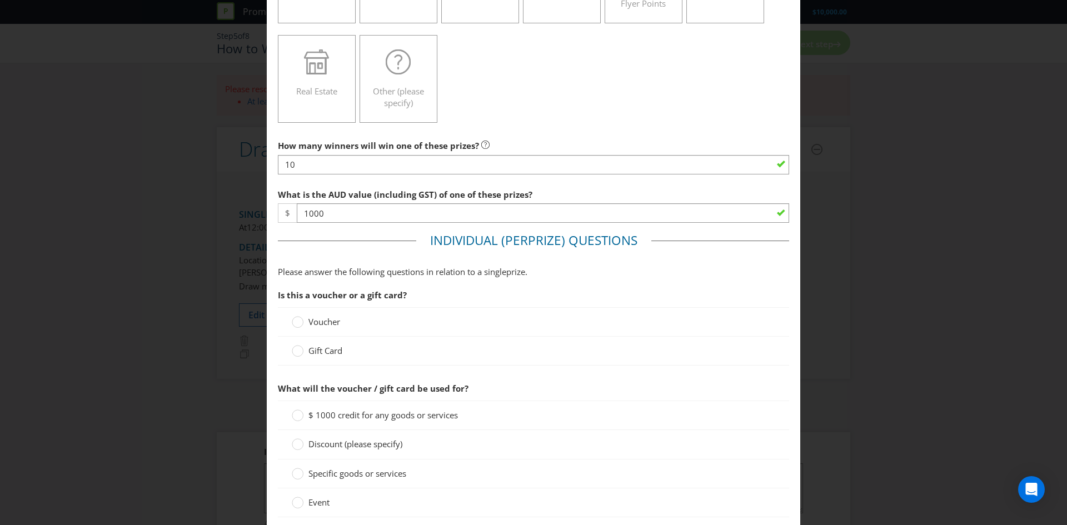
scroll to position [258, 0]
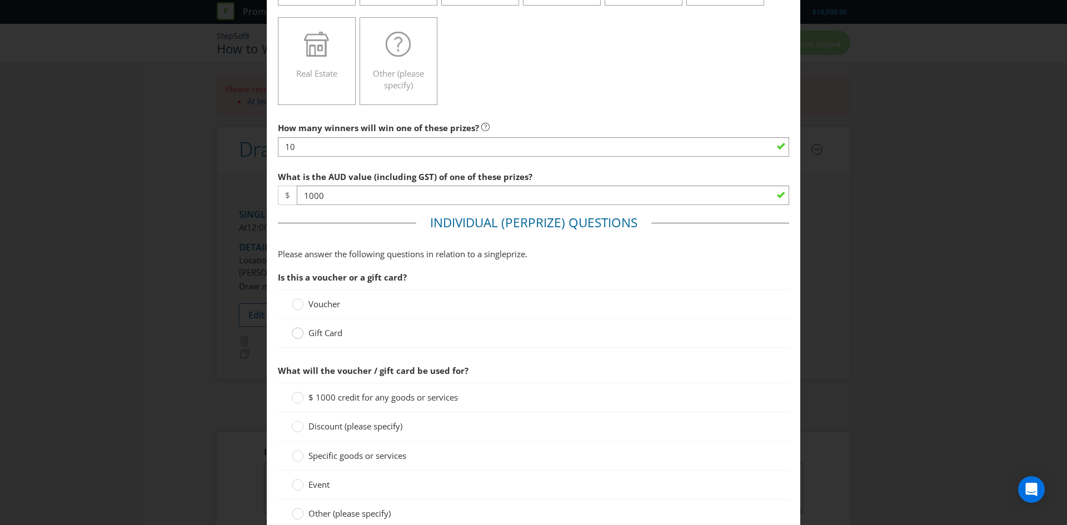
click at [301, 334] on circle at bounding box center [297, 333] width 11 height 11
click at [0, 0] on input "Gift Card" at bounding box center [0, 0] width 0 height 0
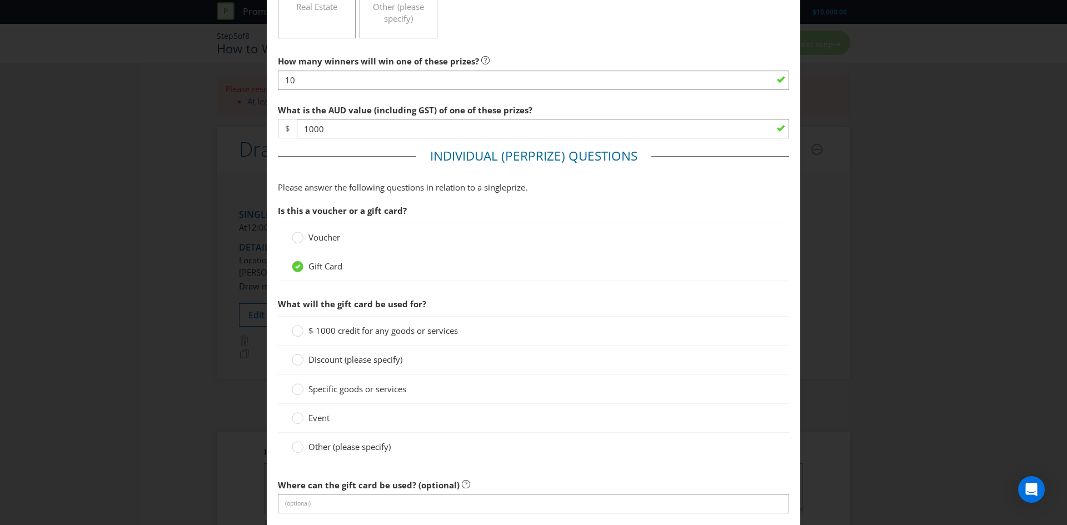
scroll to position [393, 0]
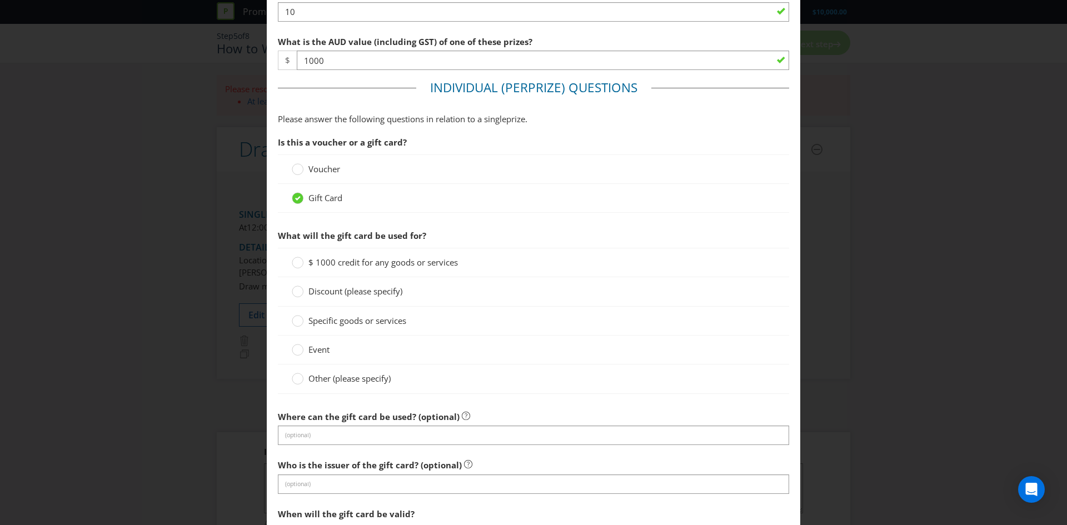
click at [353, 261] on span "$ 1000 credit for any goods or services" at bounding box center [382, 262] width 149 height 11
click at [0, 0] on input "$ 1000 credit for any goods or services" at bounding box center [0, 0] width 0 height 0
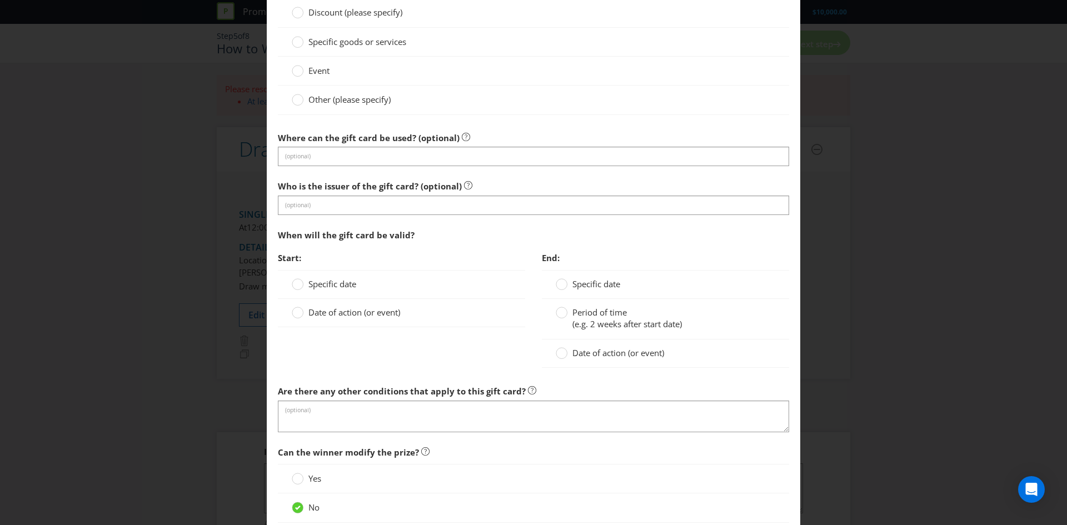
scroll to position [668, 0]
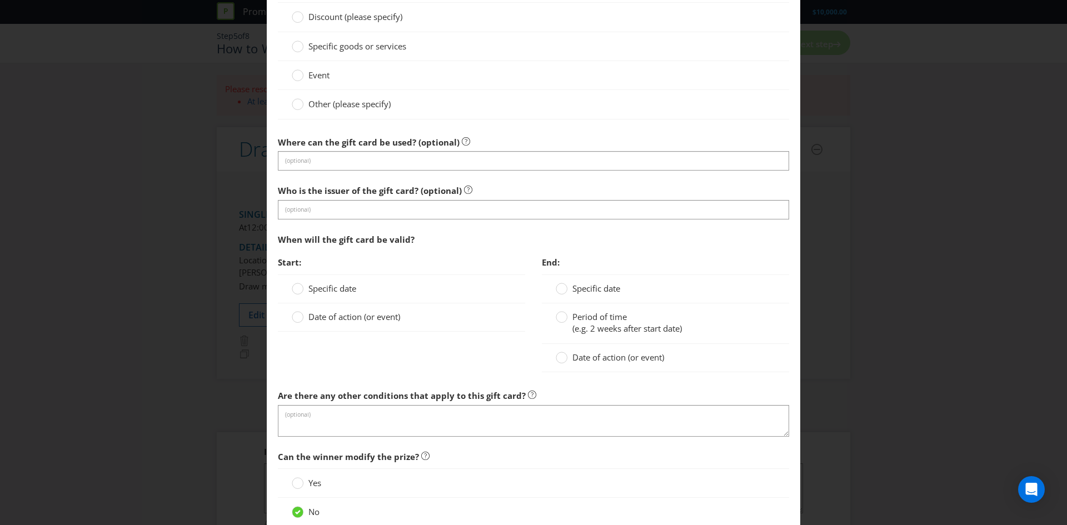
click at [320, 318] on span "Date of action (or event)" at bounding box center [354, 316] width 92 height 11
click at [0, 0] on input "Date of action (or event)" at bounding box center [0, 0] width 0 height 0
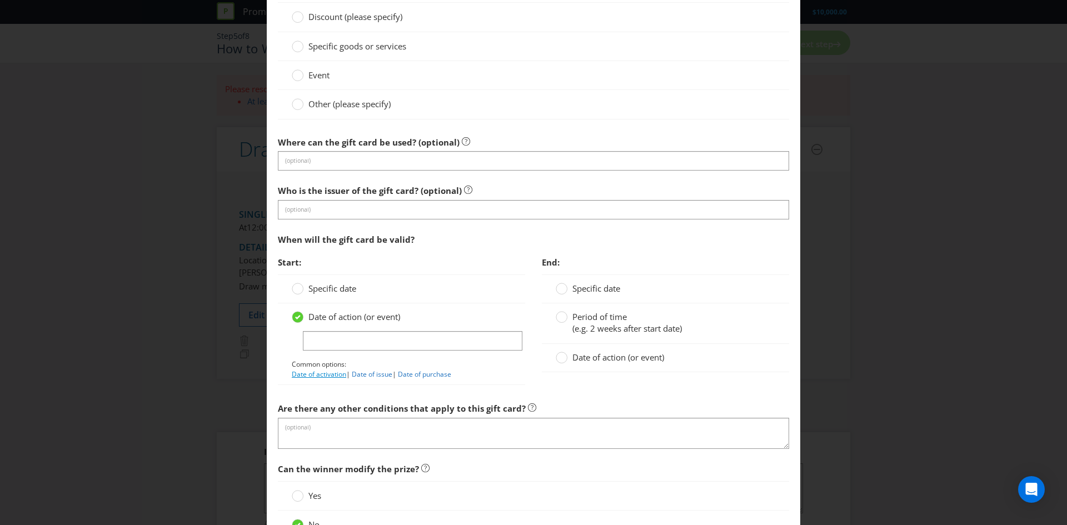
click at [323, 373] on link "Date of activation" at bounding box center [319, 373] width 54 height 9
type input "Date of activation"
click at [562, 316] on div at bounding box center [562, 314] width 6 height 6
click at [0, 0] on input "Period of time (e.g. 2 weeks after start date)" at bounding box center [0, 0] width 0 height 0
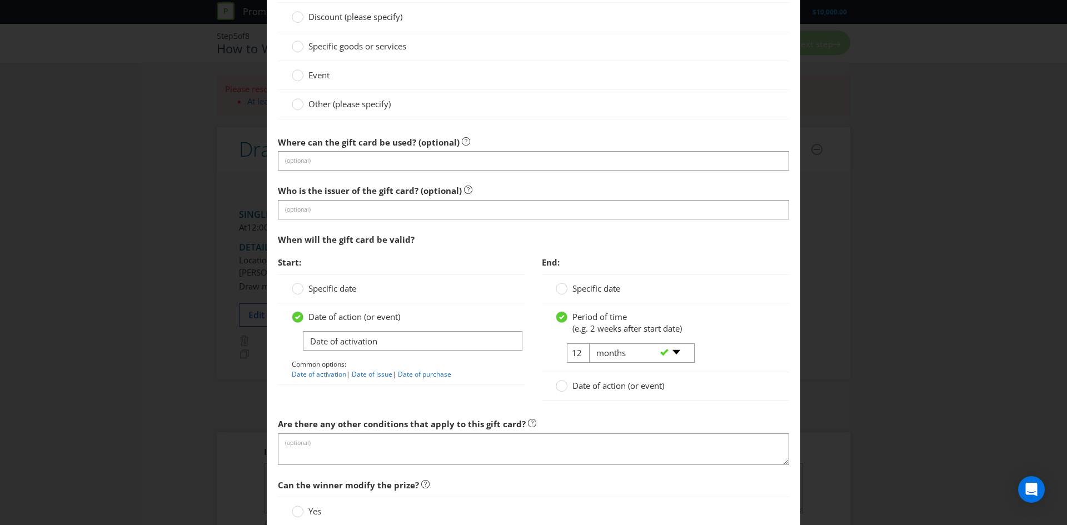
click at [582, 352] on div "-- Please select -- days weeks months years" at bounding box center [636, 353] width 113 height 20
click at [577, 351] on input "12" at bounding box center [579, 352] width 25 height 19
type input "36"
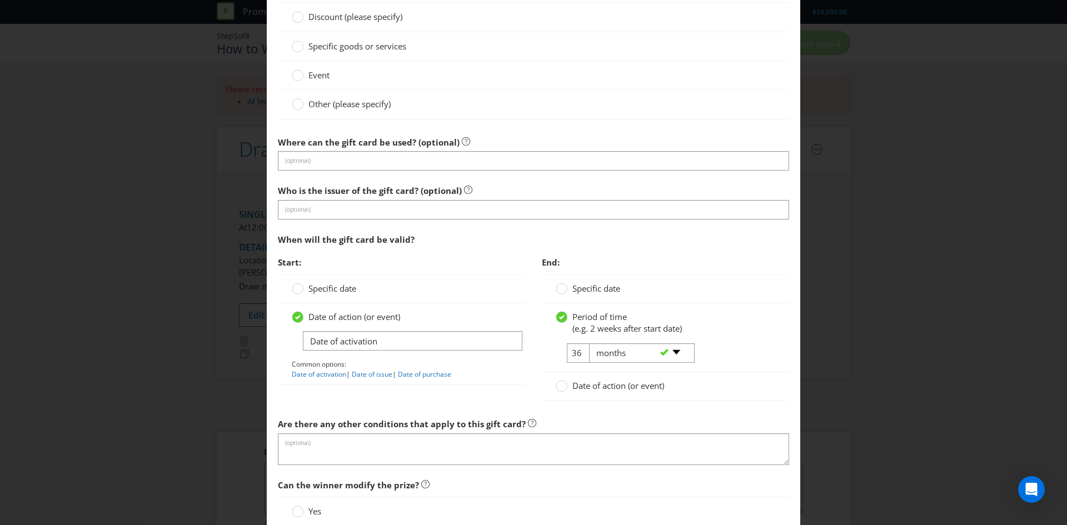
click at [683, 220] on section "Is this a voucher or a gift card? Voucher Gift Card What will the gift card be …" at bounding box center [533, 161] width 511 height 608
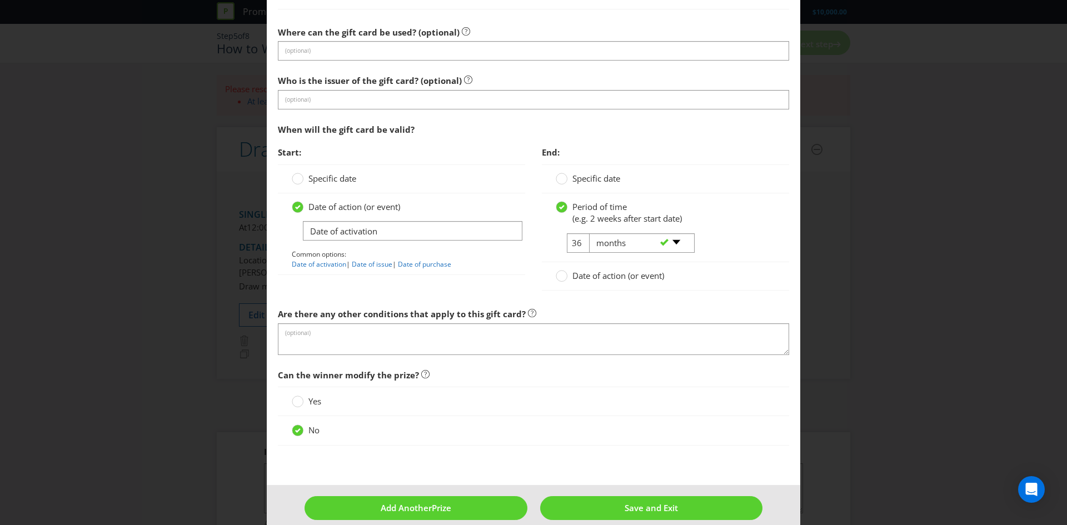
scroll to position [792, 0]
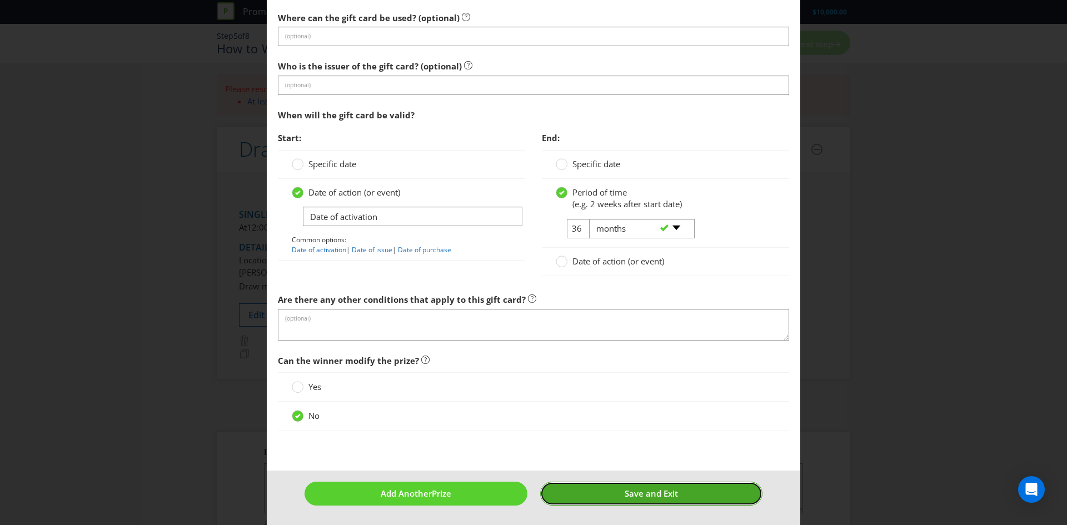
click at [604, 490] on button "Save and Exit" at bounding box center [651, 494] width 223 height 24
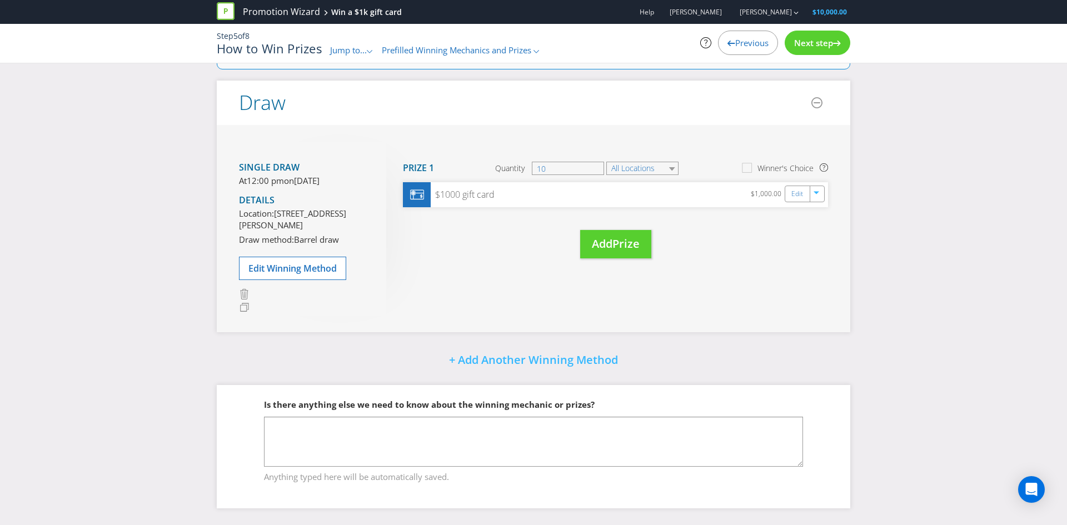
scroll to position [171, 0]
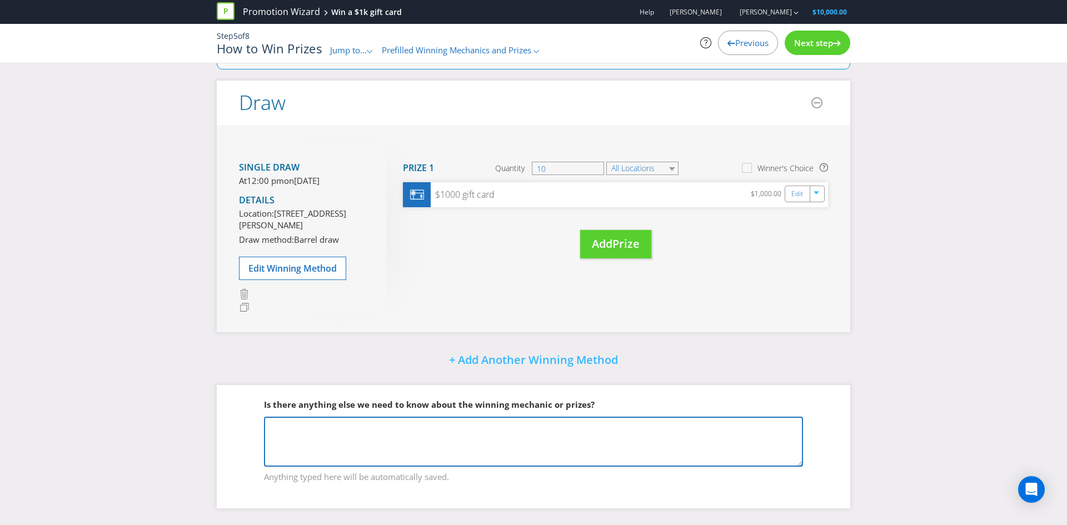
click at [303, 440] on textarea at bounding box center [533, 442] width 539 height 50
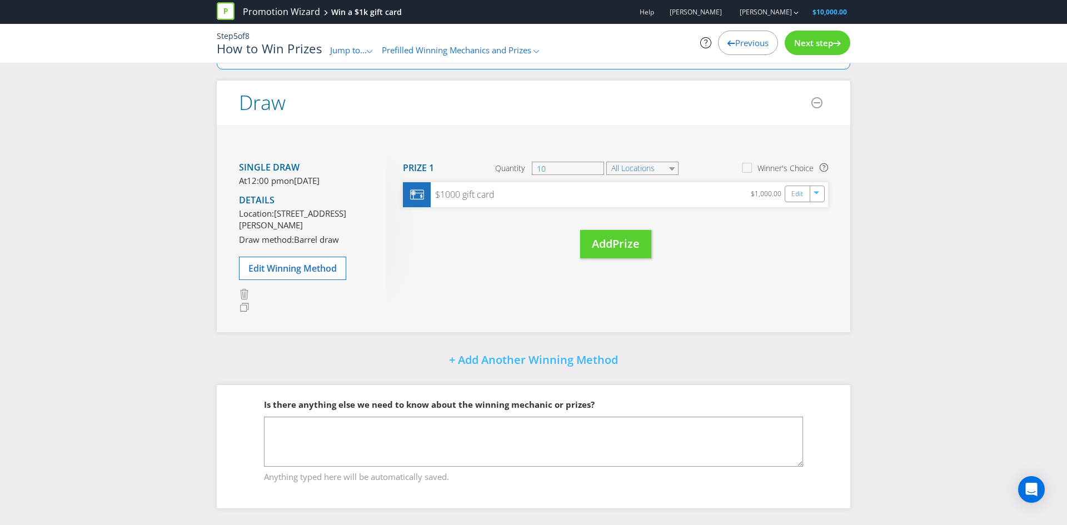
click at [822, 43] on span "Next step" at bounding box center [813, 42] width 39 height 11
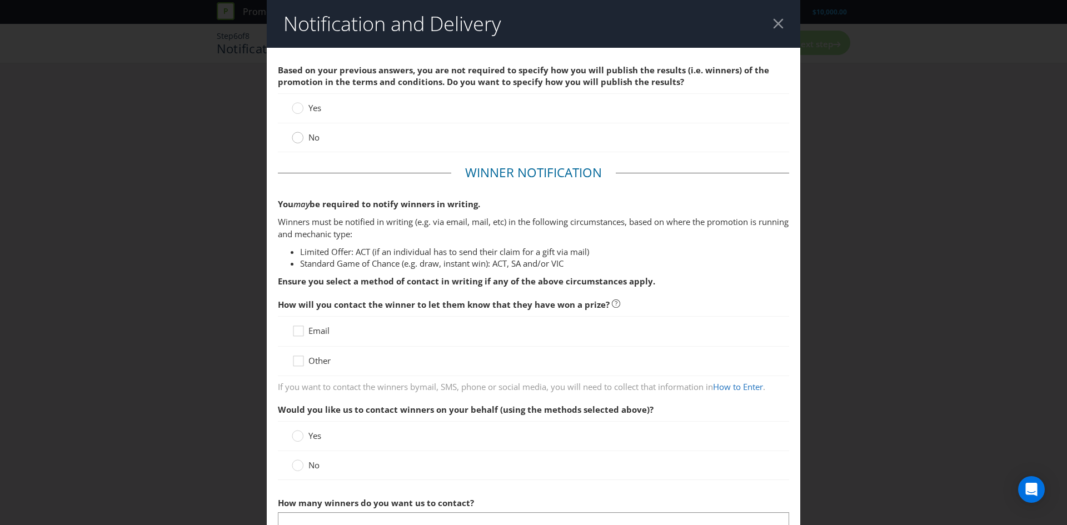
click at [297, 137] on circle at bounding box center [297, 137] width 11 height 11
click at [0, 0] on input "No" at bounding box center [0, 0] width 0 height 0
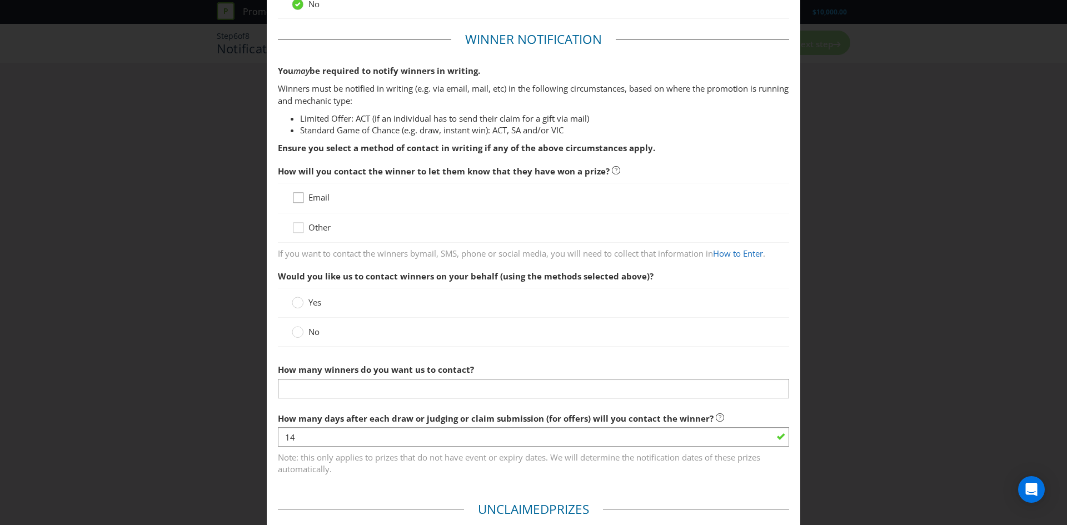
click at [306, 196] on icon at bounding box center [300, 200] width 17 height 17
click at [0, 0] on input "Email" at bounding box center [0, 0] width 0 height 0
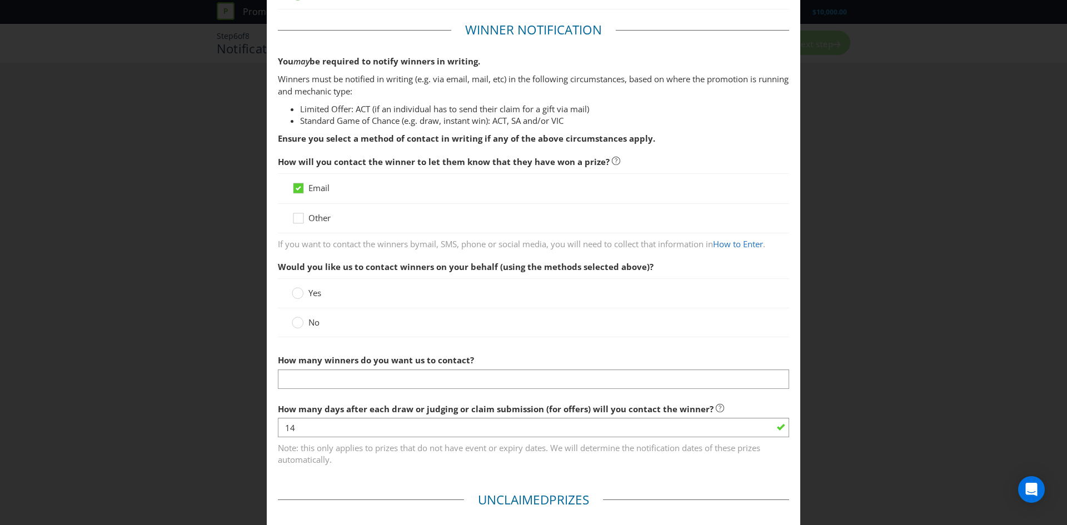
scroll to position [195, 0]
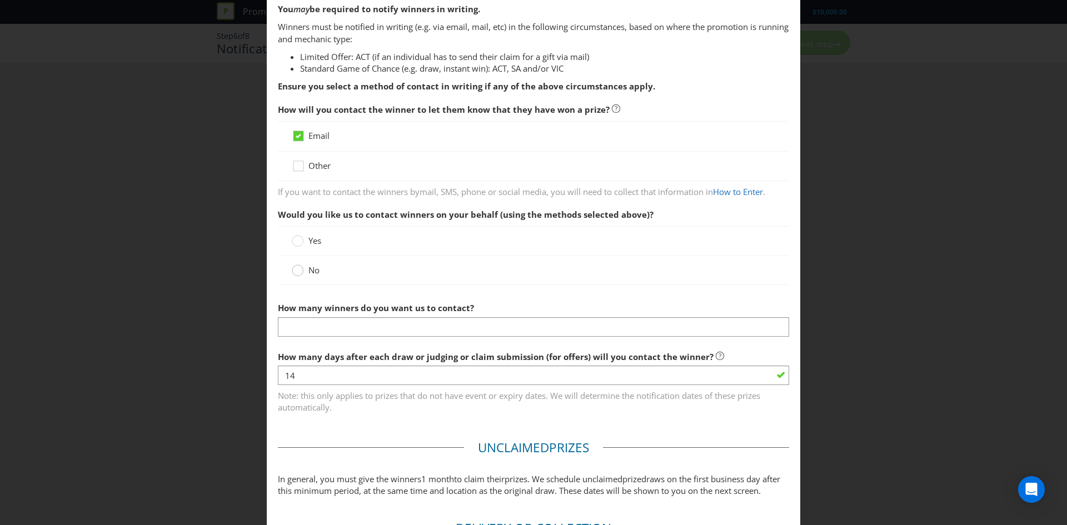
click at [295, 276] on icon at bounding box center [298, 270] width 12 height 12
click at [0, 0] on input "No" at bounding box center [0, 0] width 0 height 0
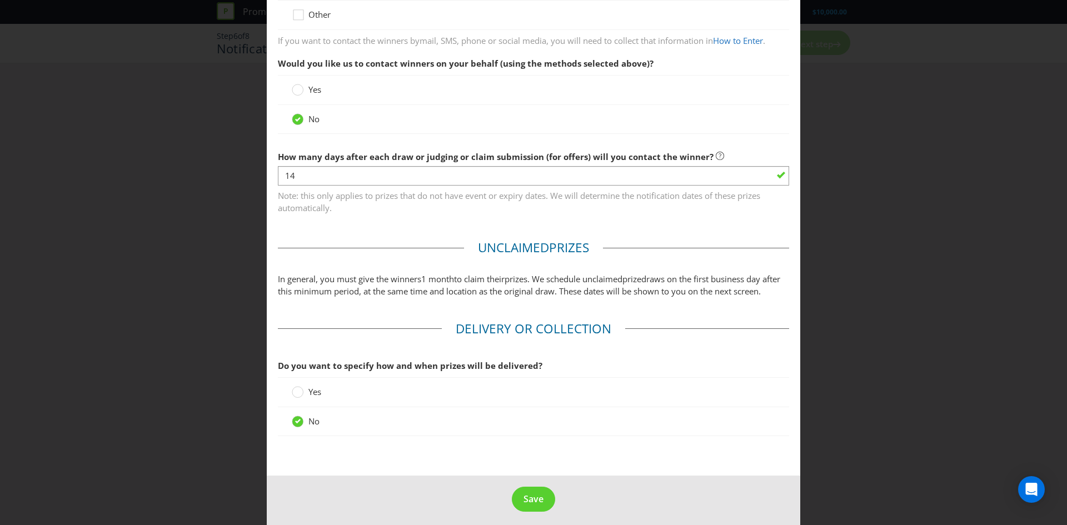
scroll to position [353, 0]
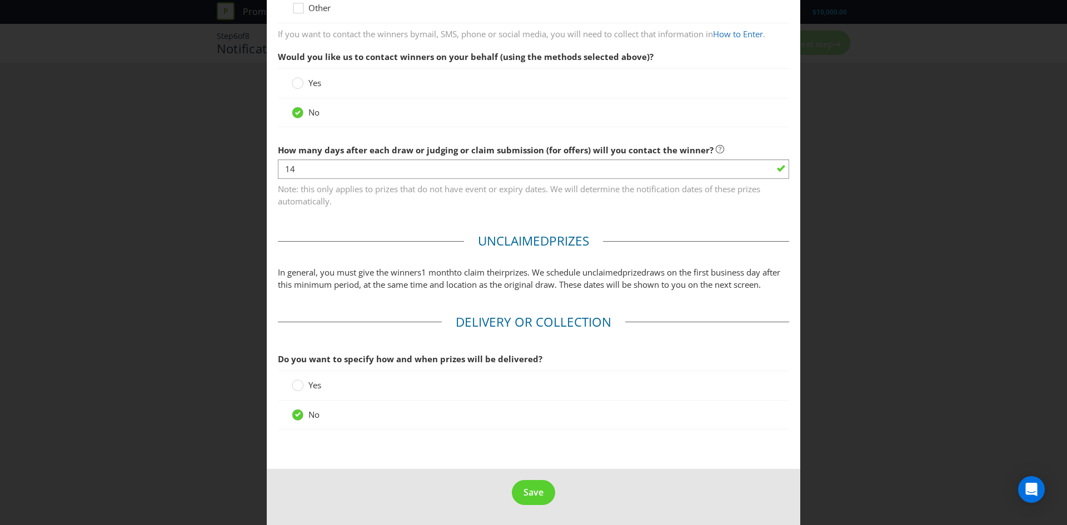
click at [311, 386] on span "Yes" at bounding box center [314, 384] width 13 height 11
click at [0, 0] on input "Yes" at bounding box center [0, 0] width 0 height 0
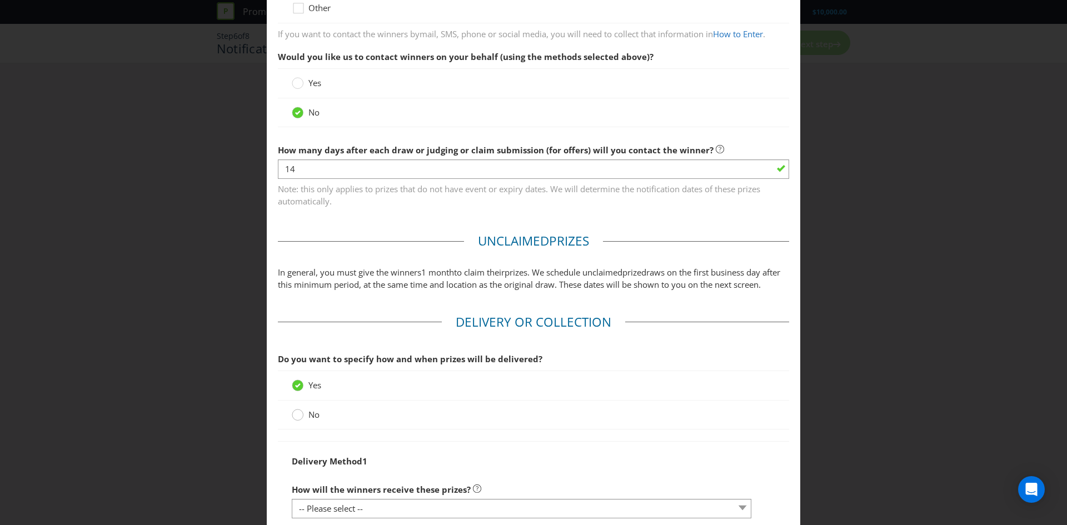
click at [301, 411] on circle at bounding box center [297, 414] width 11 height 11
click at [0, 0] on input "No" at bounding box center [0, 0] width 0 height 0
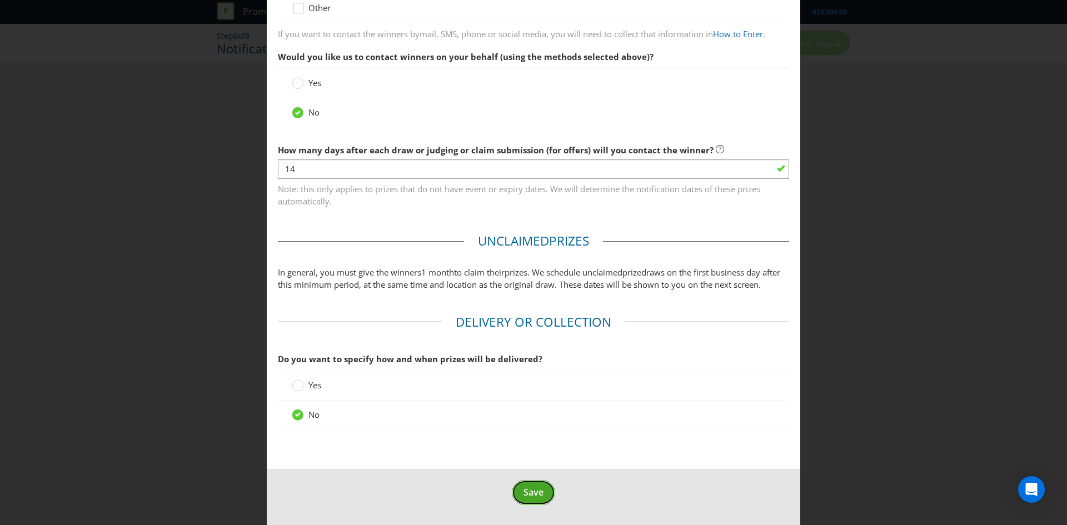
click at [531, 492] on span "Save" at bounding box center [533, 492] width 20 height 12
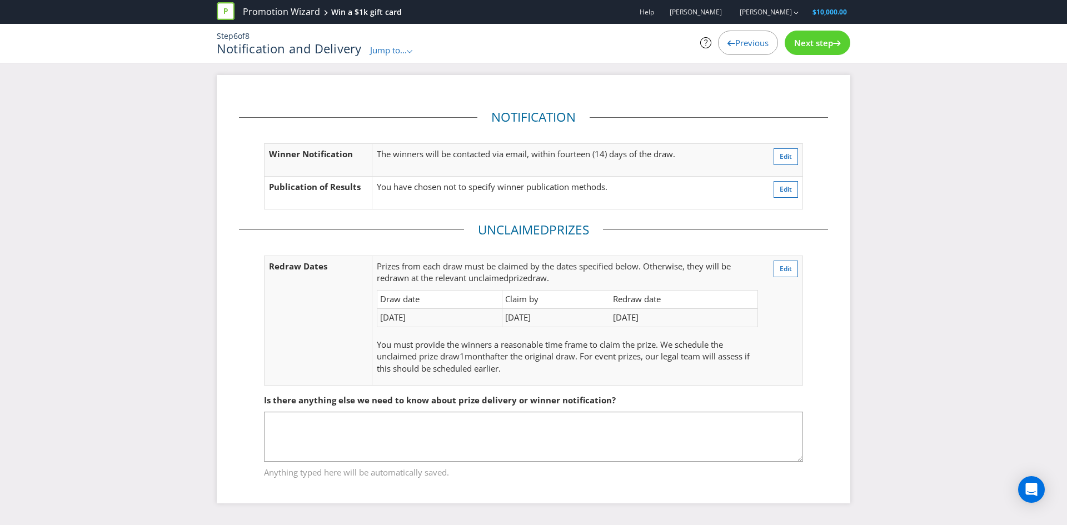
click at [810, 36] on div "Next step" at bounding box center [817, 43] width 66 height 24
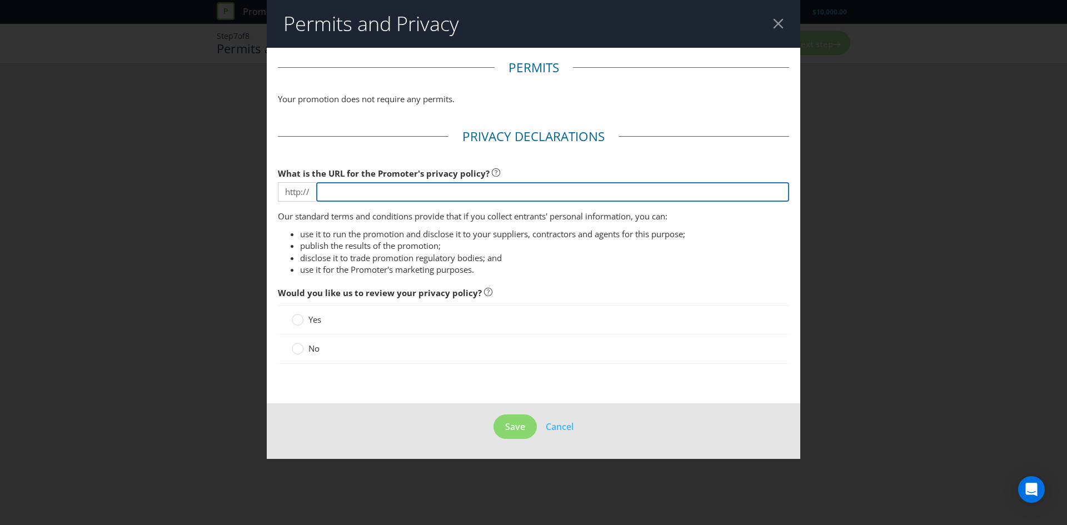
click at [328, 189] on input "text" at bounding box center [552, 191] width 473 height 19
type input "bowens"
type input "[PERSON_NAME][DOMAIN_NAME]"
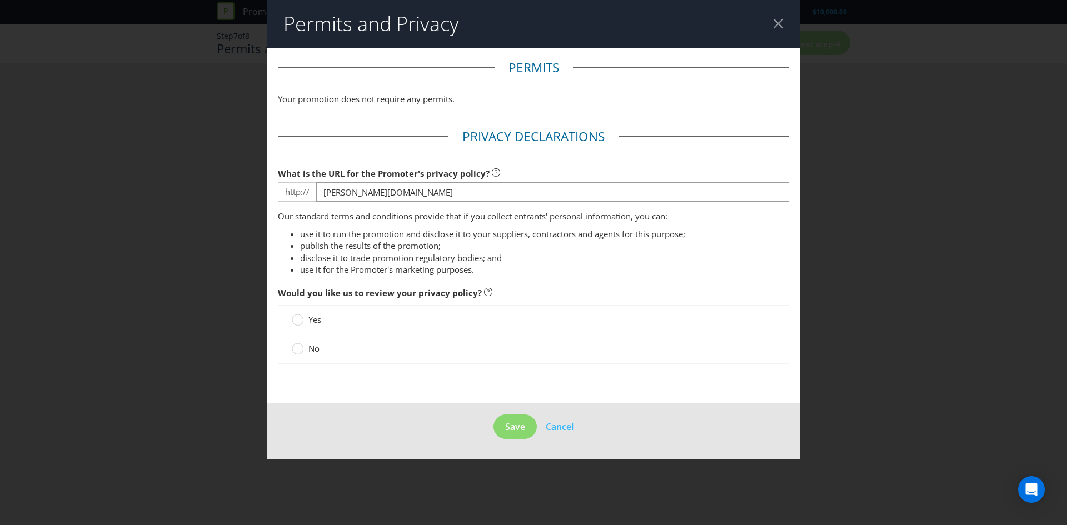
click at [579, 114] on main "Permits Your promotion does not require any permits. Privacy Declarations What …" at bounding box center [533, 226] width 533 height 356
click at [294, 351] on circle at bounding box center [297, 348] width 11 height 11
click at [0, 0] on input "No" at bounding box center [0, 0] width 0 height 0
click at [514, 424] on span "Save" at bounding box center [515, 427] width 20 height 12
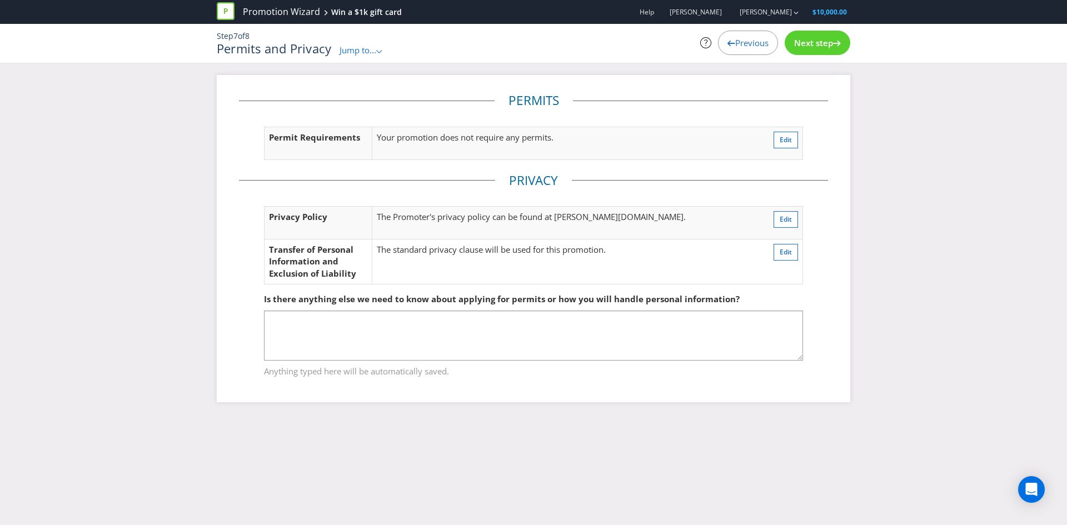
click at [822, 39] on span "Next step" at bounding box center [813, 42] width 39 height 11
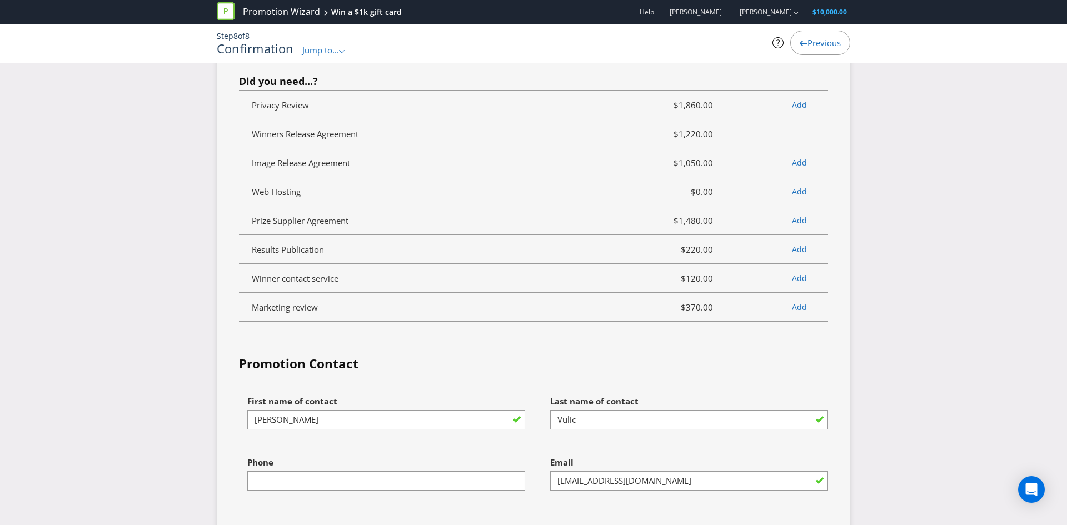
scroll to position [2714, 0]
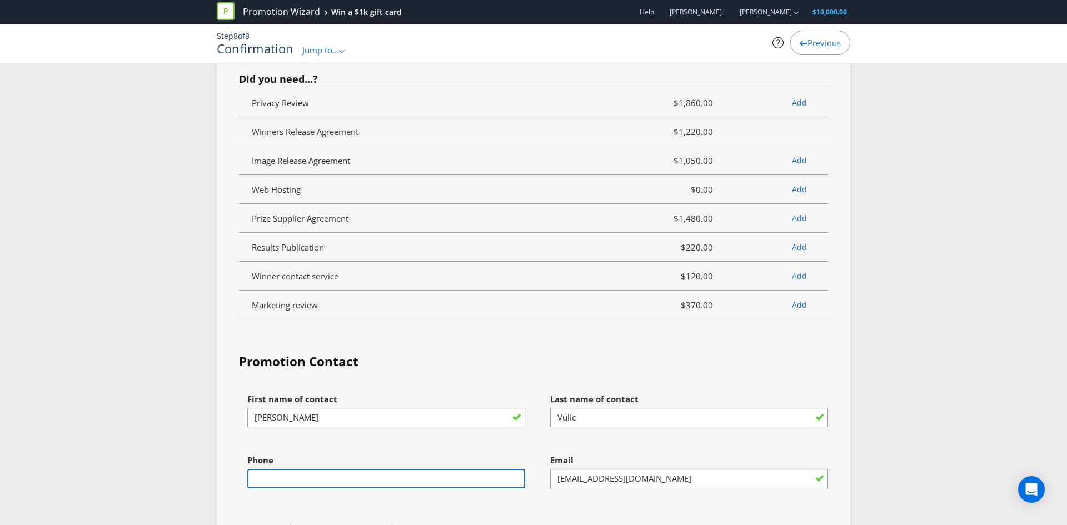
click at [268, 473] on input "text" at bounding box center [386, 478] width 278 height 19
type input "0402 519 895"
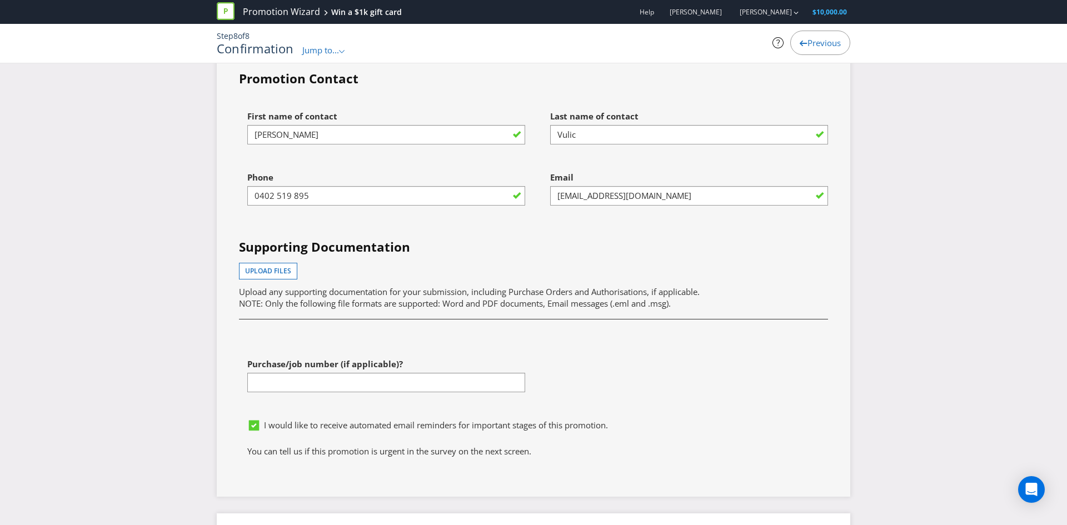
scroll to position [3057, 0]
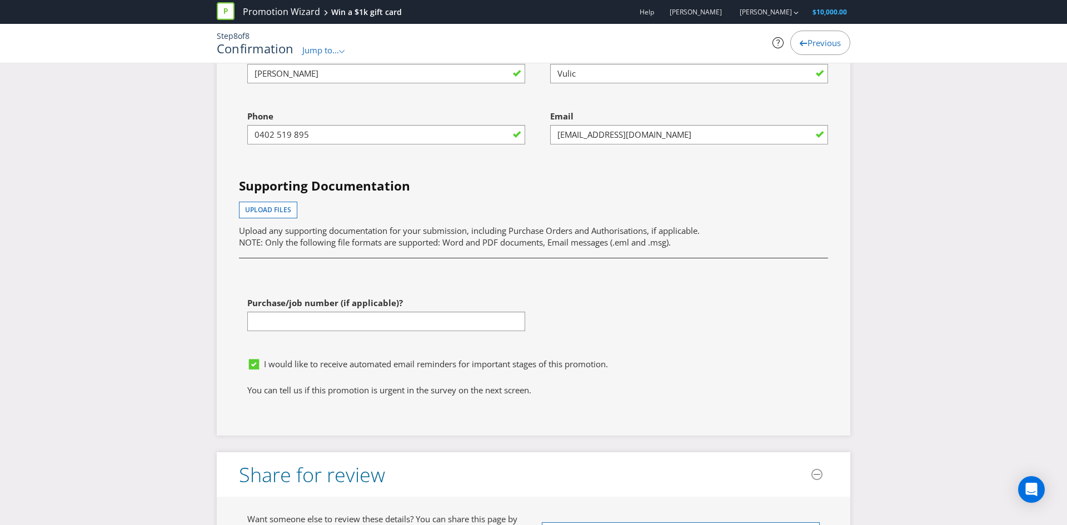
click at [252, 362] on icon at bounding box center [254, 364] width 6 height 4
click at [0, 0] on input "I would like to receive automated email reminders for important stages of this …" at bounding box center [0, 0] width 0 height 0
click at [252, 358] on icon at bounding box center [255, 366] width 17 height 17
click at [0, 0] on input "I would like to receive automated email reminders for important stages of this …" at bounding box center [0, 0] width 0 height 0
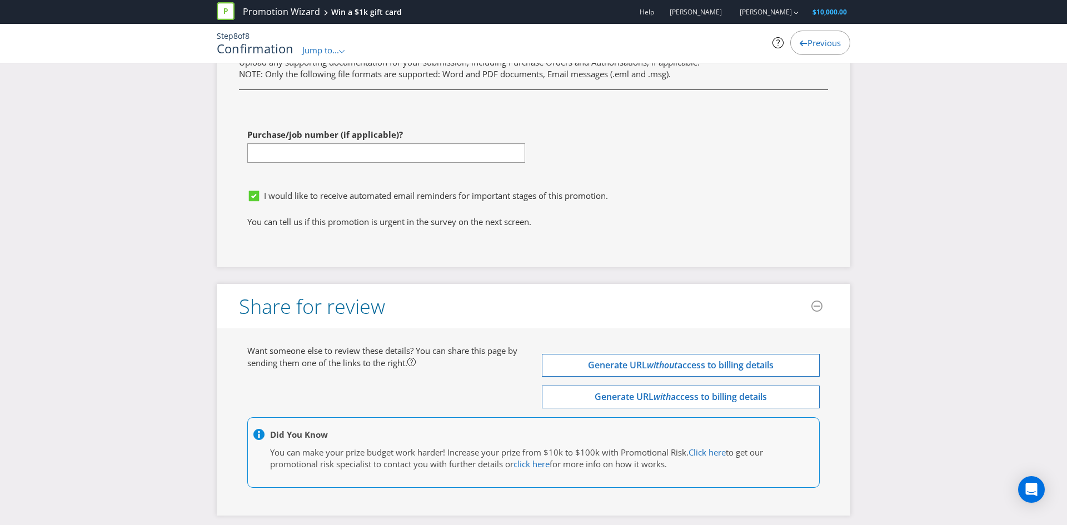
scroll to position [3261, 0]
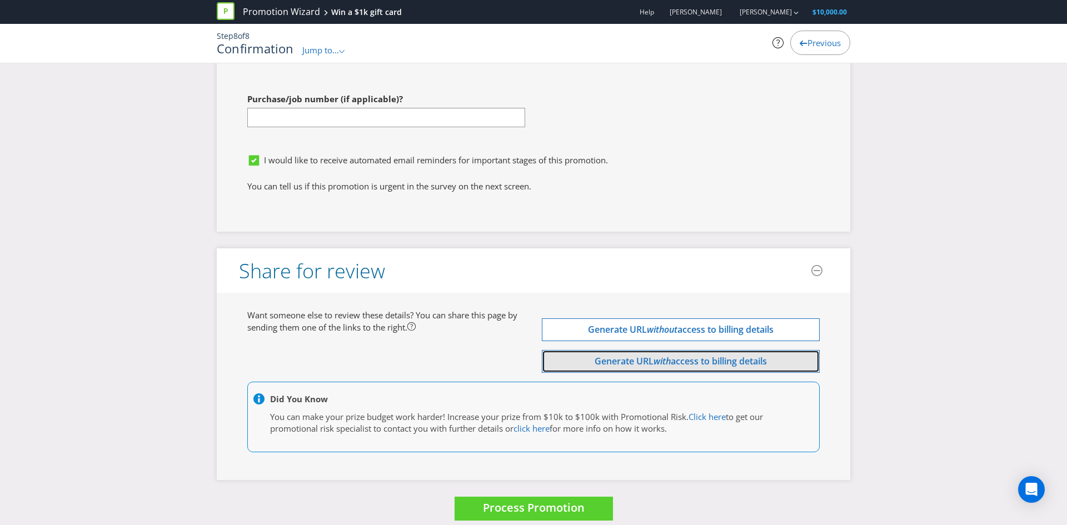
click at [578, 353] on button "Generate URL with access to billing details" at bounding box center [681, 361] width 278 height 23
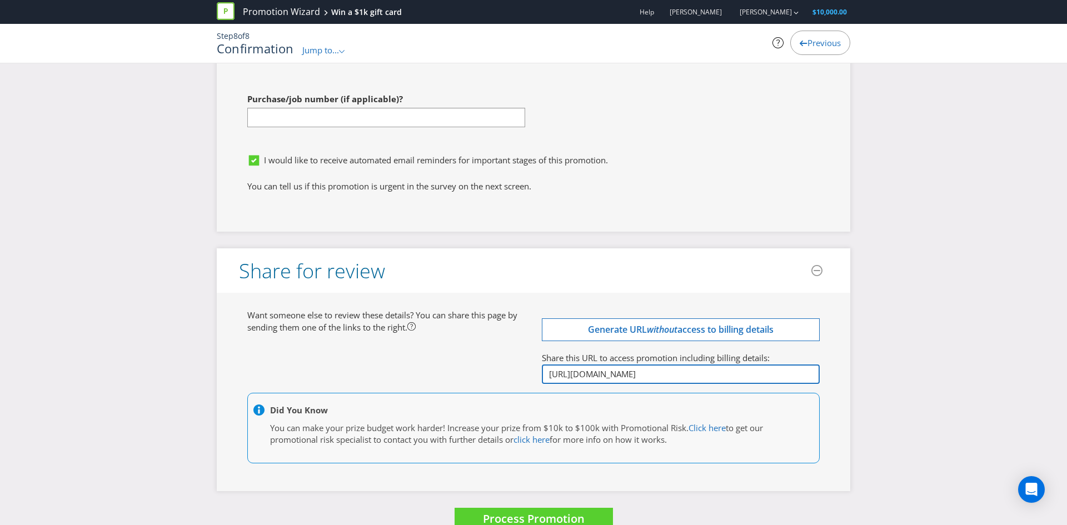
click at [605, 368] on input "http://app.plexuspromotions.com.au/p/eyJpZCI6MjU0MjEsImluY2x1ZGVfZmluYW5jaWFsX2…" at bounding box center [681, 373] width 278 height 19
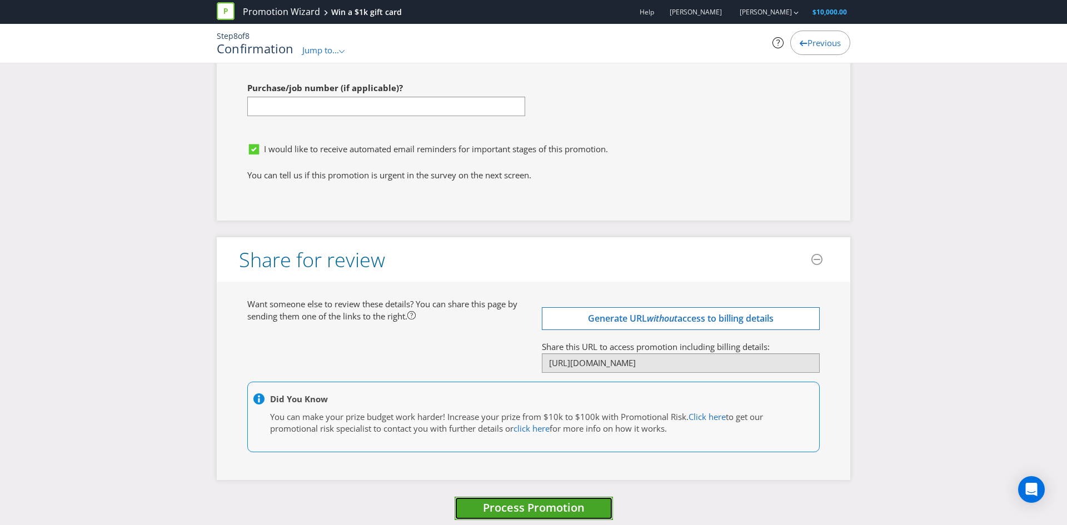
click at [512, 500] on span "Process Promotion" at bounding box center [534, 507] width 102 height 15
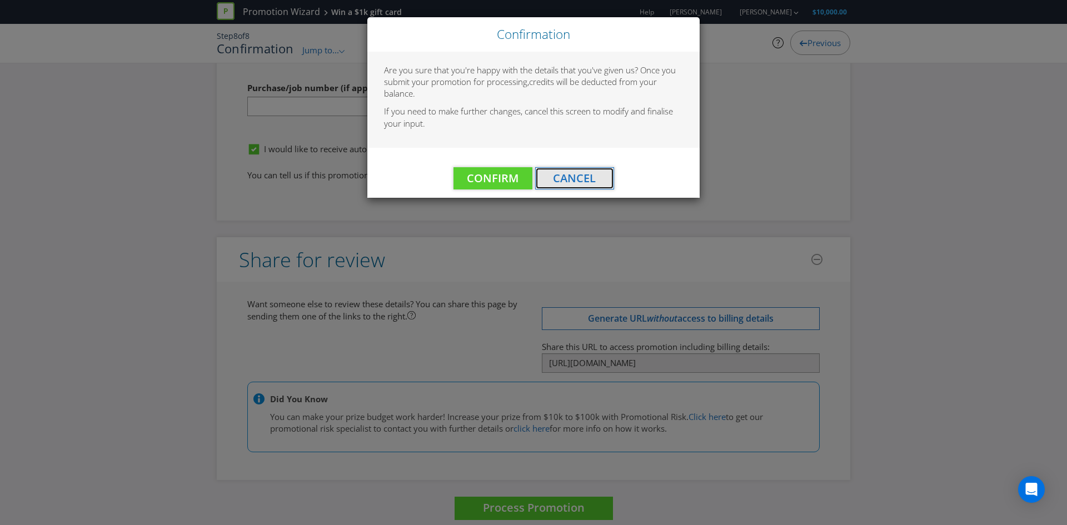
click at [601, 179] on button "Cancel" at bounding box center [574, 178] width 79 height 22
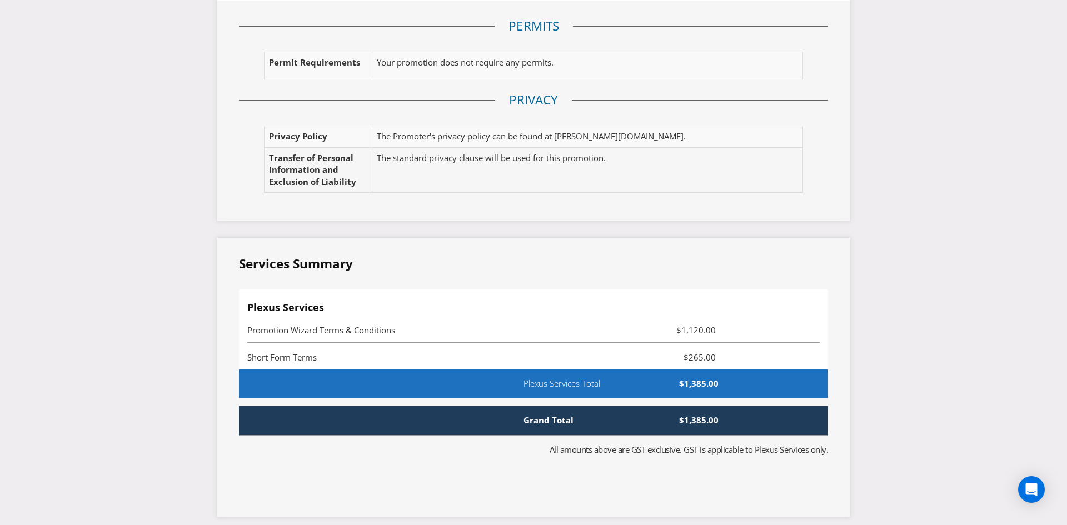
scroll to position [2086, 0]
